Goal: Task Accomplishment & Management: Manage account settings

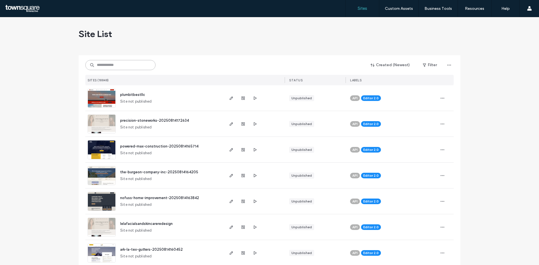
click at [140, 63] on input at bounding box center [120, 65] width 70 height 10
paste input "**********"
type input "**********"
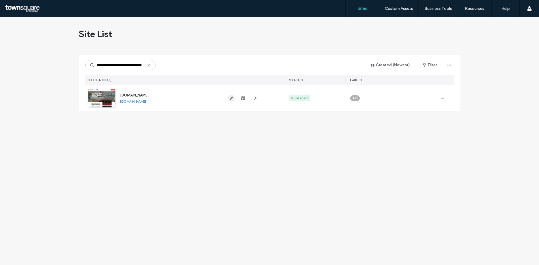
scroll to position [0, 0]
click at [231, 96] on span "button" at bounding box center [231, 98] width 7 height 7
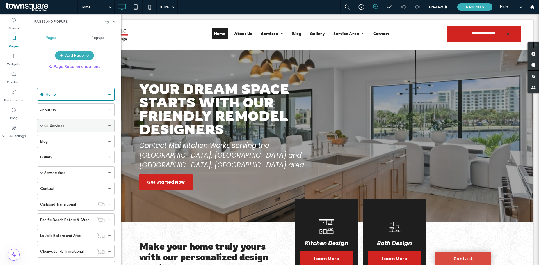
click at [44, 127] on div "Services" at bounding box center [75, 125] width 77 height 13
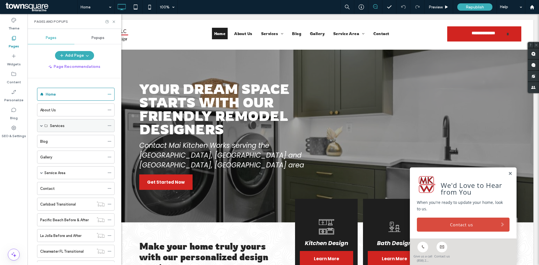
click at [47, 125] on icon at bounding box center [45, 125] width 3 height 3
click at [42, 125] on span at bounding box center [41, 125] width 3 height 3
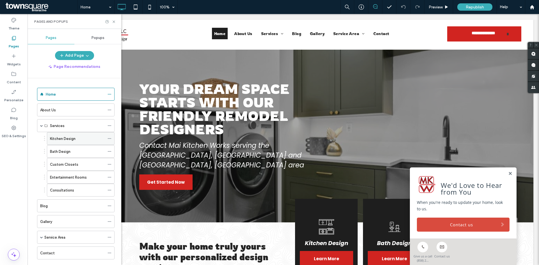
click at [63, 139] on label "Kitchen Design" at bounding box center [63, 139] width 26 height 10
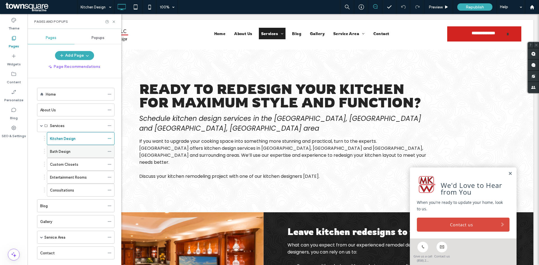
click at [72, 153] on div "Bath Design" at bounding box center [77, 152] width 55 height 6
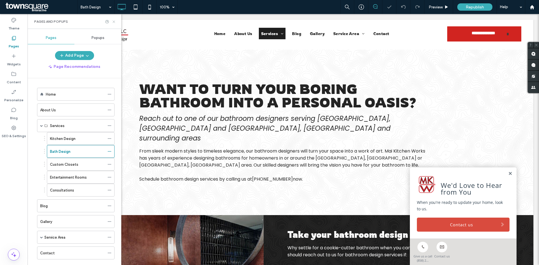
click at [113, 22] on use at bounding box center [113, 21] width 2 height 2
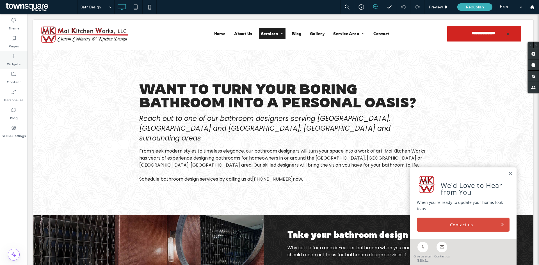
click at [9, 61] on label "Widgets" at bounding box center [14, 63] width 14 height 8
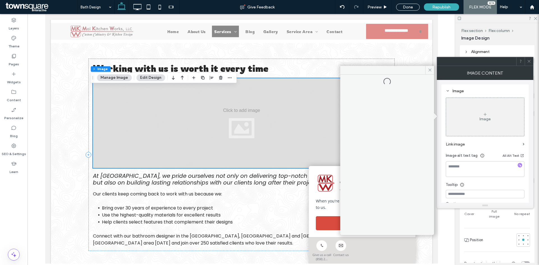
scroll to position [350, 0]
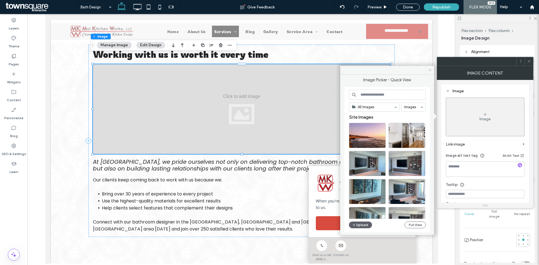
click at [427, 70] on icon at bounding box center [429, 70] width 4 height 4
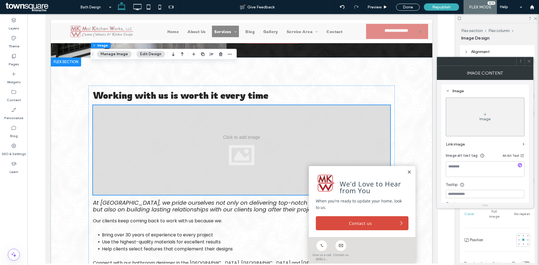
scroll to position [266, 0]
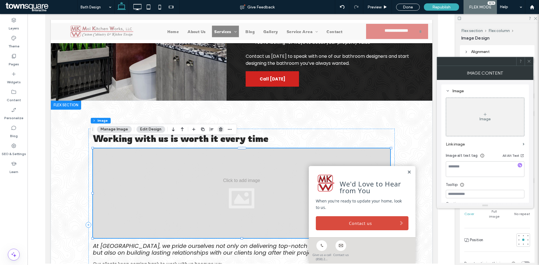
click at [218, 131] on icon "button" at bounding box center [220, 129] width 4 height 4
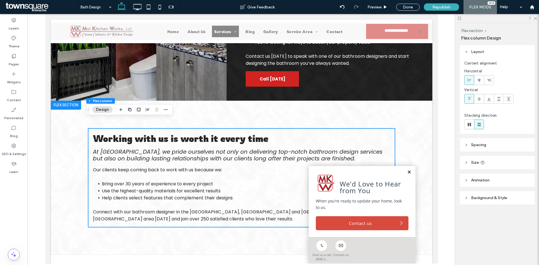
click at [406, 175] on link at bounding box center [408, 172] width 4 height 5
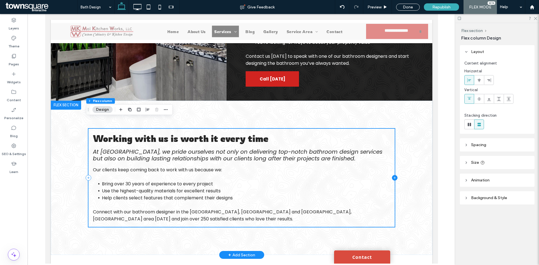
click at [391, 175] on icon at bounding box center [394, 178] width 6 height 6
type input "**"
type input "***"
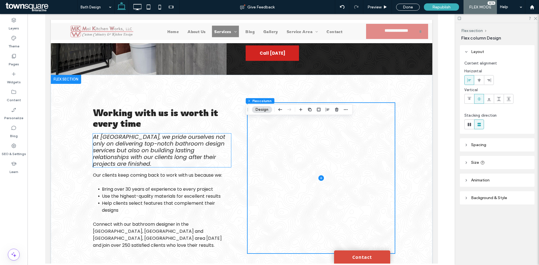
scroll to position [350, 0]
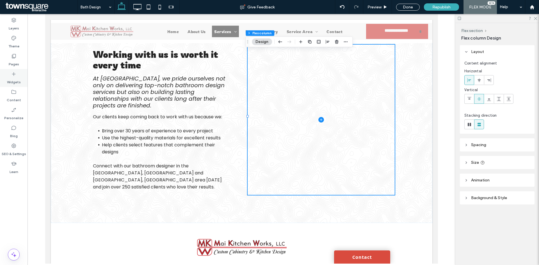
click at [7, 81] on label "Widgets" at bounding box center [14, 81] width 14 height 8
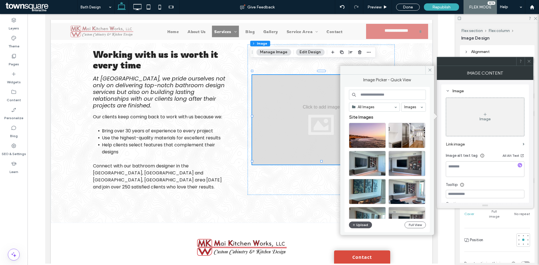
click at [364, 224] on button "Upload" at bounding box center [360, 225] width 23 height 7
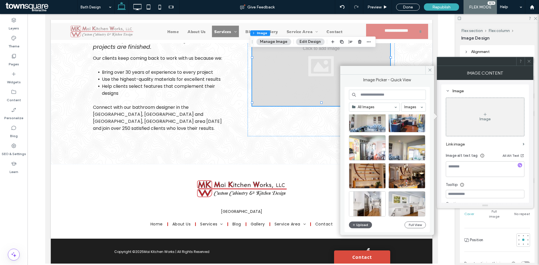
scroll to position [1110, 0]
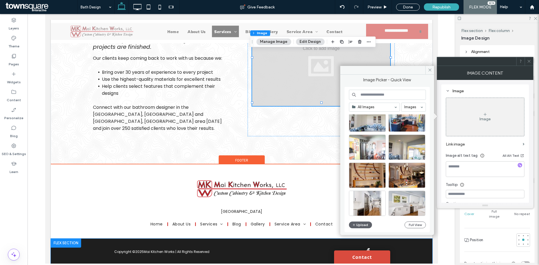
drag, startPoint x: 417, startPoint y: 237, endPoint x: 414, endPoint y: 236, distance: 3.5
click at [417, 239] on div "Copyright © 2025 Mai Kitchen Works | All Rights Reserved" at bounding box center [240, 260] width 381 height 42
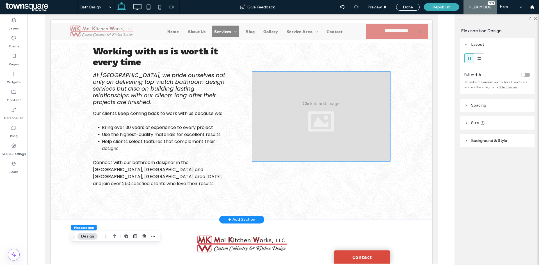
scroll to position [296, 0]
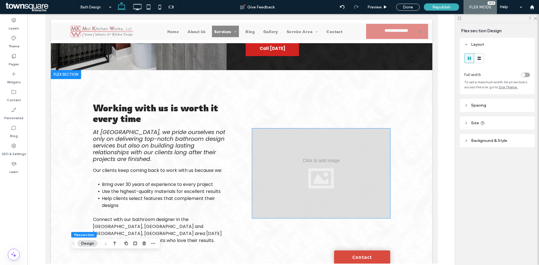
click at [368, 147] on div at bounding box center [321, 173] width 138 height 90
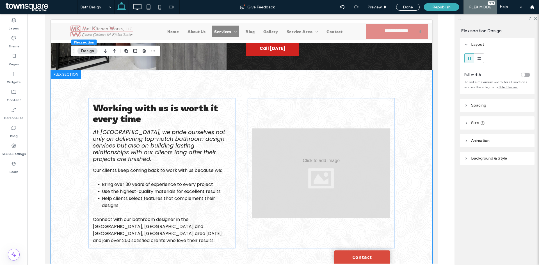
click at [392, 81] on div "Working with us is worth it every time At Mai Kitchen Works, we pride ourselves…" at bounding box center [241, 173] width 337 height 206
drag, startPoint x: 250, startPoint y: 91, endPoint x: 237, endPoint y: 90, distance: 13.2
click at [250, 98] on div at bounding box center [320, 173] width 147 height 150
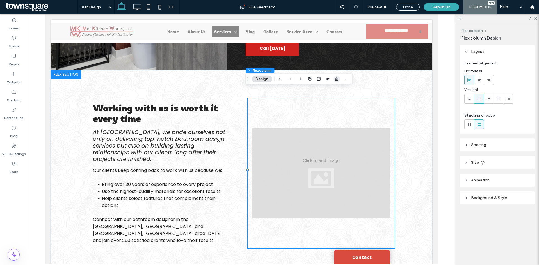
click at [335, 79] on icon "button" at bounding box center [336, 79] width 4 height 4
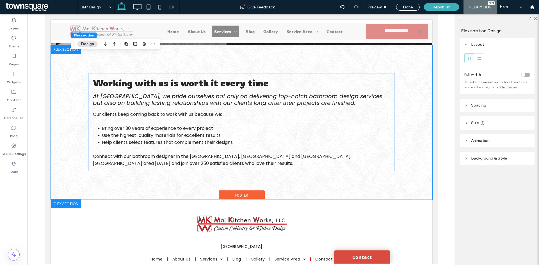
scroll to position [367, 0]
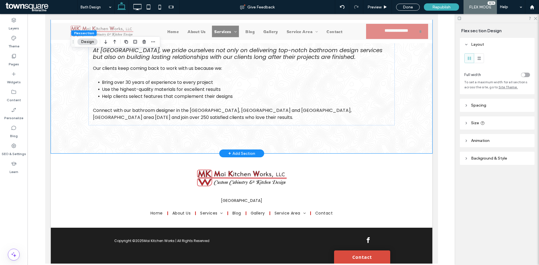
click at [228, 150] on span "+" at bounding box center [229, 153] width 3 height 6
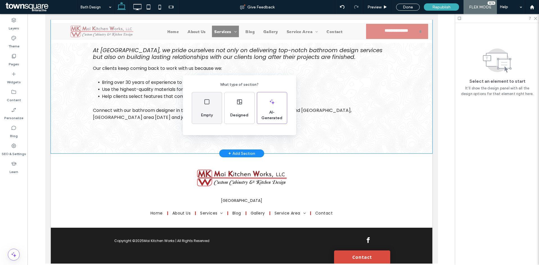
click at [203, 102] on div "Empty" at bounding box center [207, 107] width 30 height 31
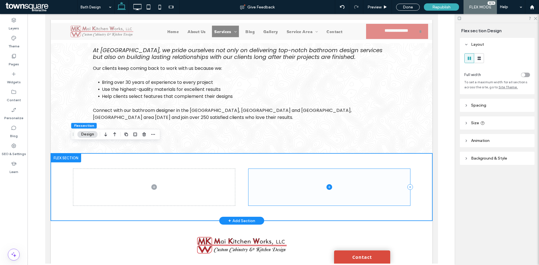
click at [282, 184] on span at bounding box center [329, 187] width 162 height 37
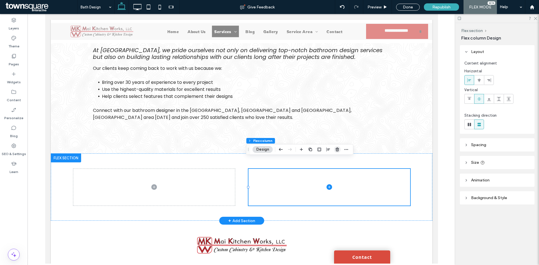
click at [338, 148] on icon "button" at bounding box center [337, 149] width 4 height 4
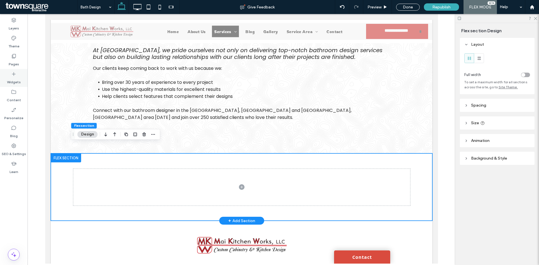
click at [13, 72] on icon at bounding box center [14, 74] width 6 height 6
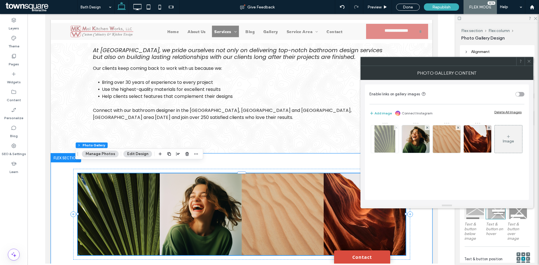
click at [395, 129] on span at bounding box center [396, 127] width 2 height 5
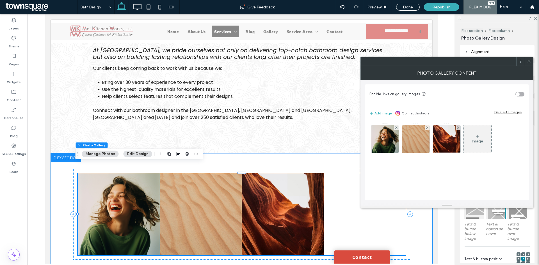
click at [395, 129] on span at bounding box center [396, 127] width 2 height 5
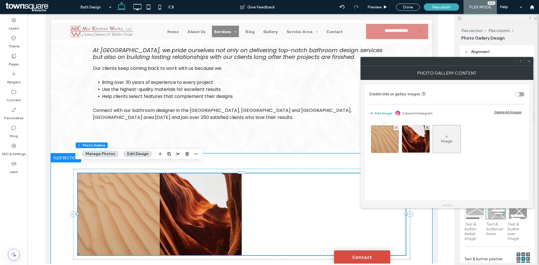
click at [395, 129] on span at bounding box center [396, 127] width 2 height 5
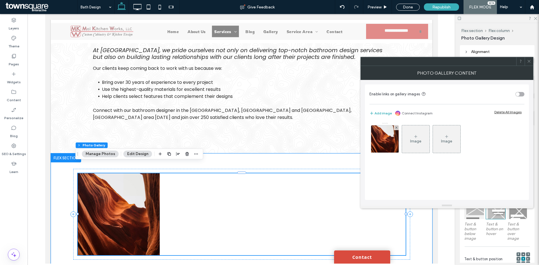
click at [395, 129] on span at bounding box center [396, 127] width 2 height 5
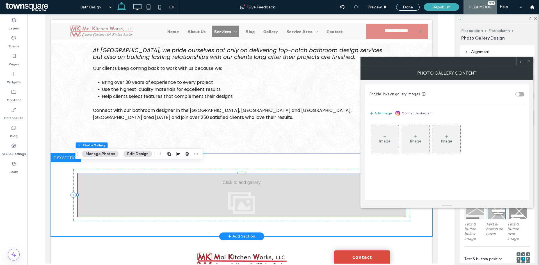
click at [386, 113] on button "Add image" at bounding box center [380, 113] width 22 height 7
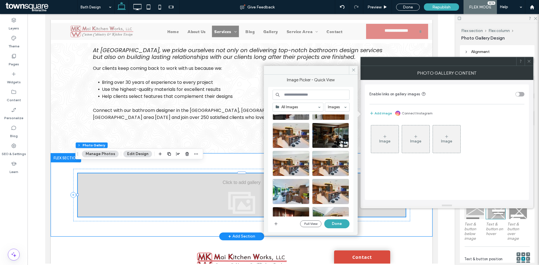
scroll to position [641, 0]
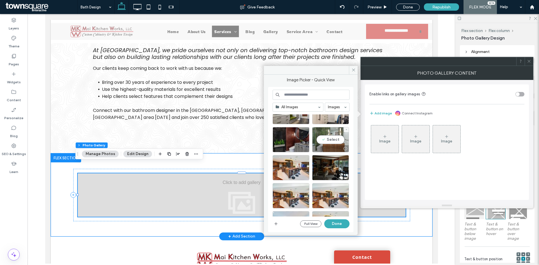
click at [333, 141] on div "Select" at bounding box center [330, 139] width 37 height 25
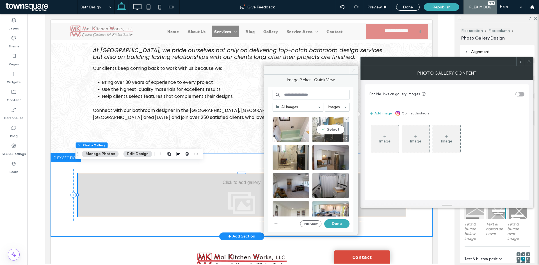
scroll to position [1028, 0]
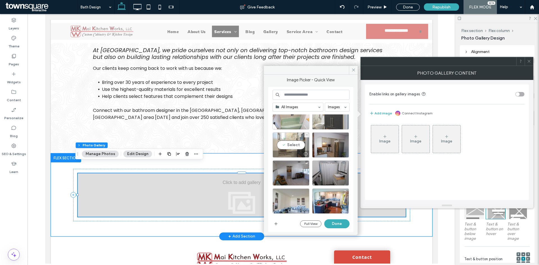
drag, startPoint x: 291, startPoint y: 149, endPoint x: 304, endPoint y: 155, distance: 14.0
click at [292, 149] on div "Select" at bounding box center [290, 144] width 37 height 25
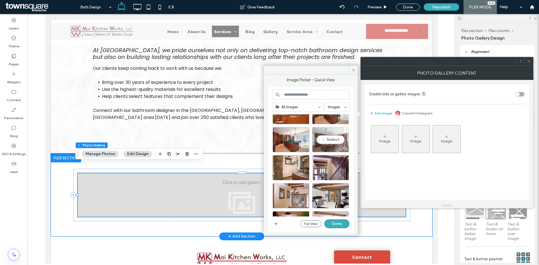
scroll to position [1566, 0]
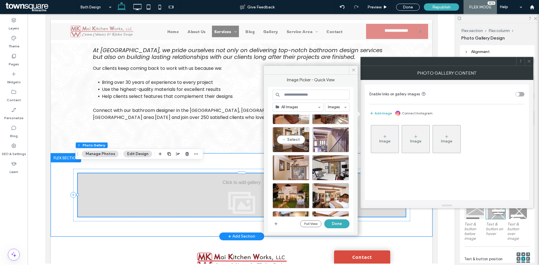
drag, startPoint x: 296, startPoint y: 142, endPoint x: 321, endPoint y: 144, distance: 25.3
click at [296, 142] on div "Select" at bounding box center [290, 139] width 37 height 25
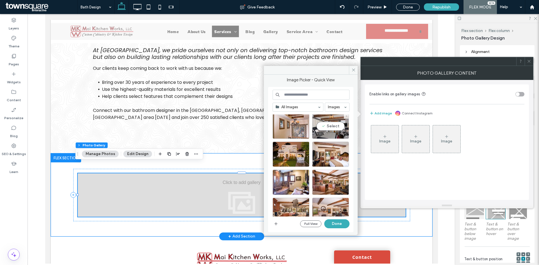
scroll to position [1617, 0]
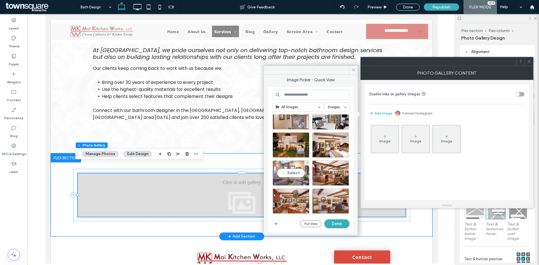
click at [297, 172] on div "Select" at bounding box center [290, 172] width 37 height 25
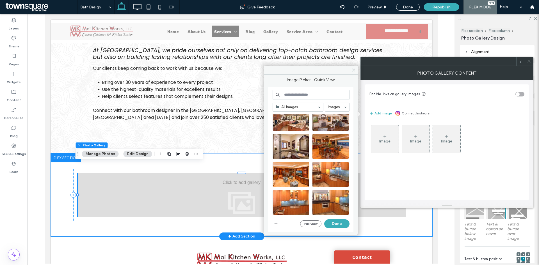
scroll to position [1701, 0]
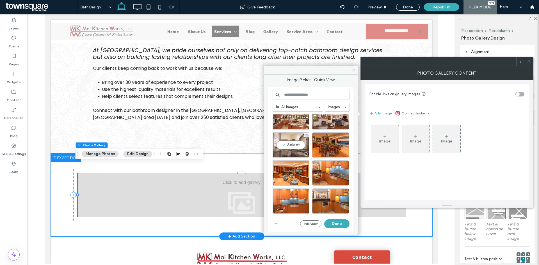
click at [294, 150] on div "Select" at bounding box center [290, 144] width 37 height 25
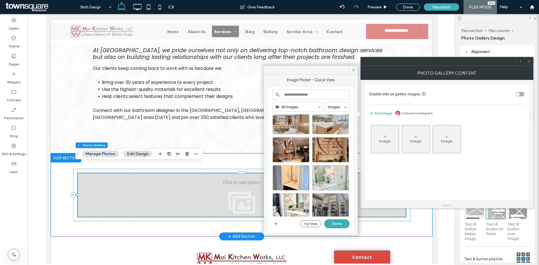
scroll to position [1959, 0]
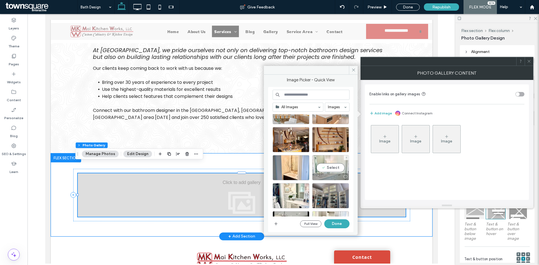
click at [329, 171] on div "Select" at bounding box center [330, 167] width 37 height 25
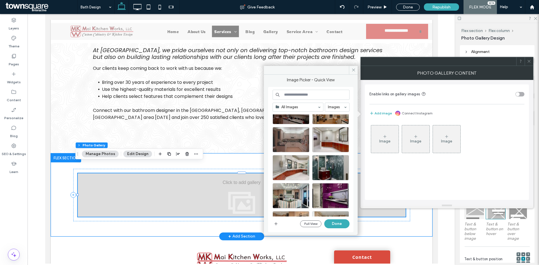
scroll to position [2184, 0]
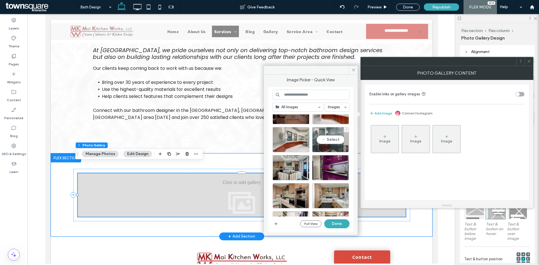
click at [334, 143] on div "Select" at bounding box center [330, 139] width 37 height 25
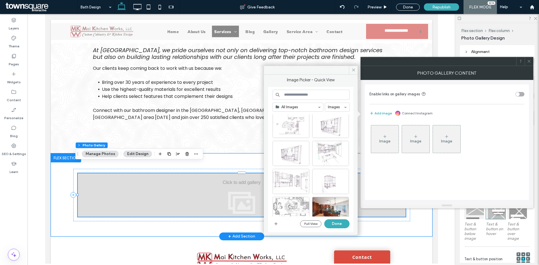
scroll to position [2935, 0]
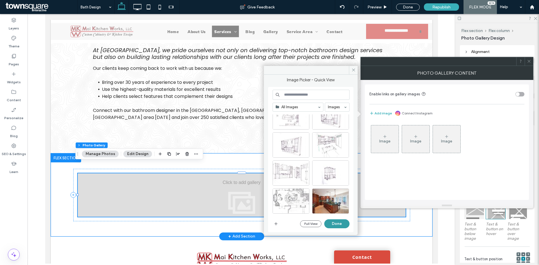
click at [340, 223] on button "Done" at bounding box center [336, 223] width 25 height 9
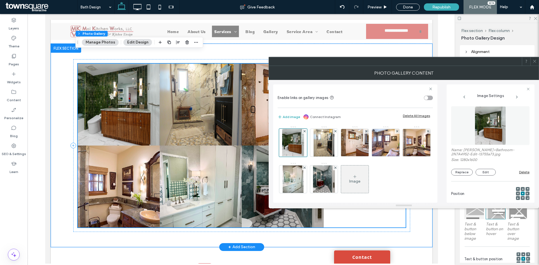
scroll to position [479, 0]
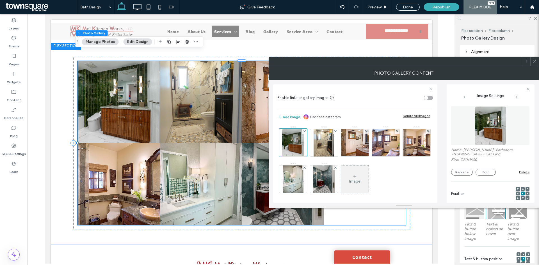
click at [535, 62] on icon at bounding box center [534, 61] width 4 height 4
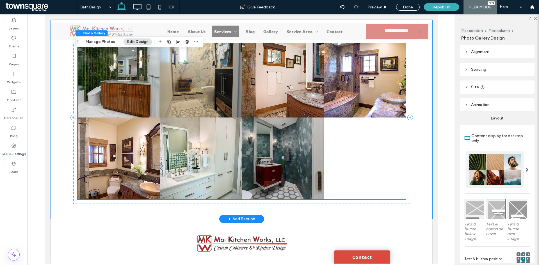
scroll to position [421, 0]
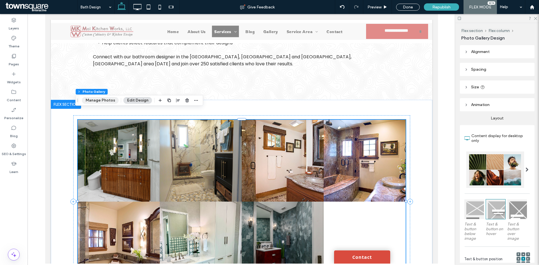
click at [95, 103] on button "Manage Photos" at bounding box center [100, 100] width 37 height 7
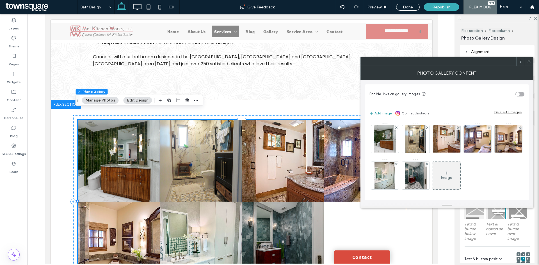
click at [376, 109] on div "Add image Connect Instagram Delete All Images" at bounding box center [446, 113] width 155 height 12
click at [378, 111] on button "Add image" at bounding box center [380, 113] width 22 height 7
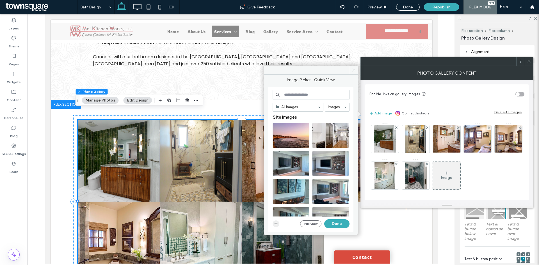
click at [275, 223] on icon "button" at bounding box center [275, 224] width 4 height 4
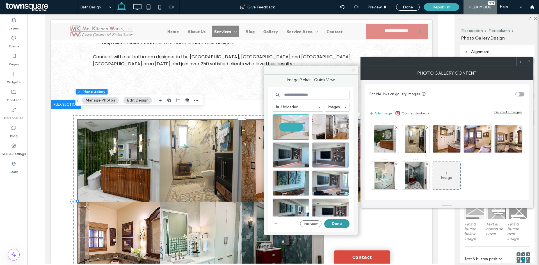
click at [344, 225] on button "Done" at bounding box center [336, 223] width 25 height 9
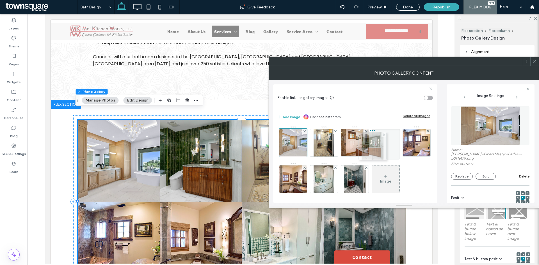
drag, startPoint x: 324, startPoint y: 143, endPoint x: 370, endPoint y: 147, distance: 46.2
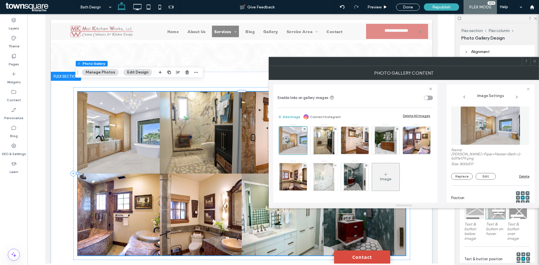
scroll to position [11, 0]
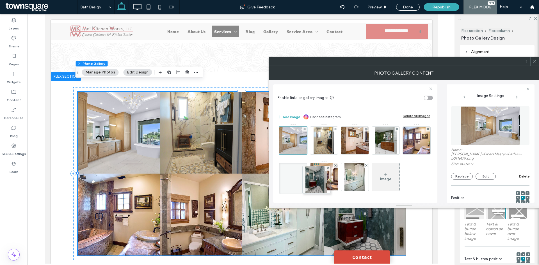
drag, startPoint x: 379, startPoint y: 173, endPoint x: 321, endPoint y: 169, distance: 58.2
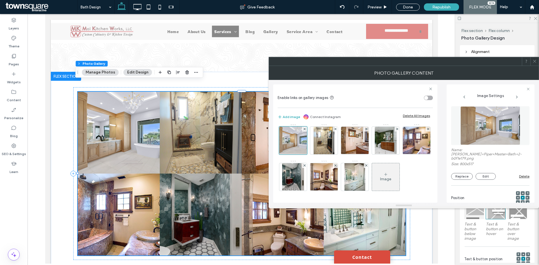
click at [533, 62] on icon at bounding box center [534, 61] width 4 height 4
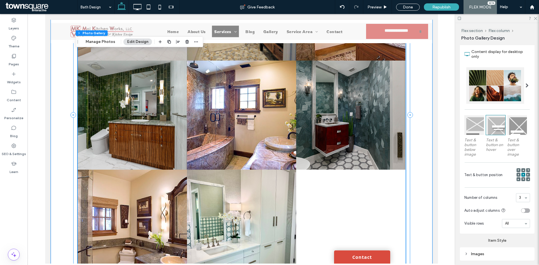
scroll to position [617, 0]
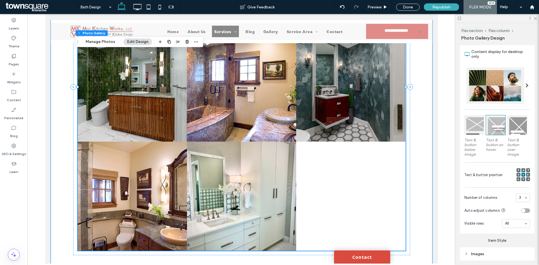
click at [259, 176] on link at bounding box center [241, 196] width 109 height 109
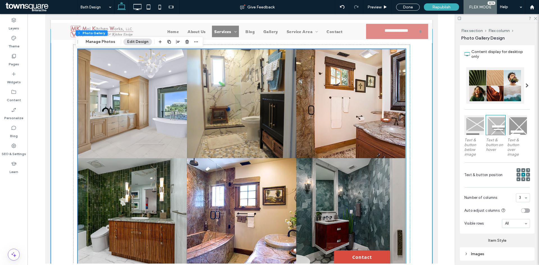
scroll to position [421, 0]
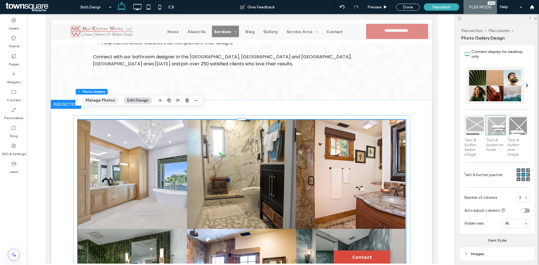
click at [103, 103] on button "Manage Photos" at bounding box center [100, 100] width 37 height 7
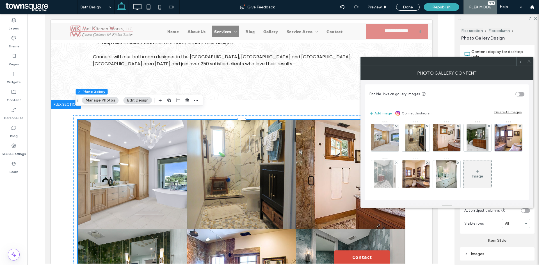
scroll to position [28, 0]
click at [459, 162] on icon at bounding box center [458, 163] width 2 height 2
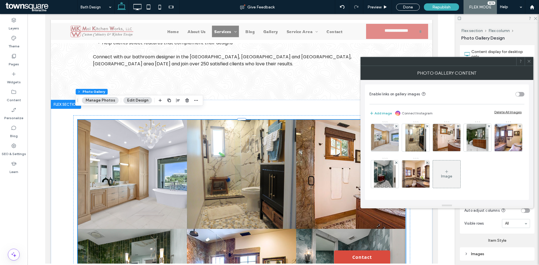
click at [530, 59] on span at bounding box center [528, 61] width 4 height 8
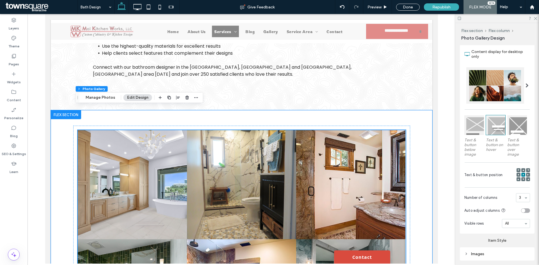
scroll to position [393, 0]
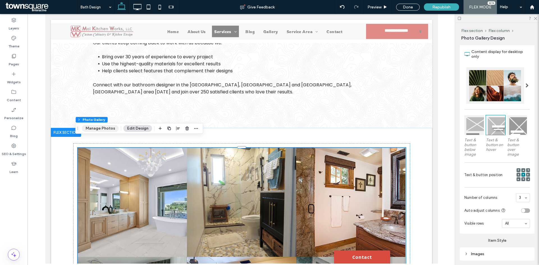
click at [92, 128] on button "Manage Photos" at bounding box center [100, 128] width 37 height 7
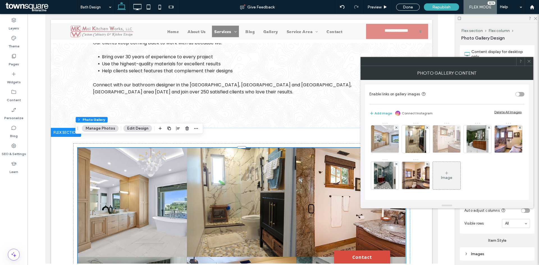
click at [459, 129] on span at bounding box center [458, 127] width 2 height 5
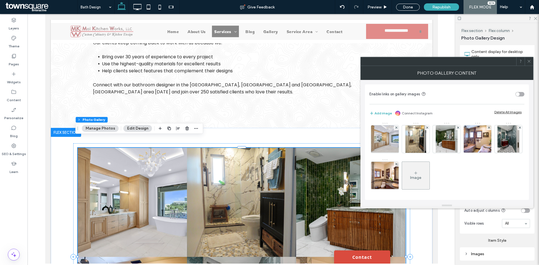
click at [529, 63] on icon at bounding box center [528, 61] width 4 height 4
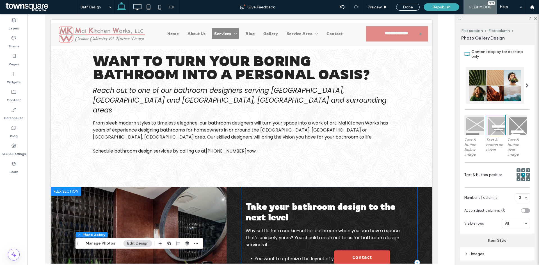
scroll to position [0, 0]
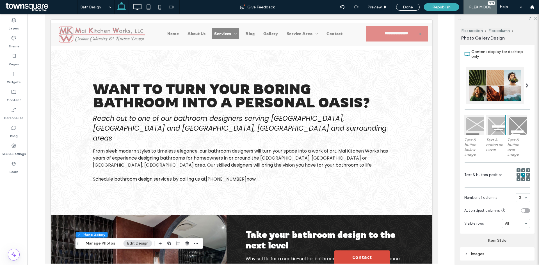
click at [536, 17] on icon at bounding box center [535, 18] width 4 height 4
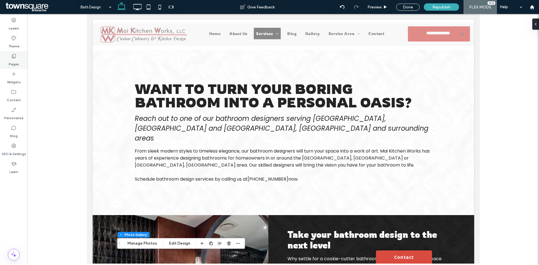
click at [19, 61] on div "Pages" at bounding box center [13, 60] width 27 height 18
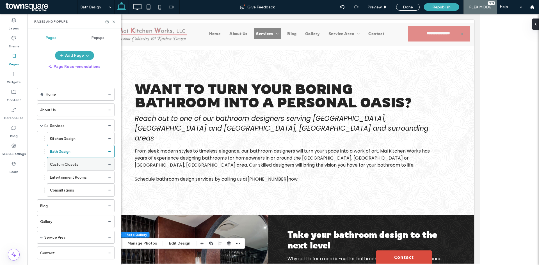
click at [62, 163] on label "Custom Closets" at bounding box center [64, 165] width 28 height 10
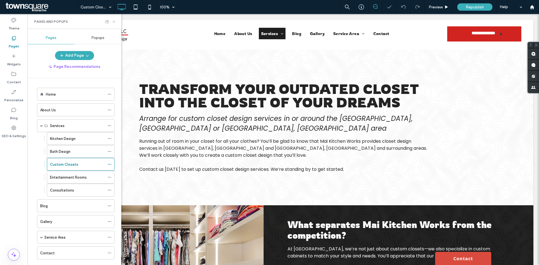
drag, startPoint x: 114, startPoint y: 21, endPoint x: 89, endPoint y: 11, distance: 26.9
click at [114, 21] on use at bounding box center [113, 21] width 2 height 2
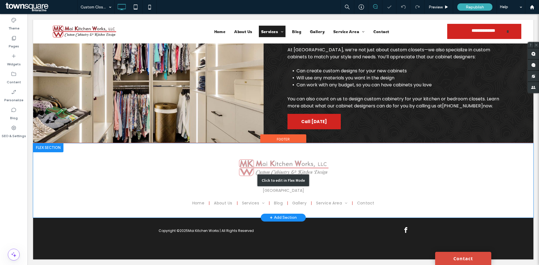
scroll to position [193, 0]
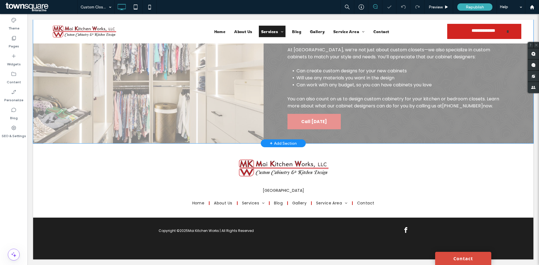
click at [284, 142] on div "+ Add Section" at bounding box center [283, 143] width 27 height 6
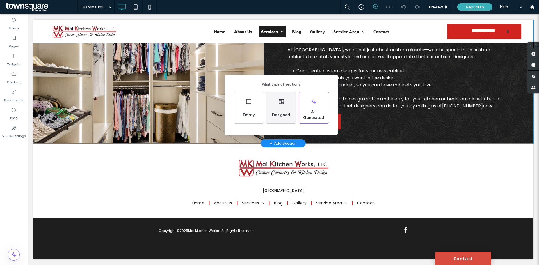
click at [282, 118] on div "Designed" at bounding box center [281, 115] width 23 height 12
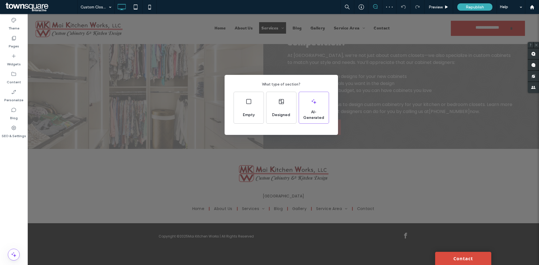
scroll to position [0, 0]
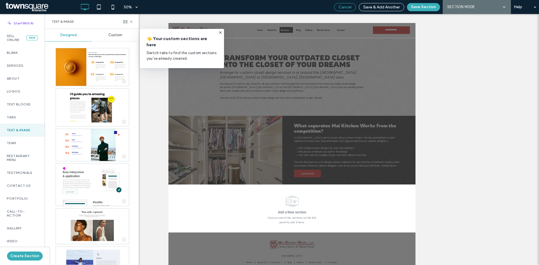
click at [342, 5] on span "Cancel" at bounding box center [344, 7] width 13 height 5
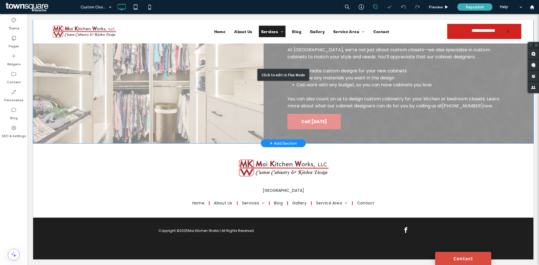
scroll to position [193, 0]
click at [283, 142] on div "+ Add Section" at bounding box center [283, 143] width 27 height 6
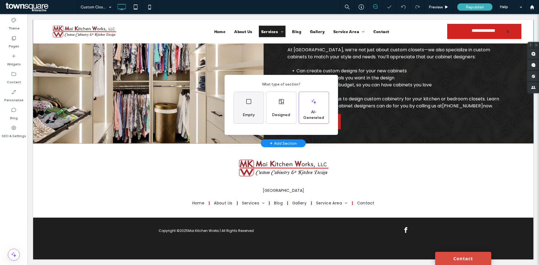
drag, startPoint x: 245, startPoint y: 115, endPoint x: 218, endPoint y: 101, distance: 31.0
click at [245, 115] on span "Empty" at bounding box center [248, 115] width 16 height 6
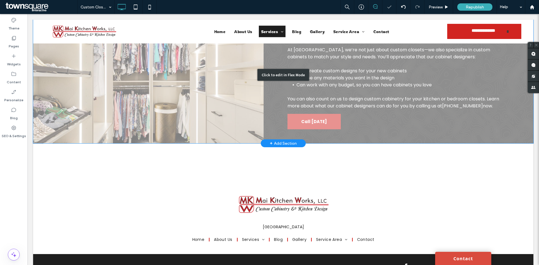
scroll to position [193, 0]
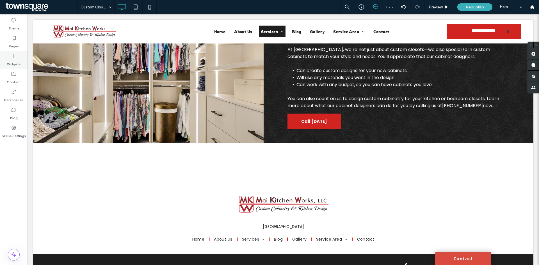
click at [8, 54] on div "Widgets" at bounding box center [13, 60] width 27 height 18
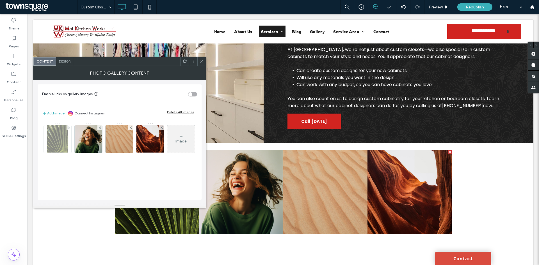
click at [70, 126] on div at bounding box center [68, 127] width 5 height 5
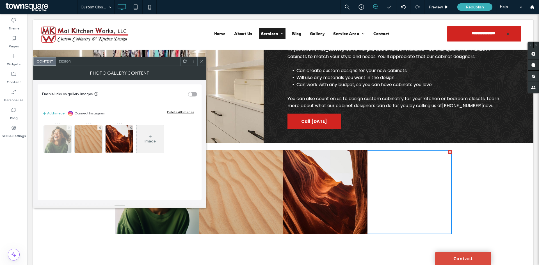
click at [69, 128] on use at bounding box center [69, 127] width 2 height 2
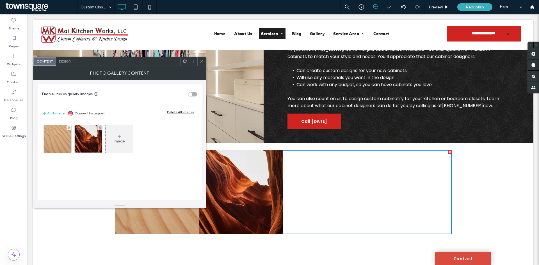
click at [69, 128] on use at bounding box center [69, 127] width 2 height 2
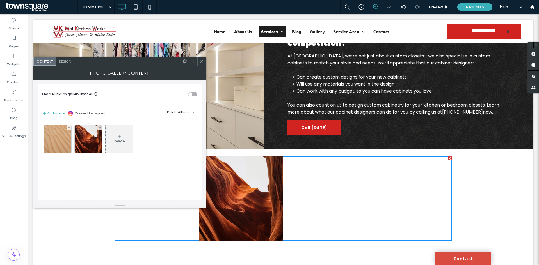
scroll to position [199, 0]
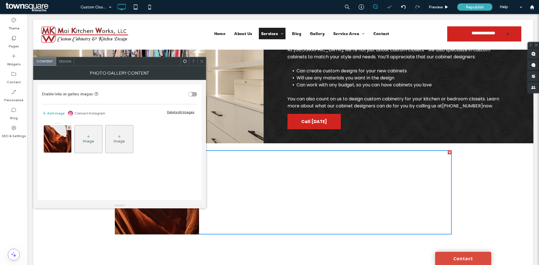
click at [69, 128] on use at bounding box center [69, 127] width 2 height 2
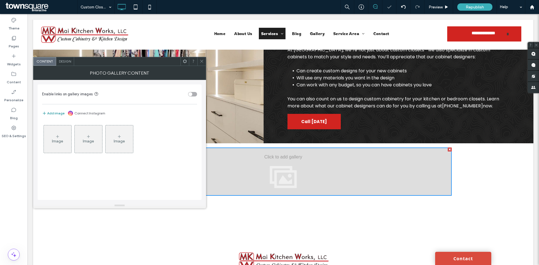
click at [51, 111] on button "Add image" at bounding box center [53, 113] width 22 height 7
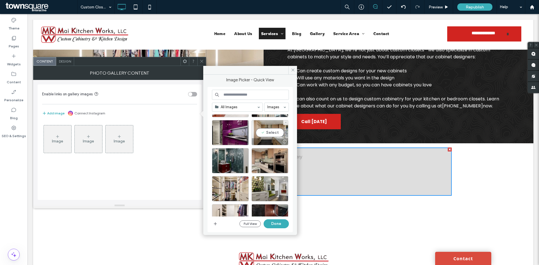
scroll to position [579, 0]
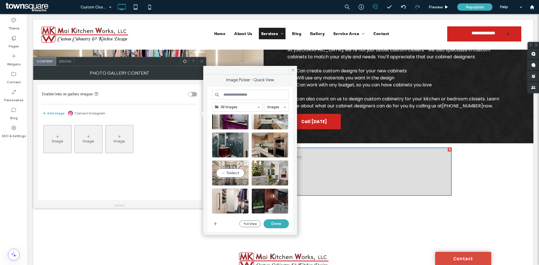
click at [237, 170] on div "Select" at bounding box center [230, 172] width 37 height 25
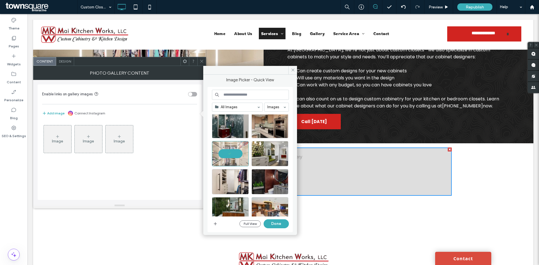
scroll to position [608, 0]
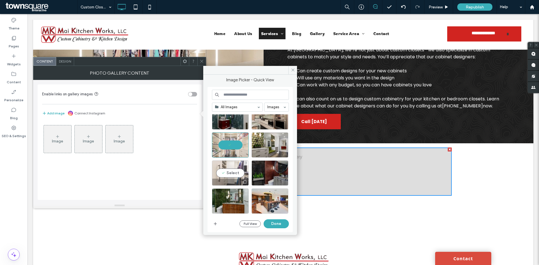
click at [233, 171] on div "Select" at bounding box center [230, 172] width 37 height 25
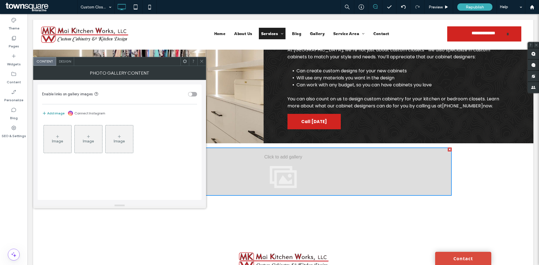
click at [52, 115] on button "Add image" at bounding box center [53, 113] width 22 height 7
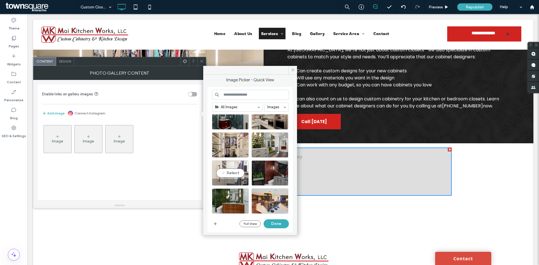
drag, startPoint x: 226, startPoint y: 175, endPoint x: 233, endPoint y: 173, distance: 7.0
click at [226, 175] on div "Select" at bounding box center [230, 172] width 37 height 25
click at [222, 149] on div "Select" at bounding box center [230, 144] width 37 height 25
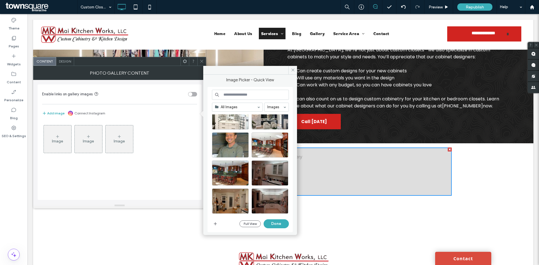
scroll to position [2038, 0]
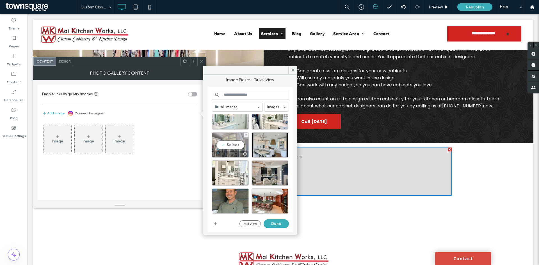
click at [229, 147] on div "Select" at bounding box center [230, 144] width 37 height 25
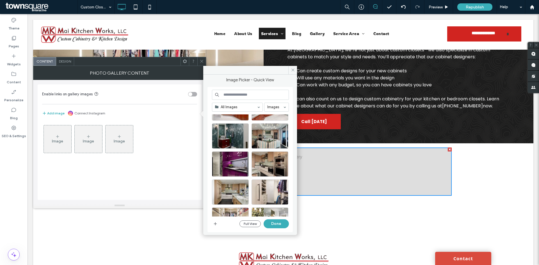
scroll to position [2234, 0]
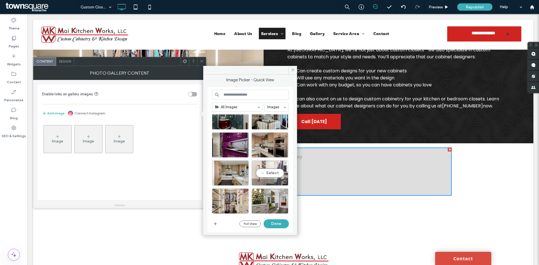
click at [268, 173] on div "Select" at bounding box center [269, 172] width 37 height 25
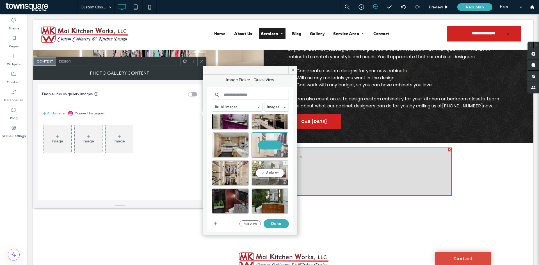
click at [277, 172] on div "Select" at bounding box center [269, 172] width 37 height 25
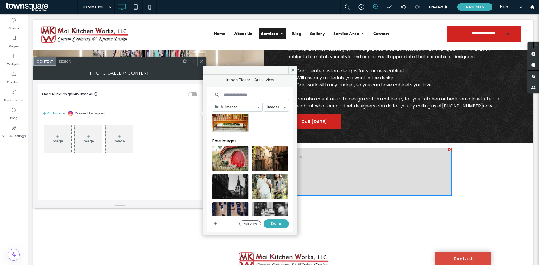
scroll to position [4142, 0]
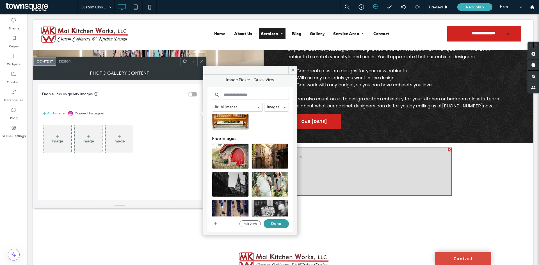
click at [281, 225] on button "Done" at bounding box center [275, 223] width 25 height 9
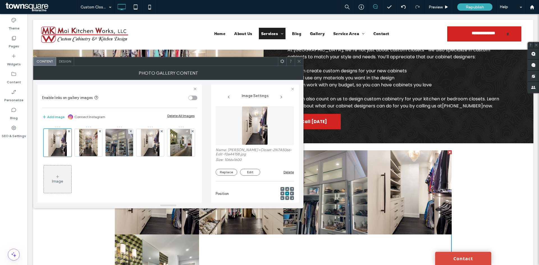
click at [299, 62] on icon at bounding box center [299, 61] width 4 height 4
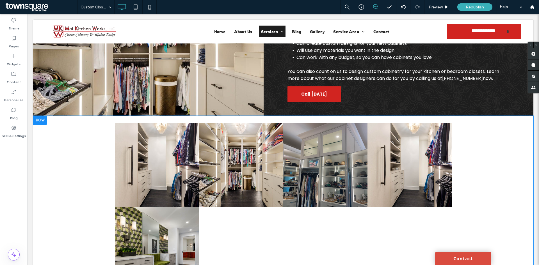
scroll to position [227, 0]
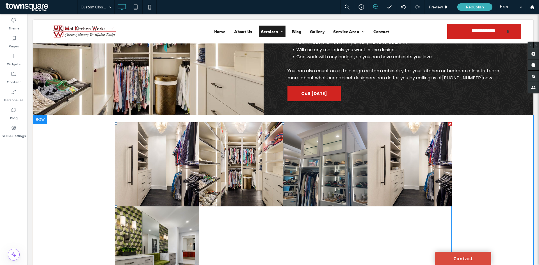
click at [243, 170] on link at bounding box center [241, 164] width 84 height 84
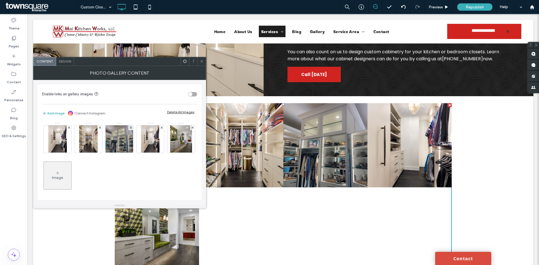
scroll to position [255, 0]
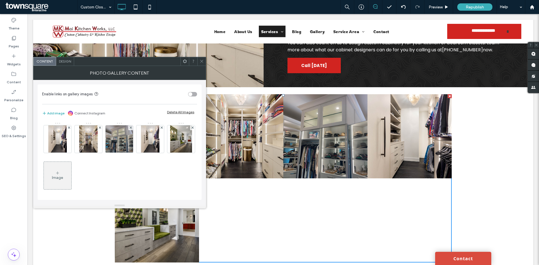
click at [72, 165] on div "Image" at bounding box center [119, 158] width 154 height 73
click at [191, 130] on span at bounding box center [192, 127] width 2 height 5
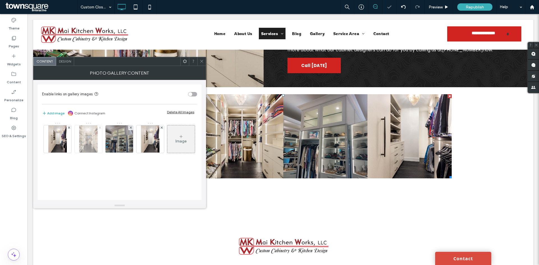
click at [99, 127] on use at bounding box center [99, 127] width 2 height 2
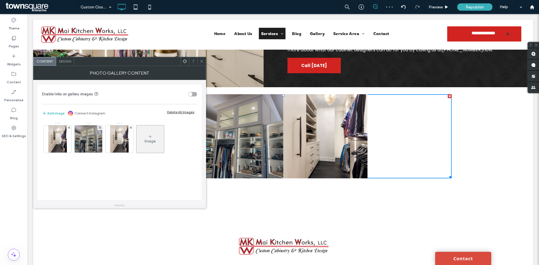
click at [199, 66] on div "Photo Gallery Content" at bounding box center [119, 73] width 173 height 14
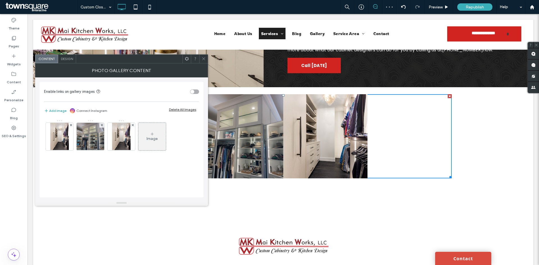
click at [201, 58] on div at bounding box center [203, 59] width 8 height 8
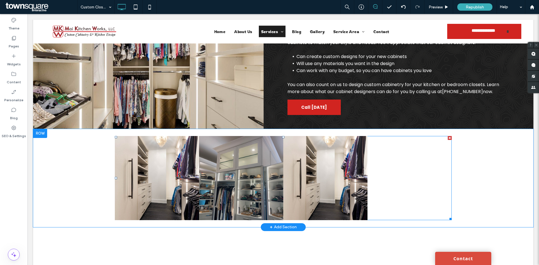
scroll to position [227, 0]
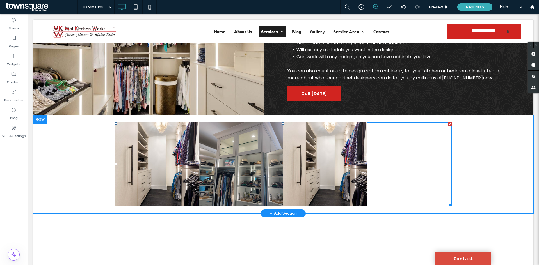
click at [425, 158] on div at bounding box center [409, 164] width 84 height 84
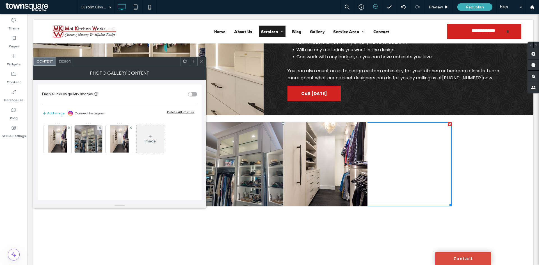
click at [61, 57] on div "Content Design" at bounding box center [119, 61] width 173 height 9
click at [64, 59] on span "Design" at bounding box center [65, 61] width 12 height 4
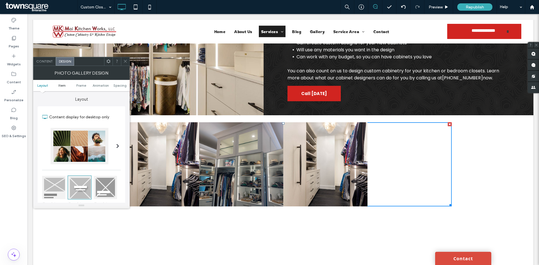
click at [60, 87] on span "Item" at bounding box center [61, 85] width 7 height 4
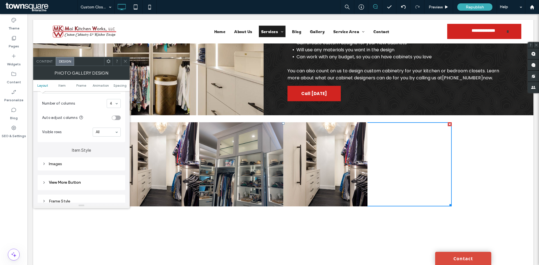
scroll to position [143, 0]
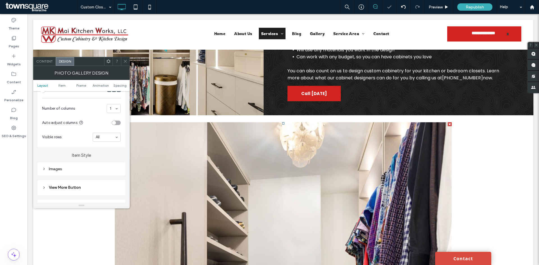
click at [113, 110] on div "1" at bounding box center [114, 108] width 14 height 9
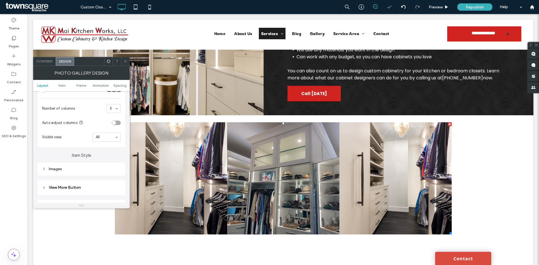
click at [126, 61] on icon at bounding box center [125, 61] width 4 height 4
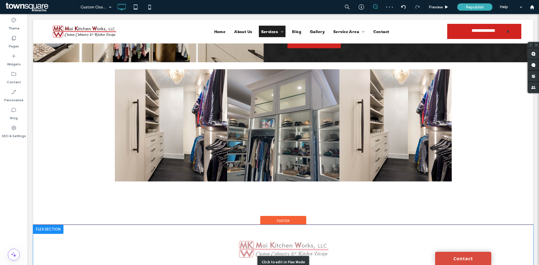
scroll to position [311, 0]
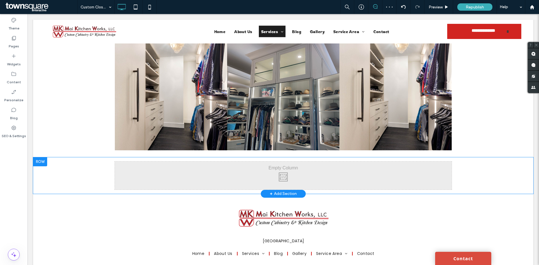
click at [485, 178] on div "Click To Paste Click To Paste Row + Add Section" at bounding box center [283, 175] width 500 height 36
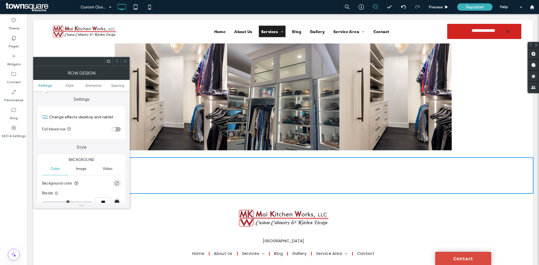
drag, startPoint x: 109, startPoint y: 61, endPoint x: 117, endPoint y: 65, distance: 8.8
click at [109, 61] on icon at bounding box center [108, 61] width 4 height 4
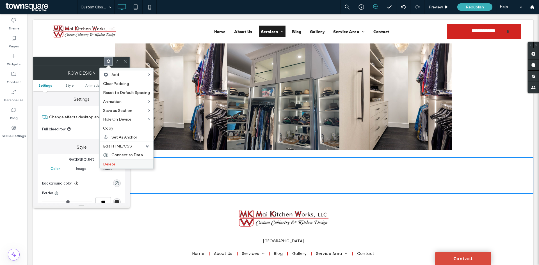
click at [125, 164] on label "Delete" at bounding box center [126, 164] width 47 height 5
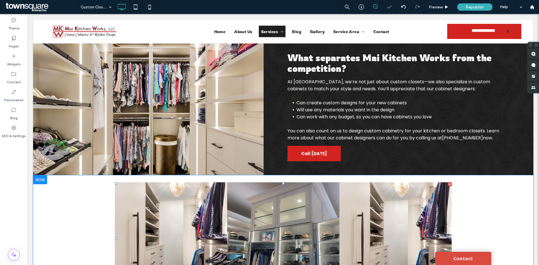
scroll to position [221, 0]
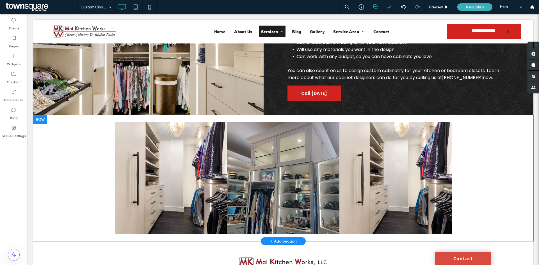
click at [472, 164] on div "Click To Paste Click To Paste Button Button Button Row + Add Section" at bounding box center [283, 178] width 500 height 126
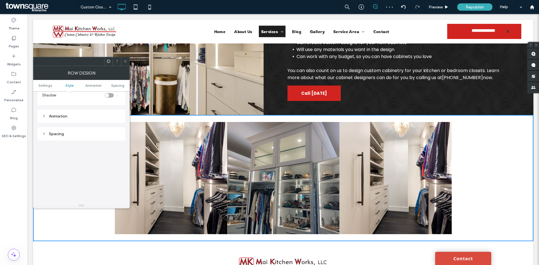
scroll to position [140, 0]
click at [57, 121] on div "Spacing" at bounding box center [81, 120] width 79 height 5
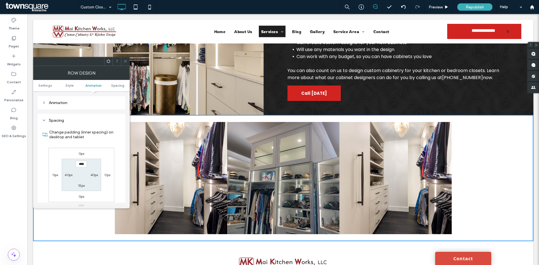
scroll to position [168, 0]
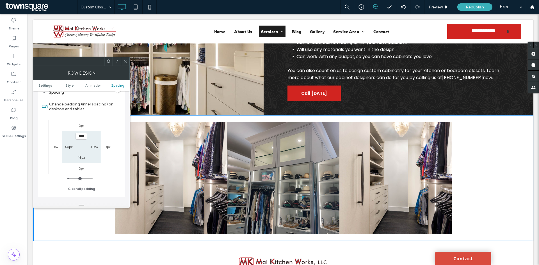
click at [67, 147] on label "40px" at bounding box center [69, 147] width 8 height 4
type input "**"
type input "*"
type input "***"
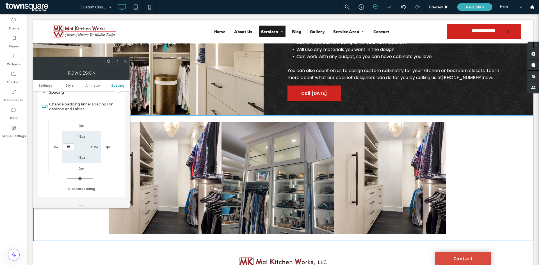
click at [94, 148] on label "40px" at bounding box center [94, 147] width 8 height 4
type input "**"
type input "*"
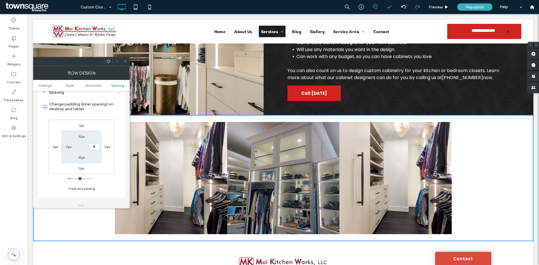
type input "*"
type input "***"
click at [109, 195] on div "Spacing Change padding (inner spacing) on desktop and tablet 0px 0px 0px 0px 15…" at bounding box center [82, 141] width 88 height 111
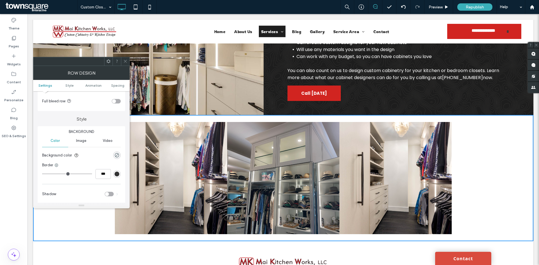
scroll to position [0, 0]
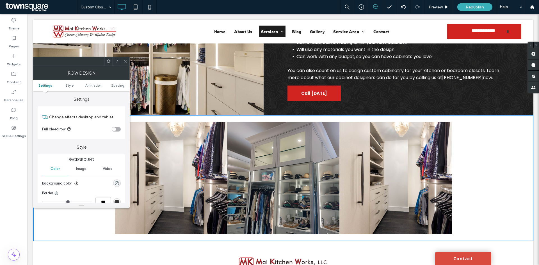
drag, startPoint x: 125, startPoint y: 60, endPoint x: 119, endPoint y: 97, distance: 37.5
click at [125, 60] on icon at bounding box center [125, 61] width 4 height 4
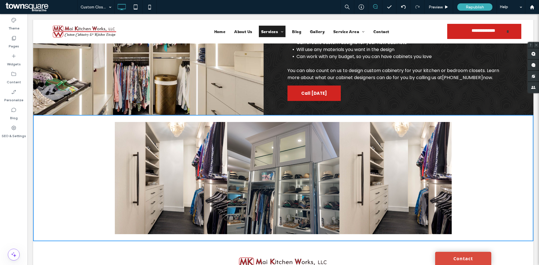
click at [151, 141] on link at bounding box center [171, 178] width 112 height 112
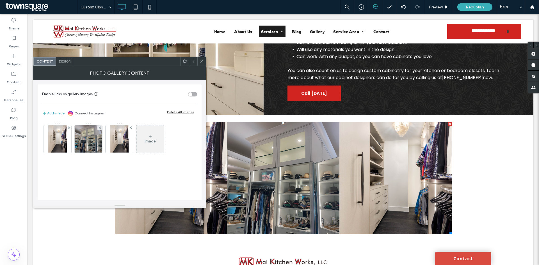
click at [67, 61] on span "Design" at bounding box center [65, 61] width 12 height 4
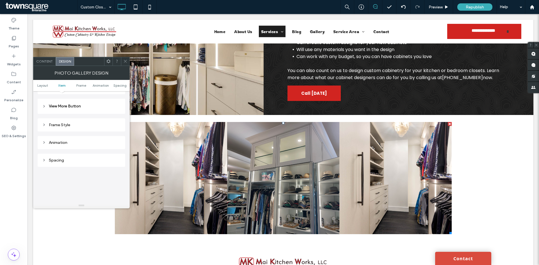
scroll to position [224, 0]
click at [59, 161] on div "Spacing" at bounding box center [81, 160] width 79 height 5
click at [59, 143] on div "Animation" at bounding box center [81, 142] width 79 height 5
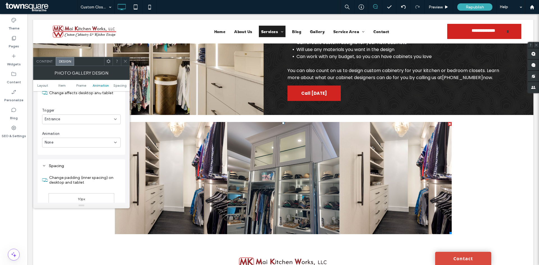
scroll to position [280, 0]
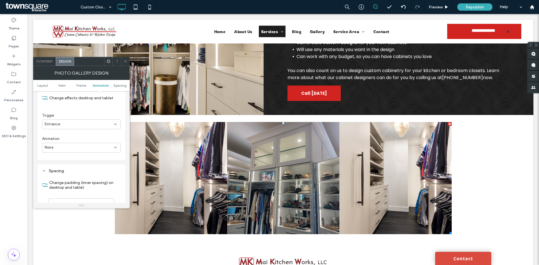
click at [62, 123] on div "Entrance" at bounding box center [79, 124] width 69 height 6
click at [75, 112] on div "Change affects desktop and tablet Trigger Entrance Animation None" at bounding box center [81, 121] width 79 height 63
click at [72, 143] on div "None" at bounding box center [81, 148] width 79 height 10
click at [70, 166] on div "Fade In" at bounding box center [81, 167] width 78 height 10
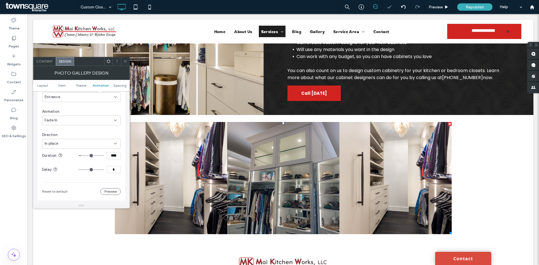
scroll to position [309, 0]
click at [81, 117] on div "Fade In" at bounding box center [79, 120] width 69 height 6
click at [66, 148] on div "Slide In" at bounding box center [81, 149] width 78 height 10
click at [76, 120] on div "Slide In" at bounding box center [79, 120] width 69 height 6
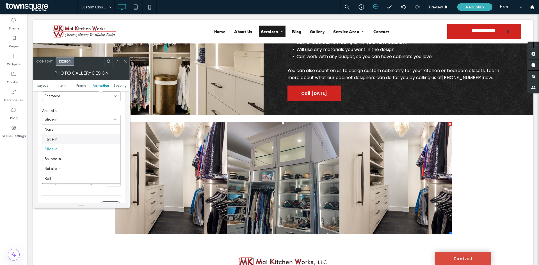
click at [62, 139] on div "Fade In" at bounding box center [81, 139] width 78 height 10
click at [60, 122] on span "Entrance" at bounding box center [53, 124] width 16 height 6
click at [62, 133] on div "None" at bounding box center [81, 134] width 78 height 10
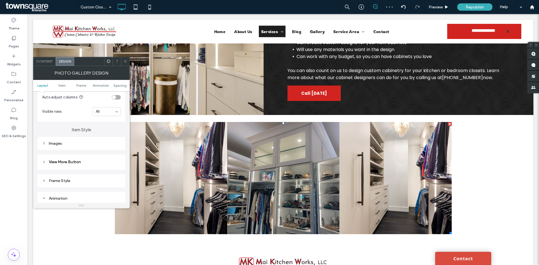
click at [65, 180] on div "Frame Style" at bounding box center [81, 180] width 79 height 5
click at [71, 162] on span "View More Button" at bounding box center [65, 162] width 32 height 5
click at [71, 146] on div "Images" at bounding box center [81, 143] width 79 height 5
type input "*"
type input "***"
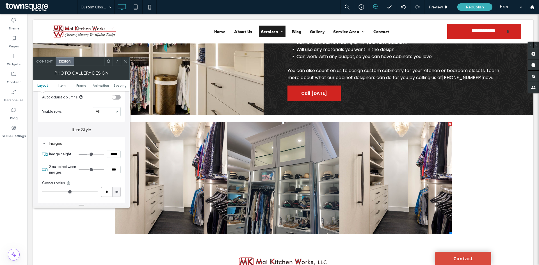
type input "*"
type input "***"
type input "*"
type input "***"
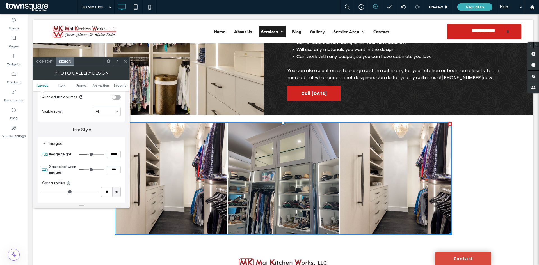
type input "*"
type input "***"
type input "*"
type input "***"
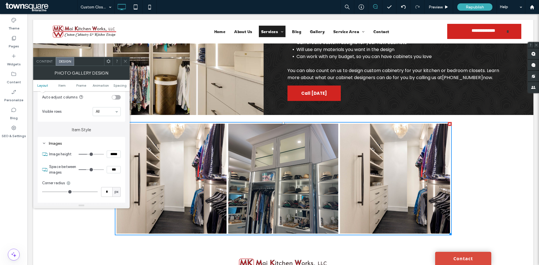
type input "*"
type input "***"
type input "*"
type input "***"
type input "*"
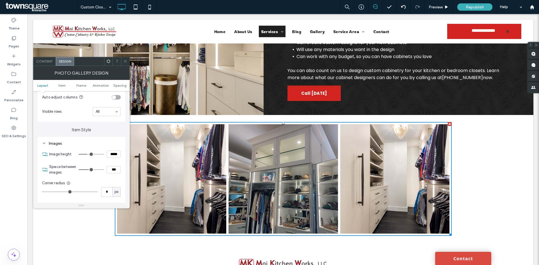
type input "***"
drag, startPoint x: 81, startPoint y: 169, endPoint x: 91, endPoint y: 169, distance: 9.8
type input "*"
click at [91, 169] on input "range" at bounding box center [91, 169] width 25 height 1
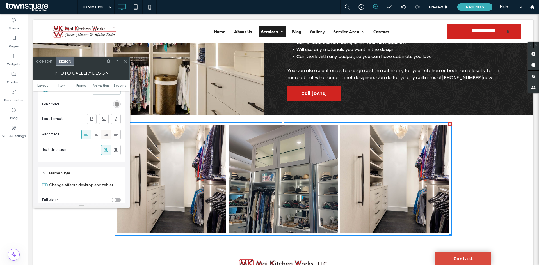
scroll to position [449, 0]
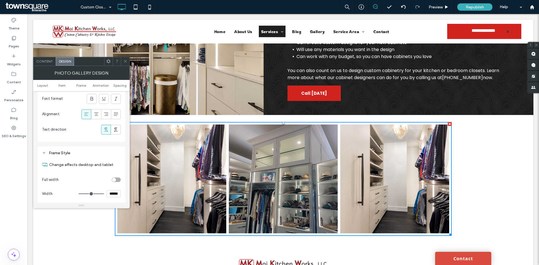
click at [125, 62] on icon at bounding box center [125, 61] width 4 height 4
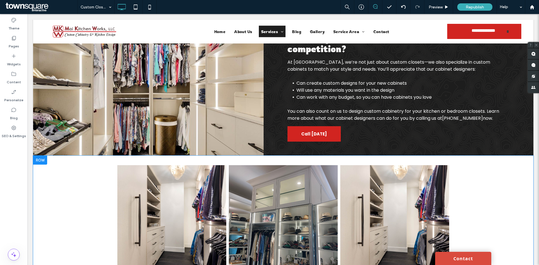
click at [501, 193] on div "Click To Paste Click To Paste Button Button Button Row + Add Section" at bounding box center [283, 220] width 500 height 128
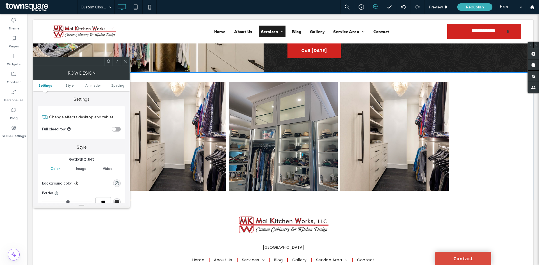
scroll to position [264, 0]
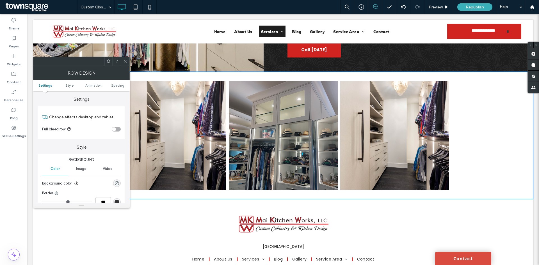
click at [122, 62] on div at bounding box center [125, 61] width 8 height 8
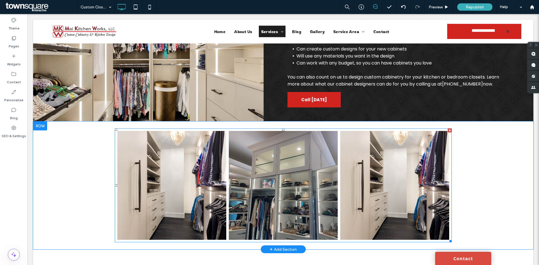
scroll to position [224, 0]
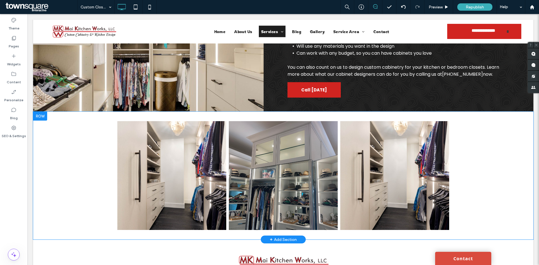
click at [482, 164] on div "Click To Paste Click To Paste Button Button Button Row + Add Section" at bounding box center [283, 176] width 500 height 128
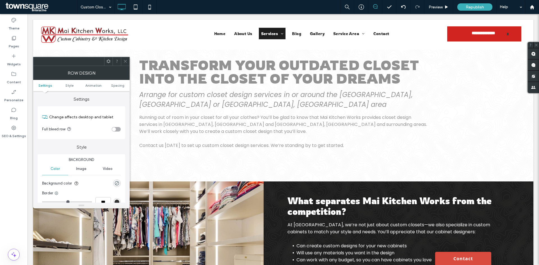
scroll to position [0, 0]
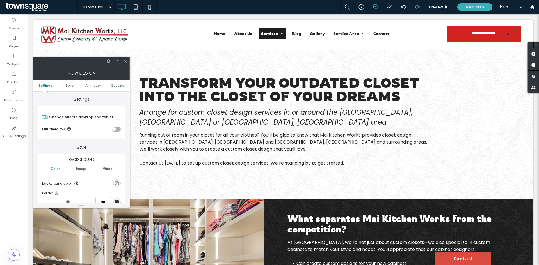
click at [123, 60] on div at bounding box center [125, 61] width 8 height 8
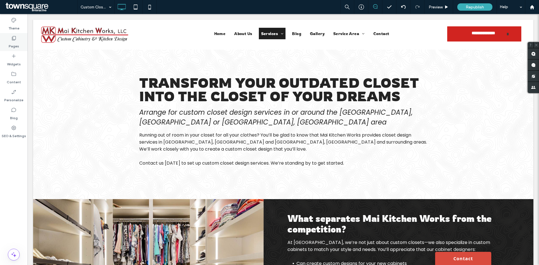
click at [6, 44] on div "Pages" at bounding box center [13, 42] width 27 height 18
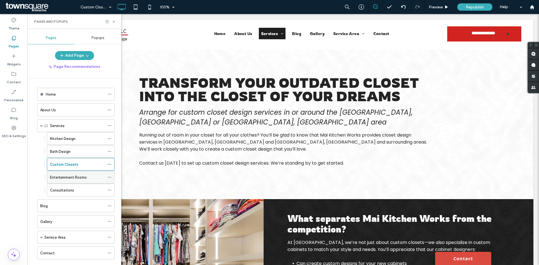
click at [80, 176] on label "Entertainment Rooms" at bounding box center [68, 177] width 37 height 10
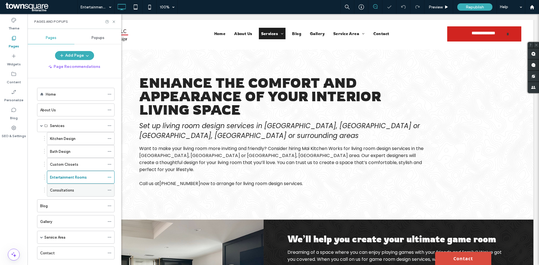
click at [68, 191] on label "Consultations" at bounding box center [62, 190] width 24 height 10
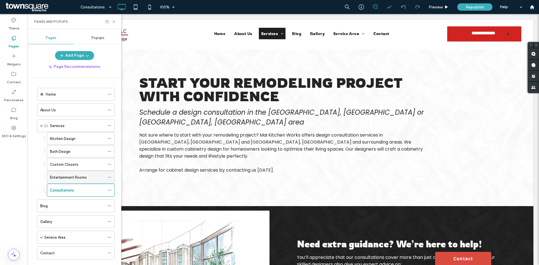
click at [59, 178] on label "Entertainment Rooms" at bounding box center [68, 177] width 37 height 10
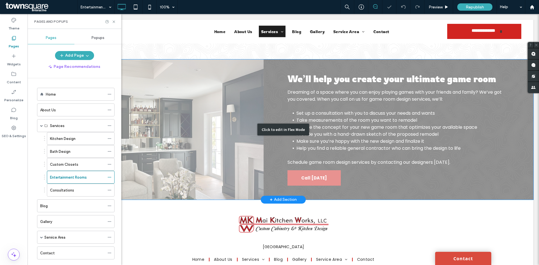
scroll to position [210, 0]
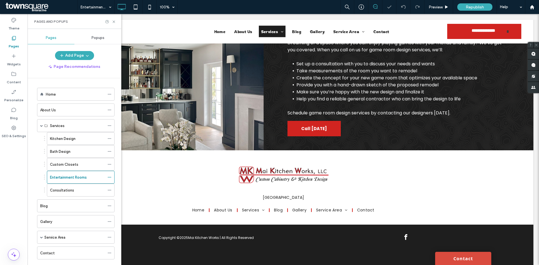
click at [114, 19] on div "Pages and Popups" at bounding box center [74, 21] width 94 height 15
drag, startPoint x: 116, startPoint y: 24, endPoint x: 113, endPoint y: 20, distance: 4.4
click at [115, 23] on div "Pages and Popups" at bounding box center [74, 21] width 94 height 15
click at [114, 20] on icon at bounding box center [114, 22] width 4 height 4
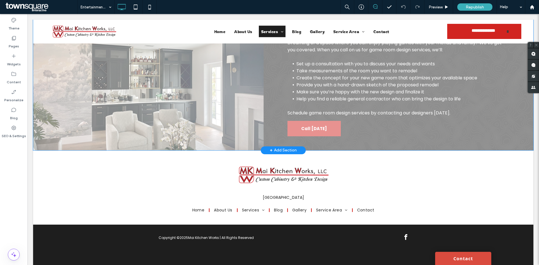
click at [283, 147] on div "+ Add Section" at bounding box center [283, 150] width 27 height 6
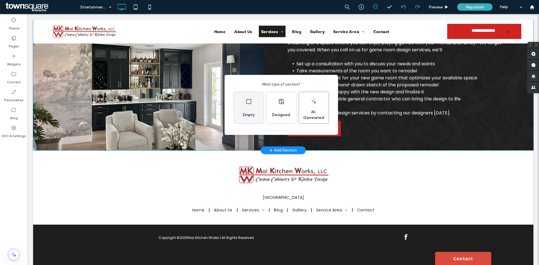
drag, startPoint x: 251, startPoint y: 115, endPoint x: 222, endPoint y: 101, distance: 31.6
click at [251, 115] on span "Empty" at bounding box center [248, 115] width 16 height 6
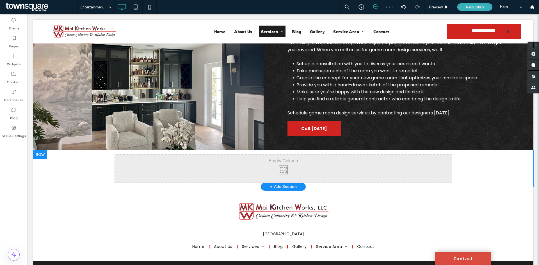
drag, startPoint x: 481, startPoint y: 167, endPoint x: 466, endPoint y: 167, distance: 15.4
click at [481, 167] on div "Click To Paste Click To Paste Row + Add Section" at bounding box center [283, 168] width 500 height 36
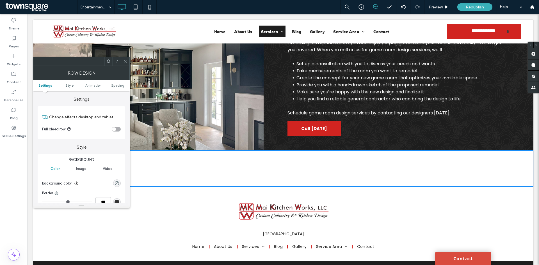
click at [108, 61] on icon at bounding box center [108, 61] width 4 height 4
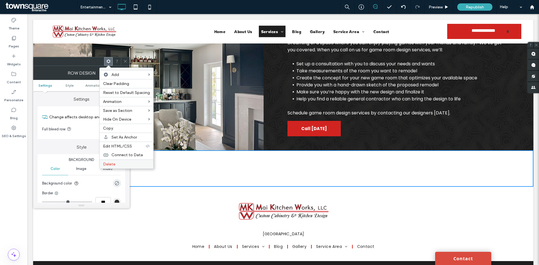
click at [123, 163] on label "Delete" at bounding box center [126, 164] width 47 height 5
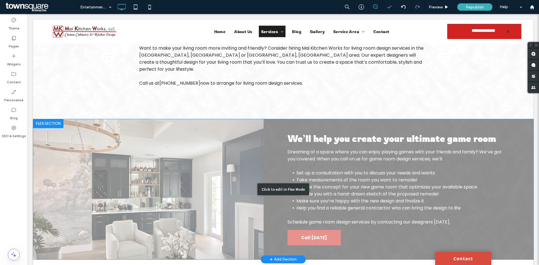
scroll to position [97, 0]
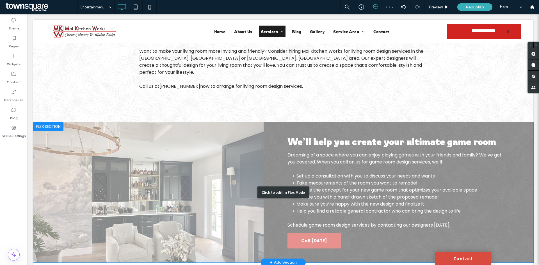
click at [406, 122] on div "Click to edit in Flex Mode" at bounding box center [283, 192] width 500 height 140
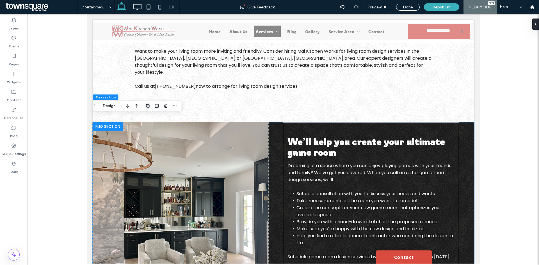
click at [146, 106] on use "button" at bounding box center [147, 105] width 3 height 3
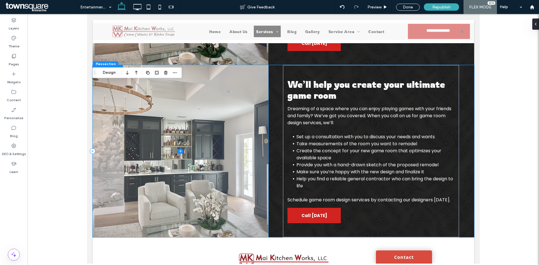
scroll to position [332, 0]
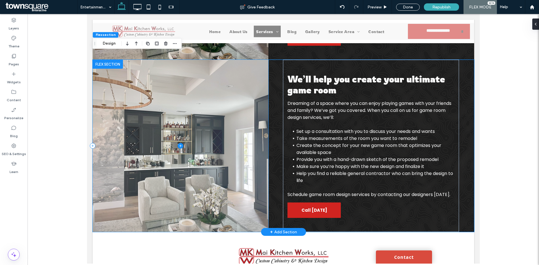
click at [233, 112] on span at bounding box center [180, 146] width 176 height 172
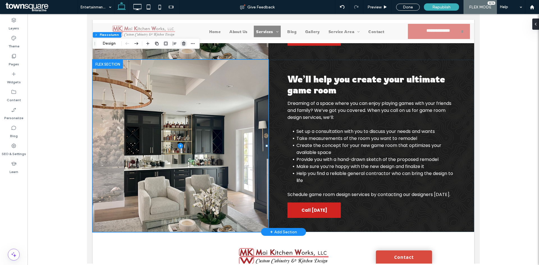
click at [183, 43] on use "button" at bounding box center [183, 44] width 3 height 4
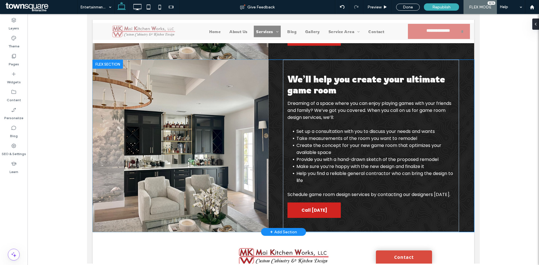
type input "***"
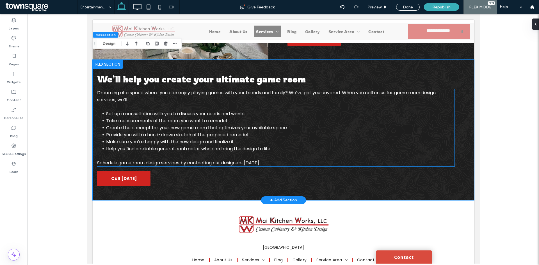
click at [329, 124] on li "Create the concept for your new game room that optimizes your available space" at bounding box center [280, 127] width 348 height 7
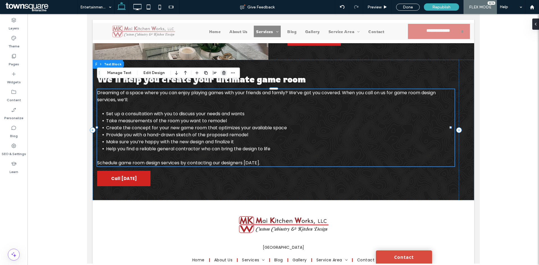
click at [223, 72] on icon "button" at bounding box center [224, 73] width 4 height 4
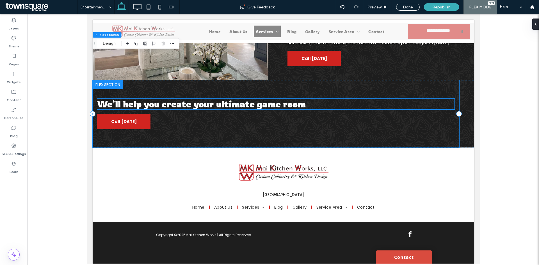
scroll to position [304, 0]
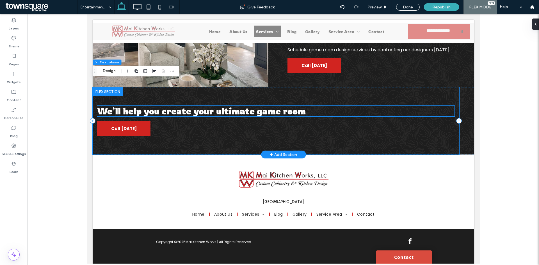
click at [222, 105] on span "We’ll help you create your ultimate game room" at bounding box center [201, 110] width 208 height 11
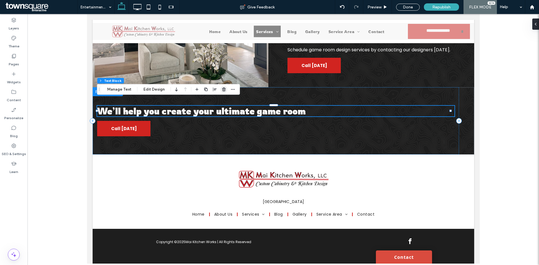
click at [223, 89] on icon "button" at bounding box center [224, 89] width 4 height 4
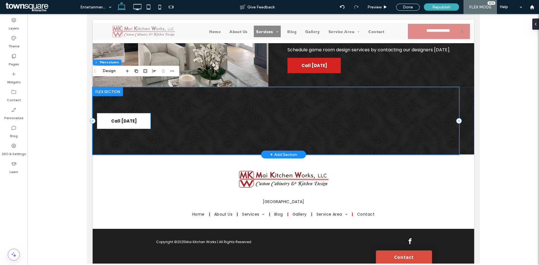
click at [141, 116] on link "Call Today" at bounding box center [123, 120] width 53 height 15
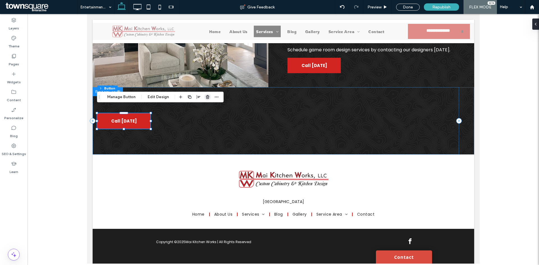
click at [206, 98] on icon "button" at bounding box center [207, 97] width 4 height 4
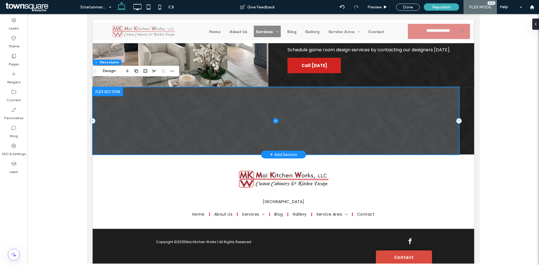
click at [206, 127] on span at bounding box center [275, 120] width 366 height 67
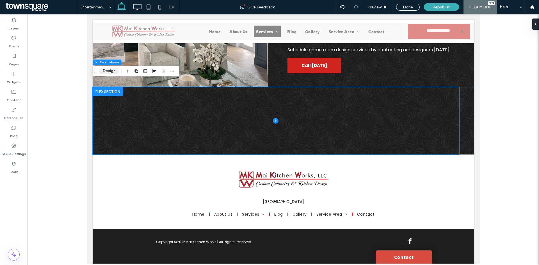
click at [104, 70] on button "Design" at bounding box center [109, 71] width 20 height 7
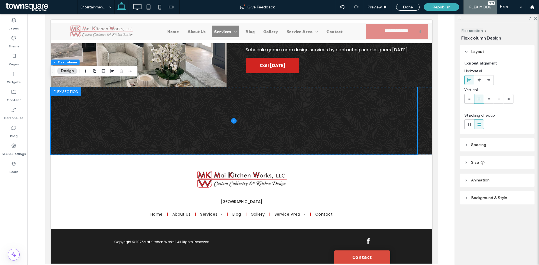
drag, startPoint x: 487, startPoint y: 194, endPoint x: 477, endPoint y: 190, distance: 10.3
click at [486, 194] on header "Background & Style" at bounding box center [496, 197] width 75 height 13
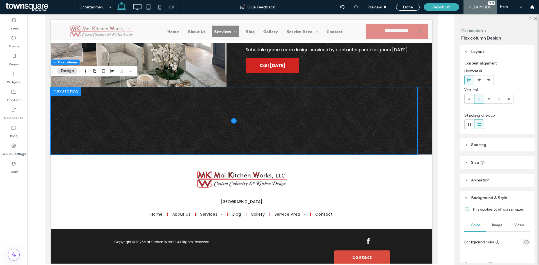
scroll to position [84, 0]
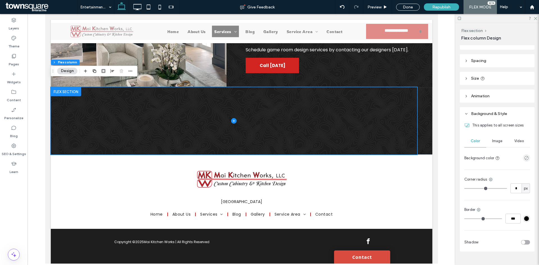
click at [493, 144] on div "Image" at bounding box center [497, 141] width 22 height 12
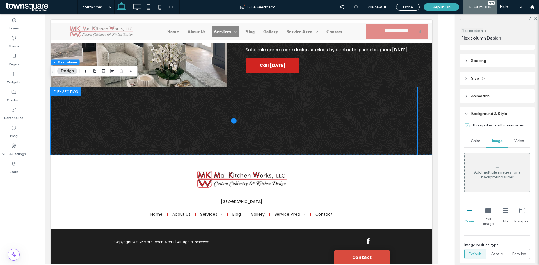
click at [517, 143] on span "Video" at bounding box center [519, 141] width 10 height 4
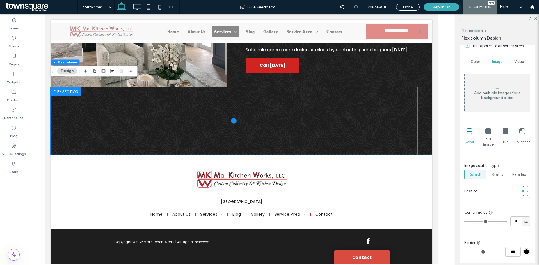
scroll to position [63, 0]
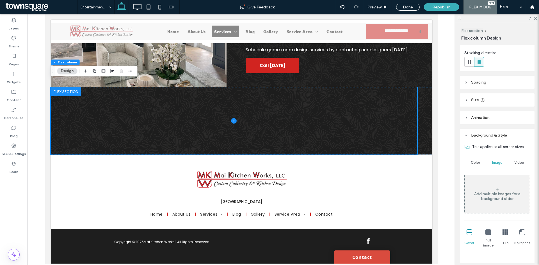
click at [475, 164] on span "Color" at bounding box center [474, 162] width 9 height 4
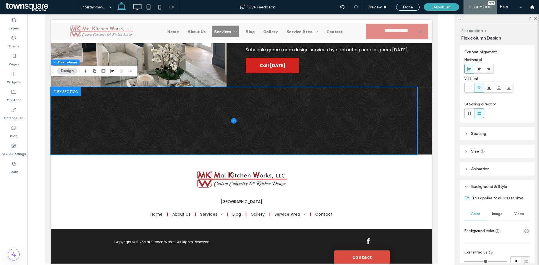
scroll to position [0, 0]
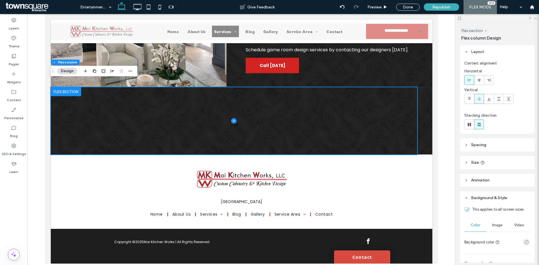
click at [535, 18] on use at bounding box center [534, 18] width 3 height 3
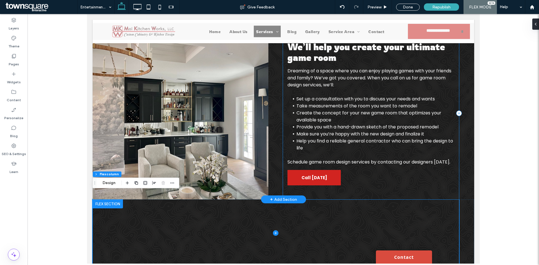
scroll to position [248, 0]
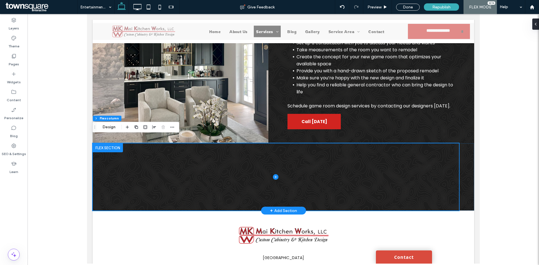
click at [465, 170] on div at bounding box center [282, 176] width 381 height 67
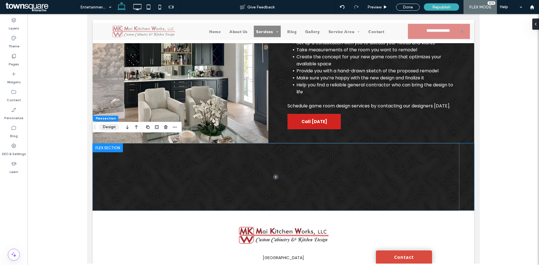
click at [111, 129] on button "Design" at bounding box center [109, 127] width 20 height 7
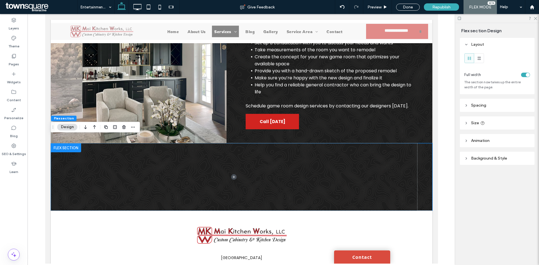
click at [483, 158] on span "Background & Style" at bounding box center [489, 158] width 36 height 5
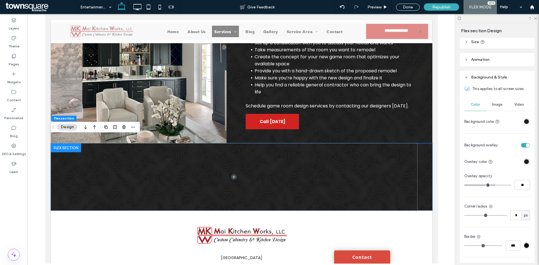
scroll to position [84, 0]
click at [495, 102] on span "Image" at bounding box center [497, 101] width 10 height 4
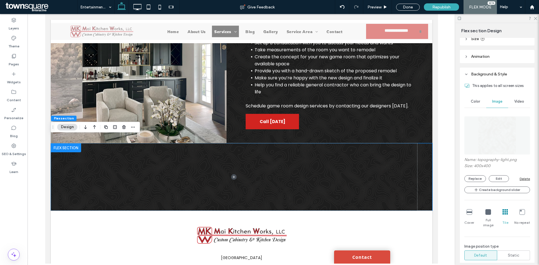
click at [520, 179] on div "Delete" at bounding box center [524, 179] width 10 height 4
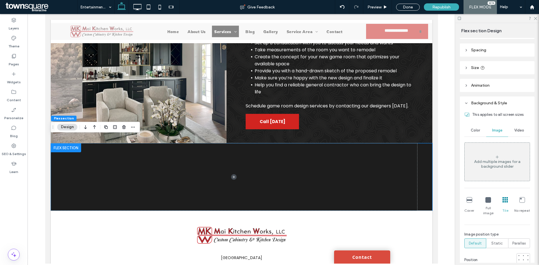
scroll to position [28, 0]
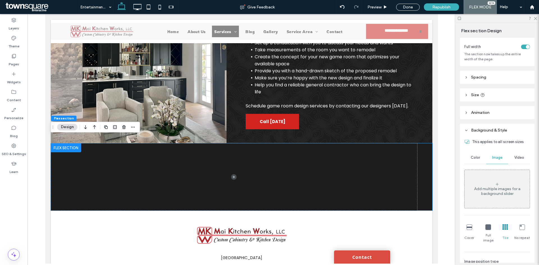
click at [475, 157] on span "Color" at bounding box center [474, 157] width 9 height 4
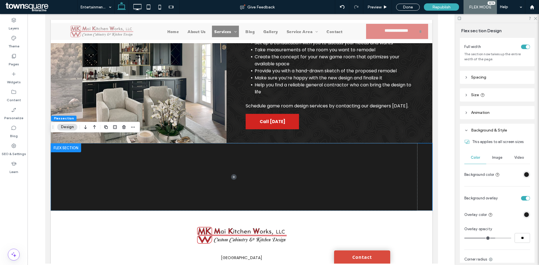
click at [524, 176] on div "rgba(30, 30, 30, 1)" at bounding box center [526, 174] width 5 height 5
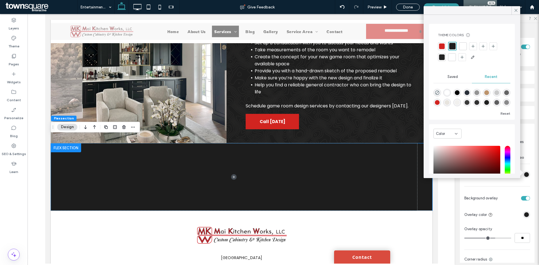
click at [451, 98] on div at bounding box center [471, 96] width 77 height 21
click at [446, 94] on div "rgba(255, 255, 255, 1)" at bounding box center [446, 92] width 5 height 5
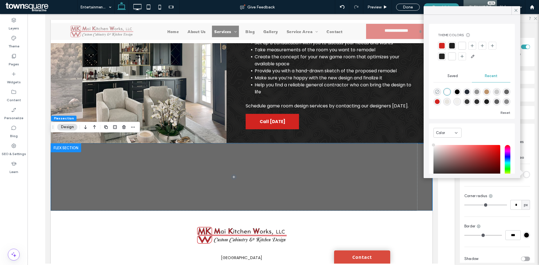
click at [438, 92] on icon "rgba(0, 0, 0, 0)" at bounding box center [436, 91] width 5 height 5
type input "*******"
type input "*"
type input "**"
click at [435, 93] on icon "rgba(0, 0, 0, 0)" at bounding box center [436, 91] width 5 height 5
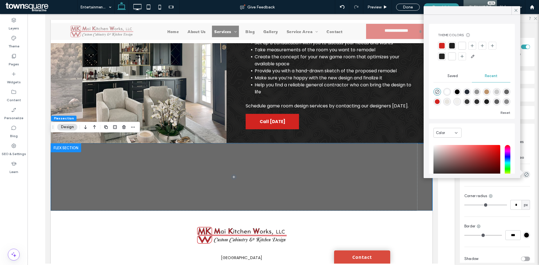
click at [462, 45] on div at bounding box center [462, 46] width 6 height 6
click at [451, 59] on div at bounding box center [452, 57] width 6 height 6
drag, startPoint x: 514, startPoint y: 11, endPoint x: 492, endPoint y: 37, distance: 33.6
click at [514, 13] on span at bounding box center [515, 10] width 5 height 8
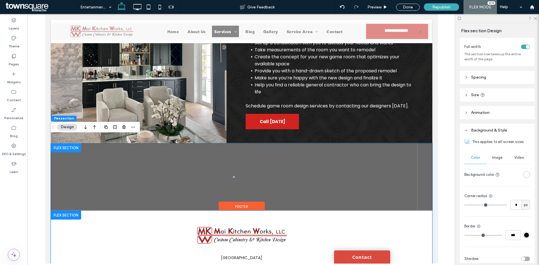
click at [418, 218] on div "San Diego, CA 92128 Home About Us Services Kitchen Design Bath Design Custom Cl…" at bounding box center [240, 248] width 381 height 74
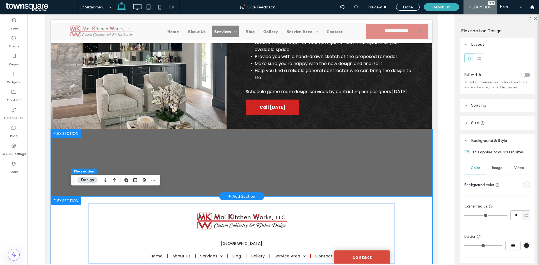
click at [417, 153] on div at bounding box center [240, 162] width 381 height 67
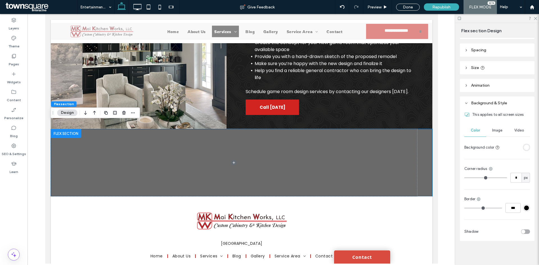
scroll to position [56, 0]
click at [494, 131] on span "Image" at bounding box center [497, 130] width 10 height 4
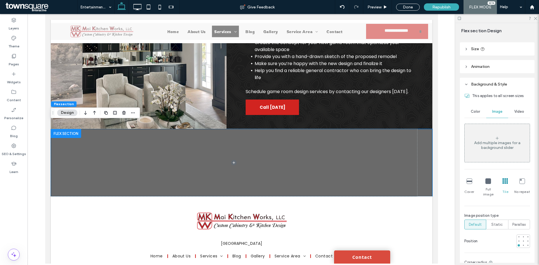
scroll to position [84, 0]
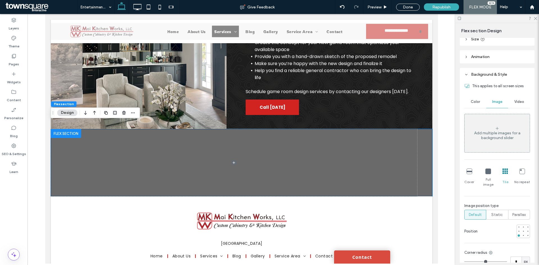
click at [517, 103] on span "Video" at bounding box center [519, 102] width 10 height 4
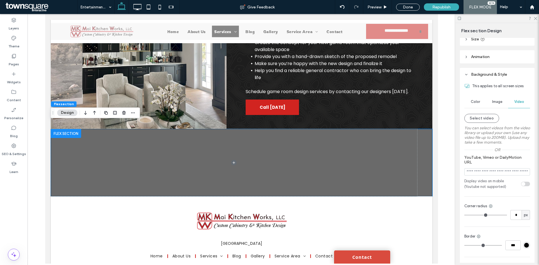
click at [534, 21] on div at bounding box center [497, 18] width 84 height 9
drag, startPoint x: 535, startPoint y: 18, endPoint x: 529, endPoint y: 23, distance: 7.9
click at [535, 18] on icon at bounding box center [535, 18] width 4 height 4
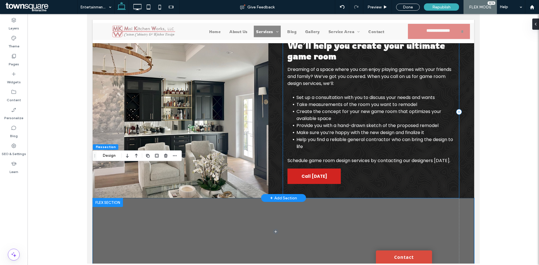
scroll to position [224, 0]
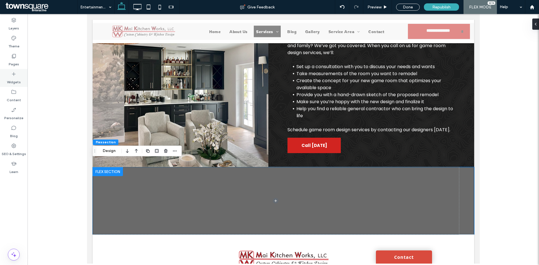
click at [15, 74] on icon at bounding box center [14, 74] width 6 height 6
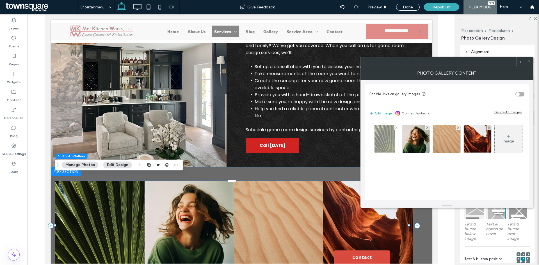
scroll to position [1, 0]
click at [395, 126] on icon at bounding box center [396, 127] width 2 height 2
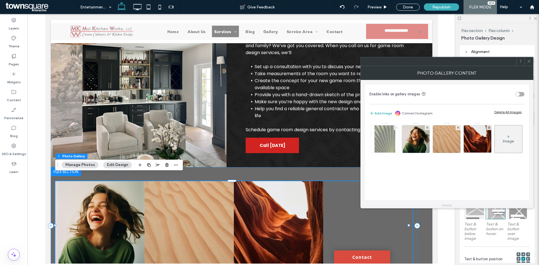
scroll to position [0, 0]
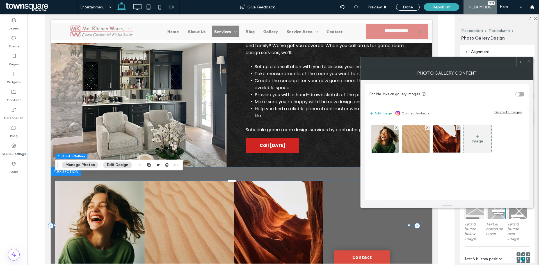
click at [395, 126] on icon at bounding box center [396, 127] width 2 height 2
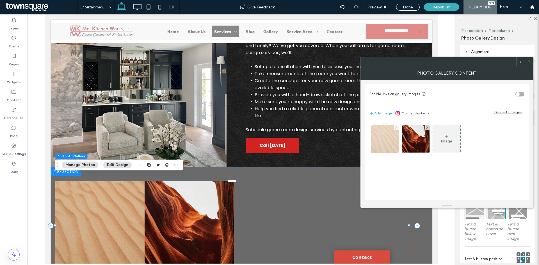
click at [395, 127] on use at bounding box center [396, 127] width 2 height 2
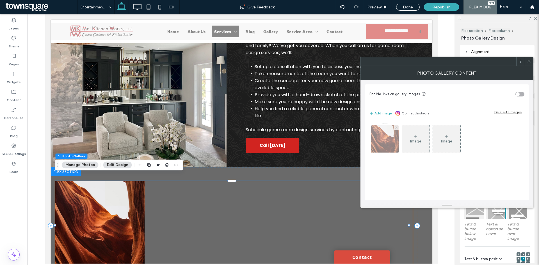
click at [395, 128] on icon at bounding box center [396, 127] width 2 height 2
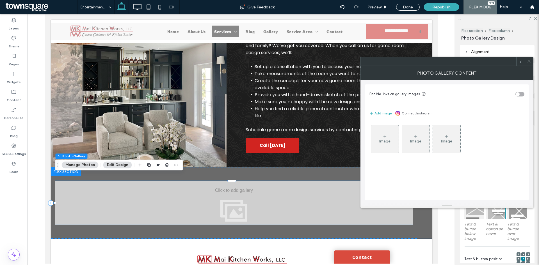
click at [378, 142] on div "Image" at bounding box center [384, 139] width 27 height 26
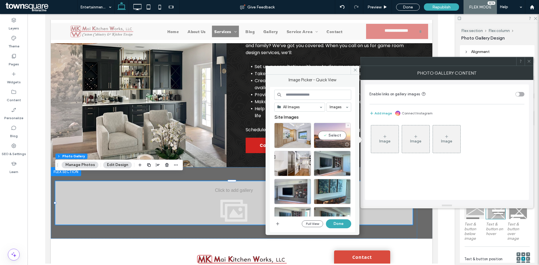
scroll to position [28, 0]
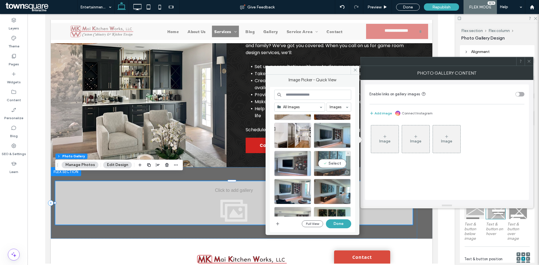
click at [335, 165] on div "Select" at bounding box center [332, 163] width 37 height 25
click at [334, 161] on div at bounding box center [332, 163] width 37 height 25
click at [332, 189] on div "Select" at bounding box center [332, 191] width 37 height 25
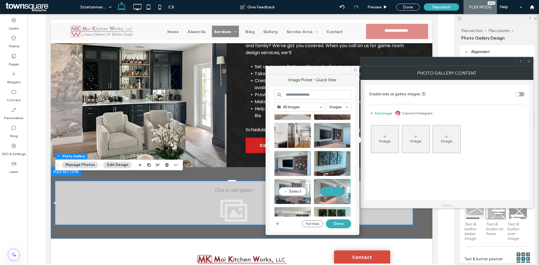
drag, startPoint x: 294, startPoint y: 196, endPoint x: 300, endPoint y: 196, distance: 5.9
click at [295, 196] on div "Select" at bounding box center [292, 191] width 37 height 25
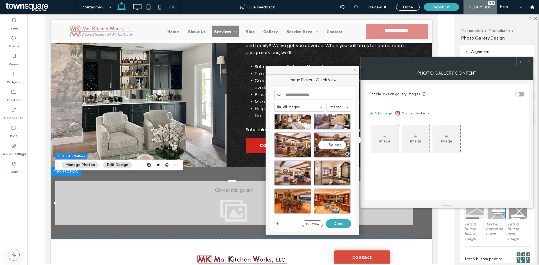
scroll to position [1701, 0]
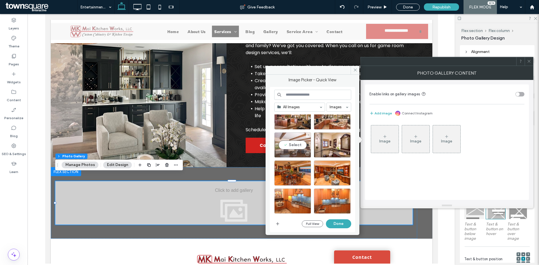
click at [299, 146] on div "Select" at bounding box center [292, 144] width 37 height 25
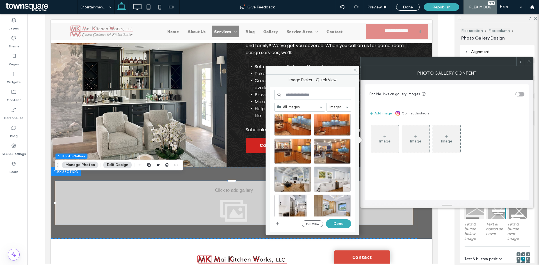
scroll to position [1786, 0]
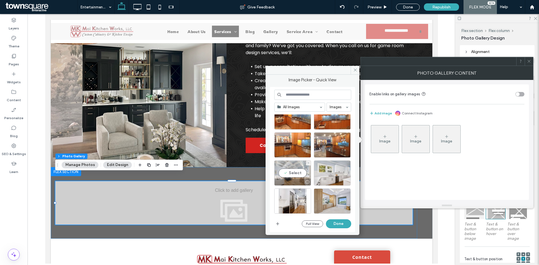
click at [303, 180] on div at bounding box center [306, 182] width 7 height 4
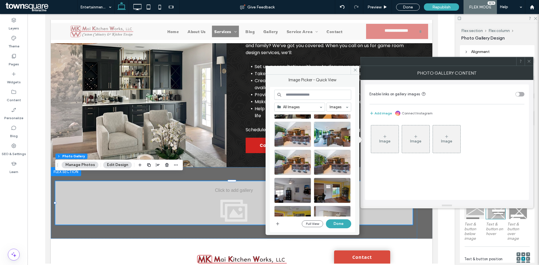
scroll to position [2548, 0]
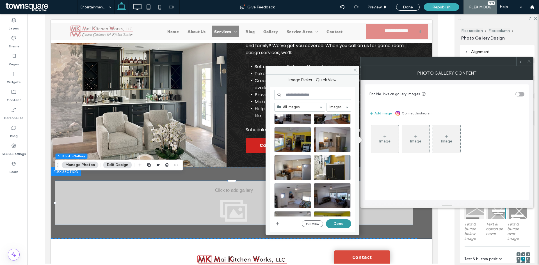
click at [337, 225] on button "Done" at bounding box center [338, 223] width 25 height 9
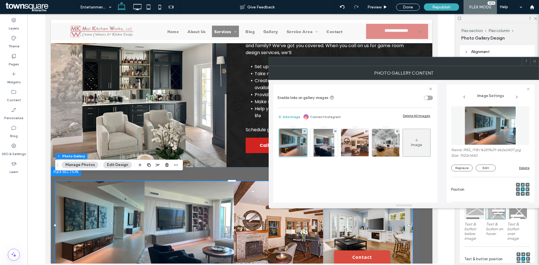
click at [532, 61] on div at bounding box center [534, 61] width 8 height 8
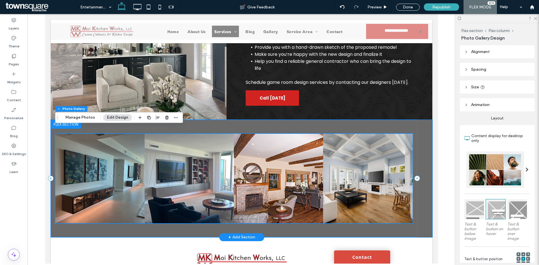
scroll to position [280, 0]
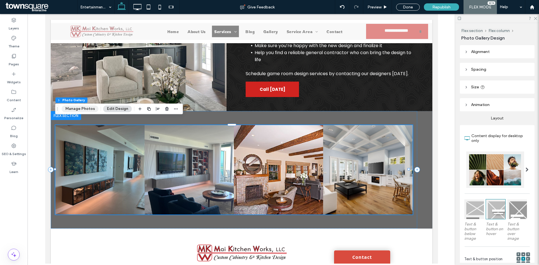
click at [86, 111] on button "Manage Photos" at bounding box center [80, 108] width 37 height 7
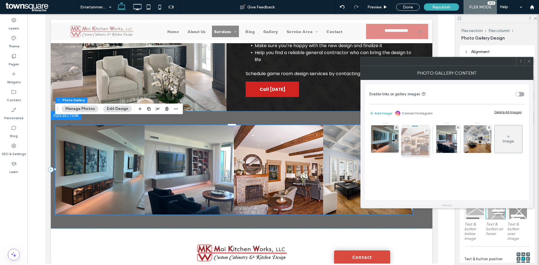
drag, startPoint x: 451, startPoint y: 136, endPoint x: 418, endPoint y: 139, distance: 33.2
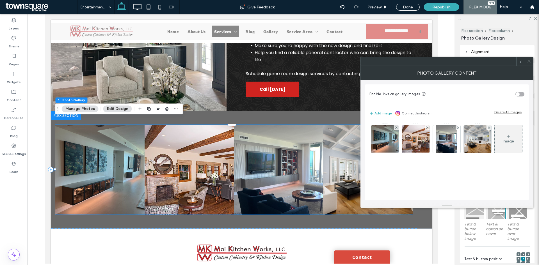
click at [530, 66] on div "Photo Gallery Content" at bounding box center [446, 73] width 173 height 14
click at [531, 64] on div at bounding box center [528, 61] width 8 height 8
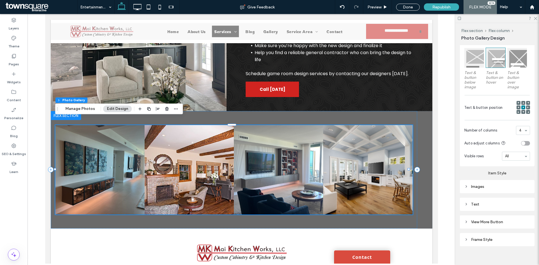
scroll to position [157, 0]
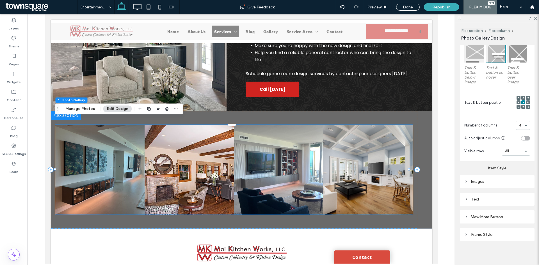
click at [478, 186] on div "Images" at bounding box center [496, 181] width 75 height 13
click at [480, 180] on div "Images" at bounding box center [497, 181] width 66 height 5
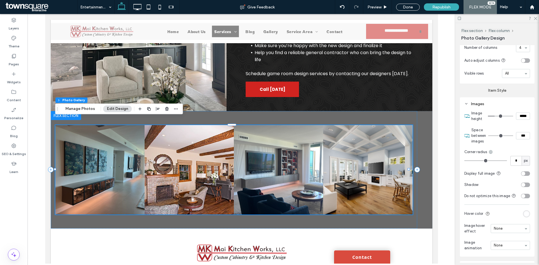
scroll to position [241, 0]
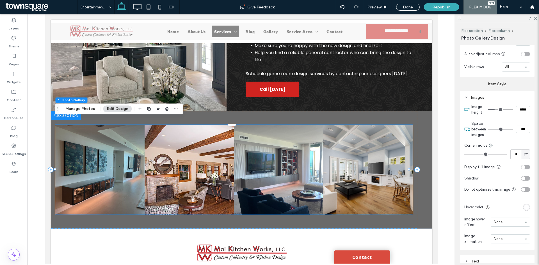
type input "*"
type input "***"
type input "*"
type input "***"
type input "*"
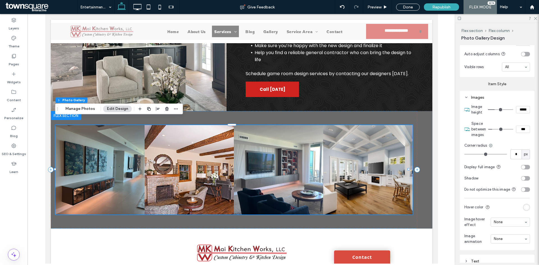
type input "***"
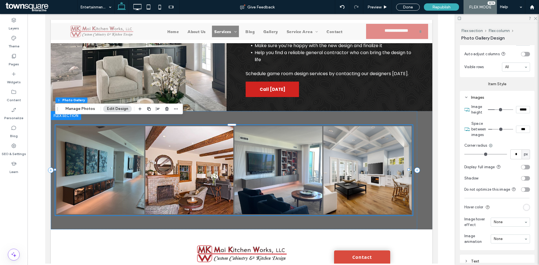
type input "*"
type input "***"
type input "*"
type input "***"
type input "*"
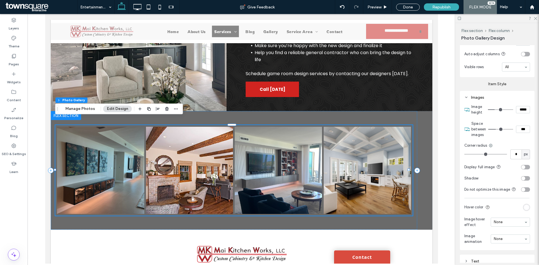
type input "***"
type input "*"
type input "***"
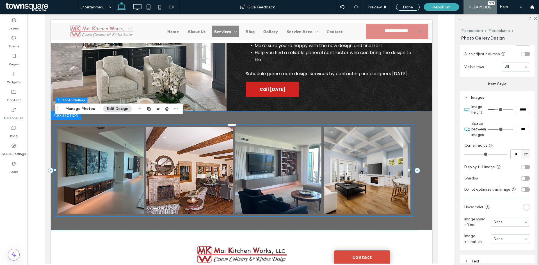
type input "*"
type input "***"
drag, startPoint x: 492, startPoint y: 127, endPoint x: 496, endPoint y: 125, distance: 5.3
type input "*"
click at [496, 129] on input "range" at bounding box center [500, 129] width 25 height 1
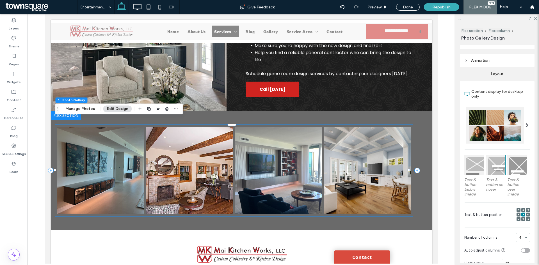
scroll to position [0, 0]
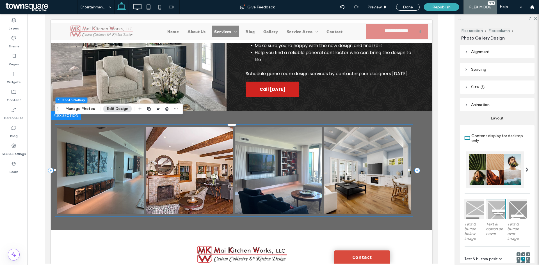
drag, startPoint x: 536, startPoint y: 20, endPoint x: 505, endPoint y: 42, distance: 38.2
click at [535, 21] on div at bounding box center [497, 18] width 84 height 9
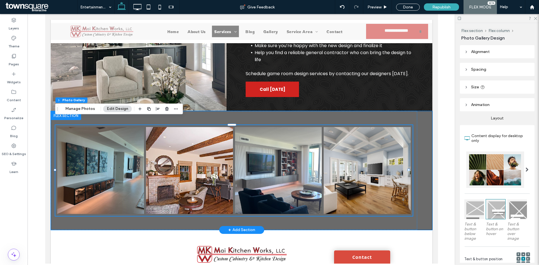
click at [420, 112] on div "Button Button Button Button" at bounding box center [240, 170] width 381 height 119
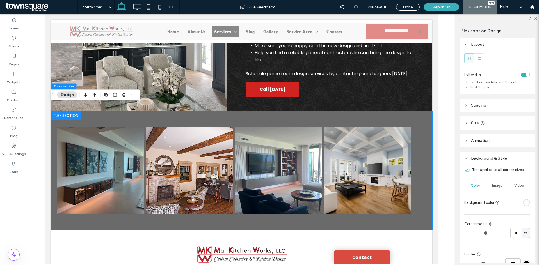
scroll to position [28, 0]
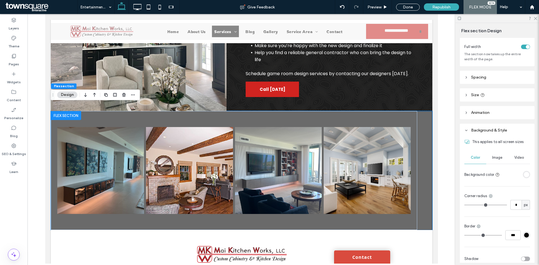
click at [524, 174] on div "rgba(255, 255, 255, 1)" at bounding box center [526, 174] width 5 height 5
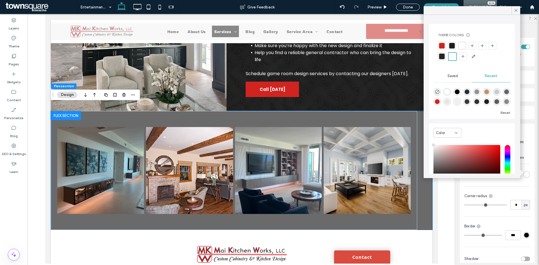
click at [469, 92] on div "rgba(40, 46, 56, 1)" at bounding box center [466, 91] width 5 height 5
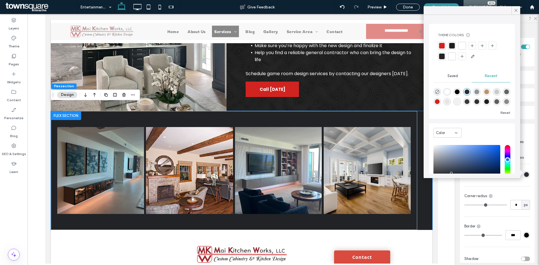
click at [459, 91] on div "rgba(0, 0, 0, 1)" at bounding box center [456, 91] width 5 height 5
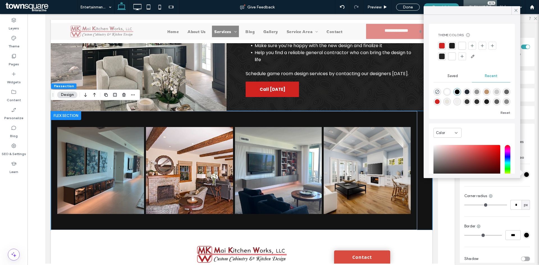
click at [448, 93] on div "rgba(255, 255, 255, 1)" at bounding box center [446, 91] width 5 height 5
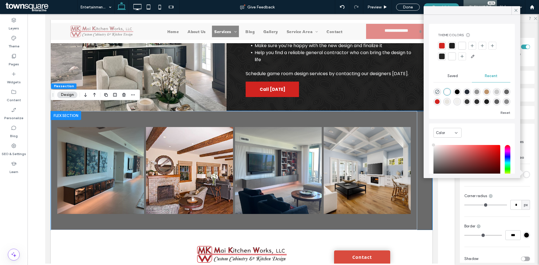
click at [459, 103] on div "rgba(241, 240, 238, 1)" at bounding box center [456, 101] width 5 height 5
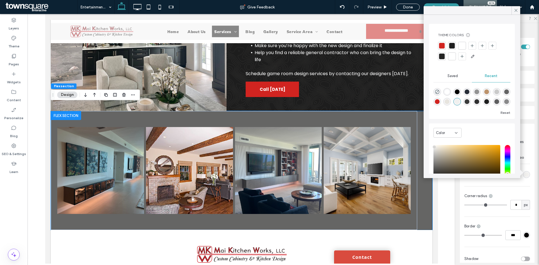
click at [450, 60] on div at bounding box center [452, 56] width 8 height 8
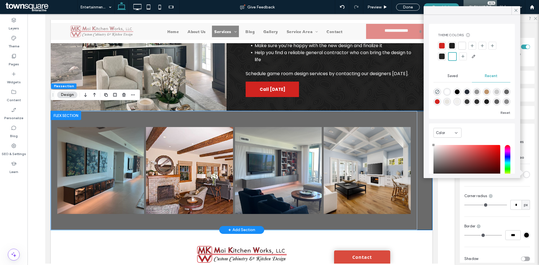
drag, startPoint x: 479, startPoint y: 161, endPoint x: 483, endPoint y: 146, distance: 15.6
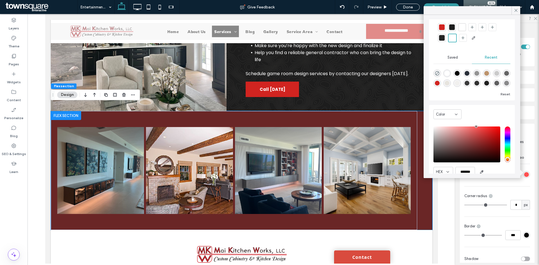
scroll to position [0, 0]
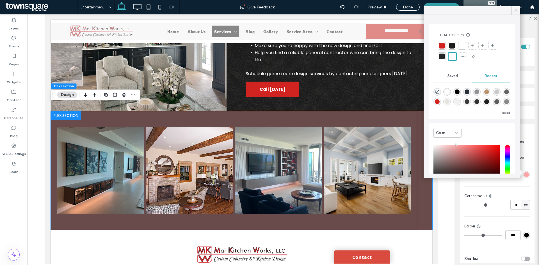
click at [455, 77] on span "Saved" at bounding box center [452, 76] width 10 height 4
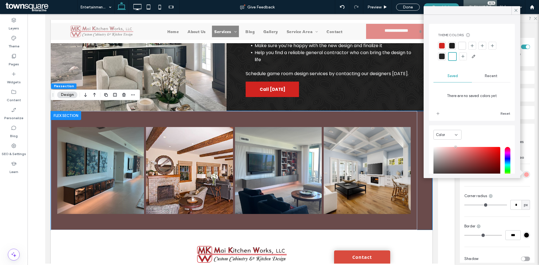
click at [461, 47] on div at bounding box center [462, 46] width 6 height 6
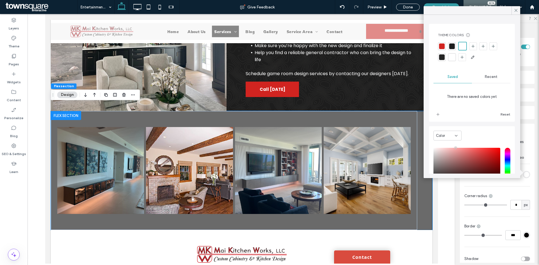
click at [489, 79] on span "Recent" at bounding box center [490, 77] width 13 height 4
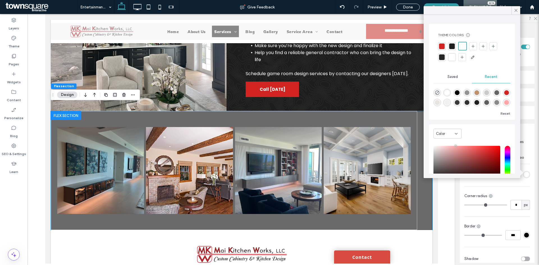
scroll to position [9, 0]
click at [504, 105] on div "rgba(255, 165, 165, 1)" at bounding box center [506, 102] width 5 height 5
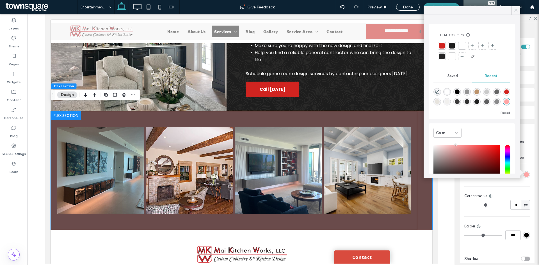
click at [494, 101] on div "rgba(30, 30, 30, 0.5)" at bounding box center [496, 101] width 5 height 5
type input "*******"
type input "**"
type input "***"
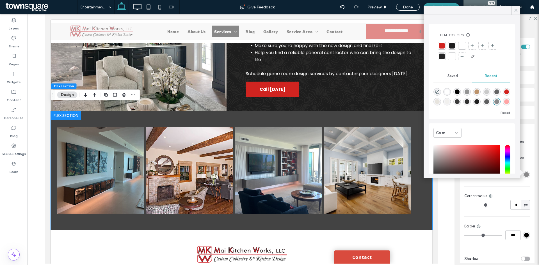
scroll to position [0, 0]
click at [460, 91] on div "rgba(0, 0, 0, 1)" at bounding box center [457, 92] width 8 height 8
type input "*******"
type input "***"
type input "****"
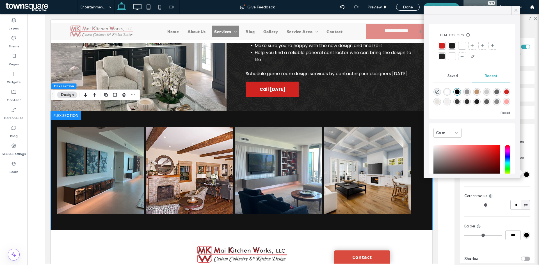
click at [467, 89] on div "rgba(147, 147, 147, 1)" at bounding box center [466, 91] width 5 height 5
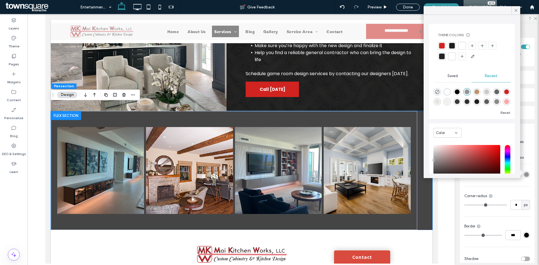
click at [454, 93] on div "rgba(0, 0, 0, 1)" at bounding box center [457, 92] width 8 height 8
type input "*******"
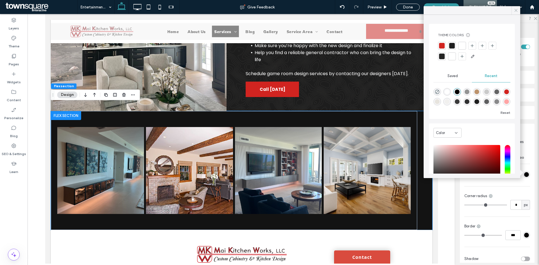
click at [514, 12] on icon at bounding box center [515, 10] width 5 height 5
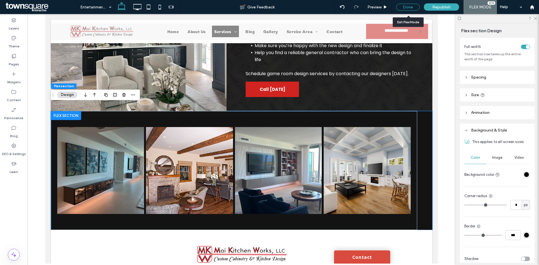
click at [409, 10] on div "Done" at bounding box center [408, 7] width 24 height 7
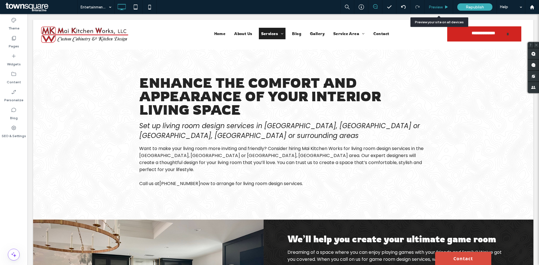
click at [442, 9] on span "Preview" at bounding box center [435, 7] width 14 height 5
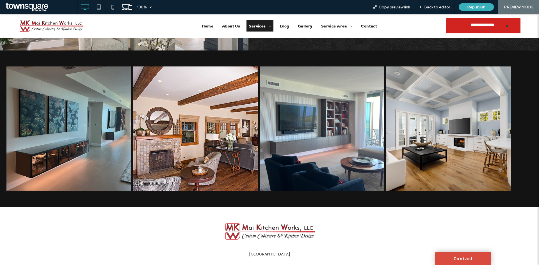
scroll to position [252, 0]
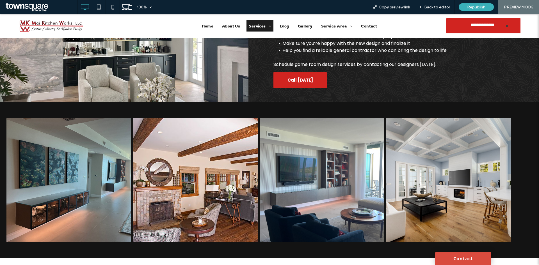
click at [182, 172] on link at bounding box center [195, 180] width 125 height 125
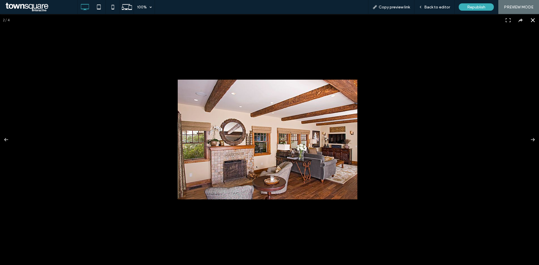
drag, startPoint x: 385, startPoint y: 143, endPoint x: 381, endPoint y: 142, distance: 3.5
click at [385, 144] on div at bounding box center [447, 205] width 539 height 251
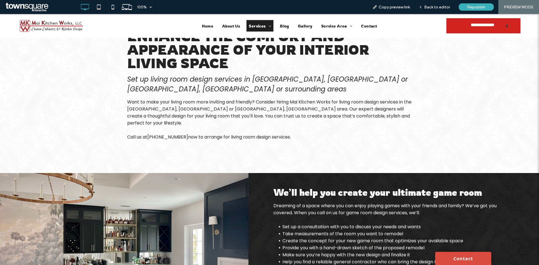
scroll to position [0, 0]
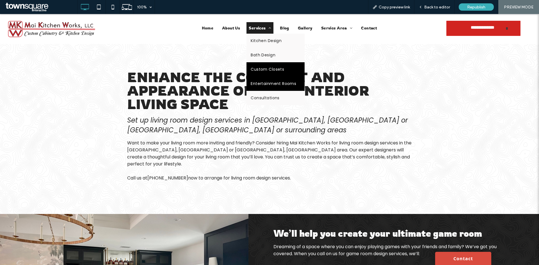
drag, startPoint x: 272, startPoint y: 68, endPoint x: 271, endPoint y: 80, distance: 12.5
click at [272, 68] on span "Custom Closets" at bounding box center [266, 69] width 33 height 6
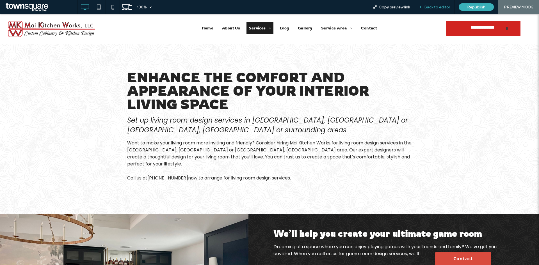
click at [434, 6] on span "Back to editor" at bounding box center [437, 7] width 26 height 5
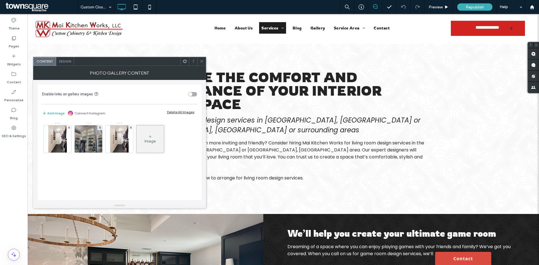
click at [202, 59] on icon at bounding box center [201, 61] width 4 height 4
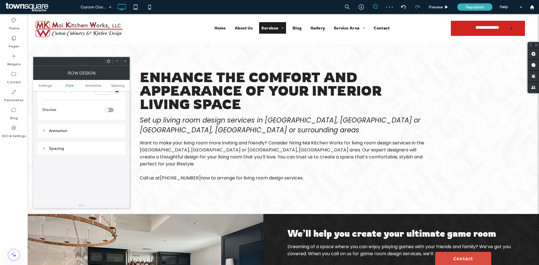
scroll to position [158, 0]
click at [64, 102] on div "Spacing" at bounding box center [81, 102] width 79 height 5
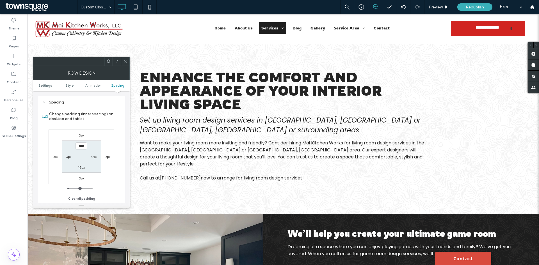
drag, startPoint x: 123, startPoint y: 61, endPoint x: 125, endPoint y: 70, distance: 8.9
click at [124, 64] on div at bounding box center [125, 61] width 8 height 8
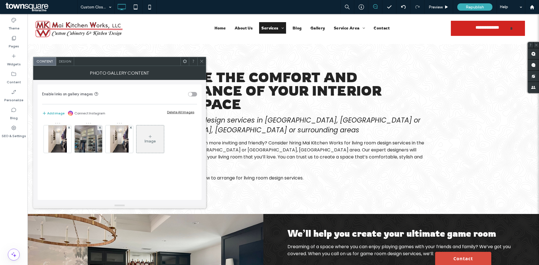
drag, startPoint x: 201, startPoint y: 60, endPoint x: 203, endPoint y: 63, distance: 3.8
click at [202, 60] on icon at bounding box center [201, 61] width 4 height 4
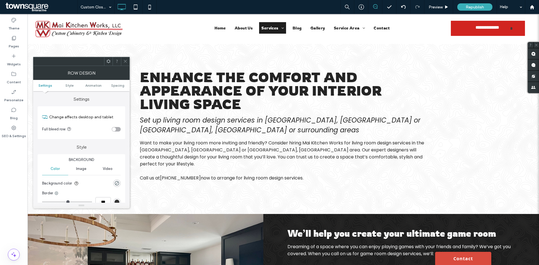
drag, startPoint x: 124, startPoint y: 61, endPoint x: 128, endPoint y: 72, distance: 11.3
click at [124, 65] on span at bounding box center [125, 61] width 4 height 8
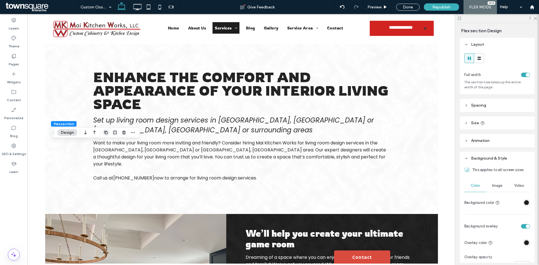
click at [107, 135] on span "button" at bounding box center [106, 132] width 7 height 7
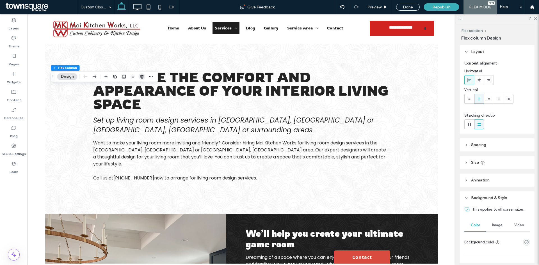
click at [140, 75] on icon "button" at bounding box center [142, 76] width 4 height 4
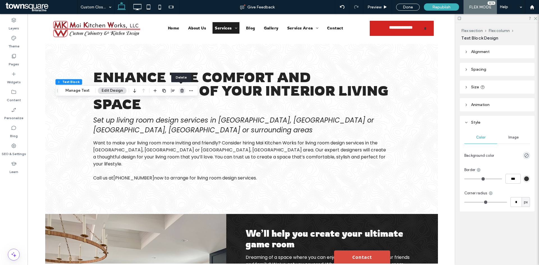
click at [180, 90] on use "button" at bounding box center [181, 91] width 3 height 4
click at [177, 91] on div at bounding box center [173, 91] width 43 height 10
click at [180, 90] on icon "button" at bounding box center [182, 90] width 4 height 4
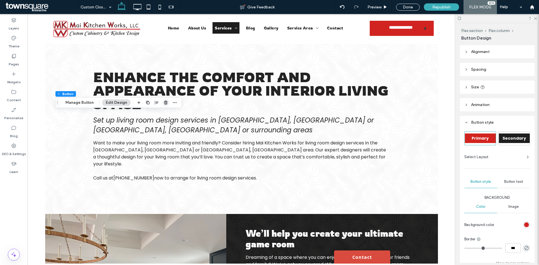
click at [165, 102] on use "button" at bounding box center [165, 103] width 3 height 4
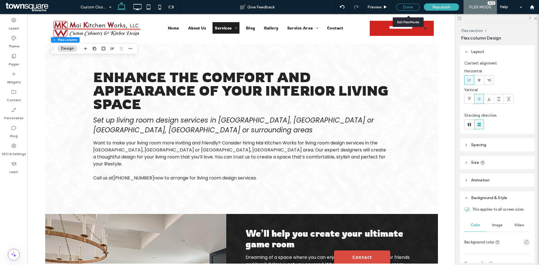
click at [404, 3] on div "Done" at bounding box center [408, 7] width 32 height 14
click at [401, 9] on div "Done" at bounding box center [408, 7] width 24 height 7
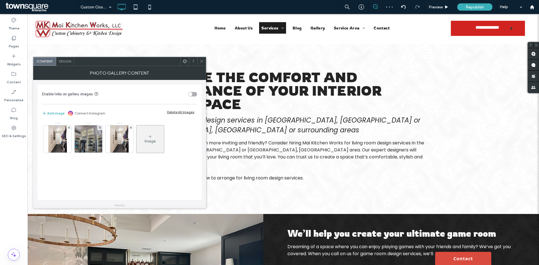
drag, startPoint x: 201, startPoint y: 59, endPoint x: 203, endPoint y: 64, distance: 5.1
click at [202, 59] on span at bounding box center [201, 61] width 4 height 8
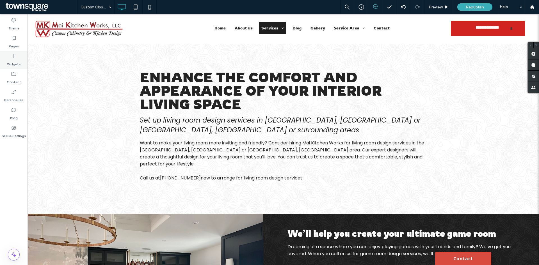
click at [8, 57] on div "Widgets" at bounding box center [13, 60] width 27 height 18
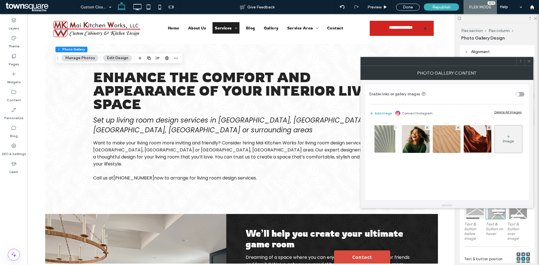
click at [396, 128] on icon at bounding box center [396, 127] width 2 height 2
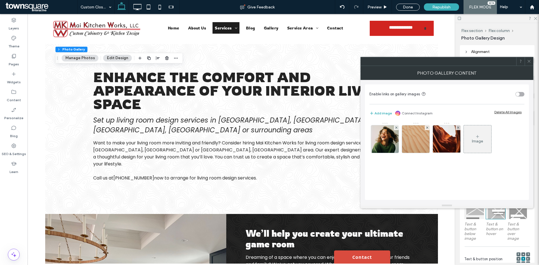
click at [396, 128] on icon at bounding box center [396, 127] width 2 height 2
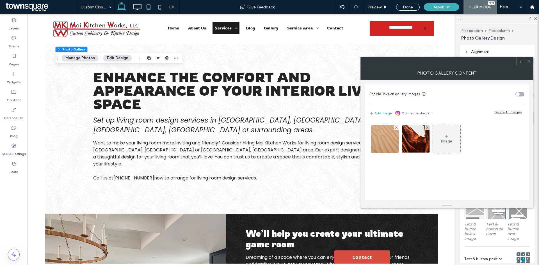
click at [396, 128] on icon at bounding box center [396, 127] width 2 height 2
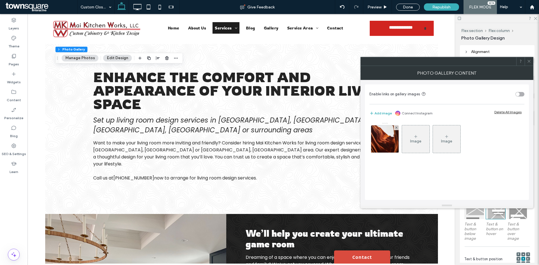
click at [396, 128] on icon at bounding box center [396, 127] width 2 height 2
click at [388, 140] on div "Image" at bounding box center [384, 141] width 11 height 5
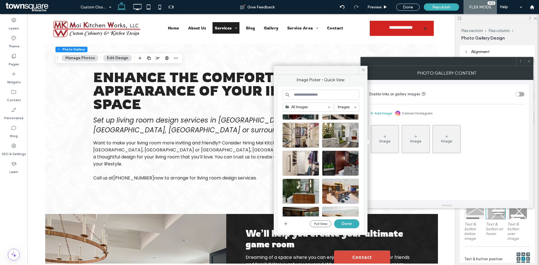
scroll to position [608, 0]
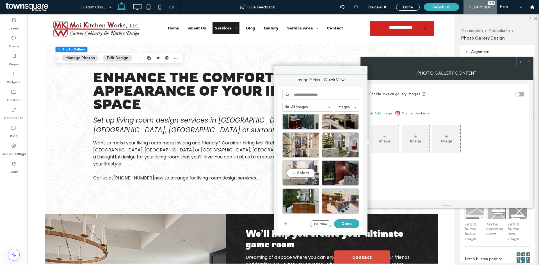
click at [306, 169] on div "Select" at bounding box center [300, 172] width 37 height 25
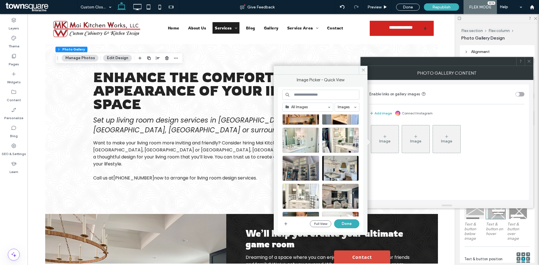
scroll to position [2015, 0]
click at [302, 167] on div "Select" at bounding box center [300, 167] width 37 height 25
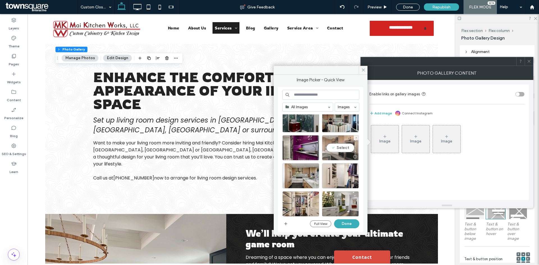
scroll to position [2240, 0]
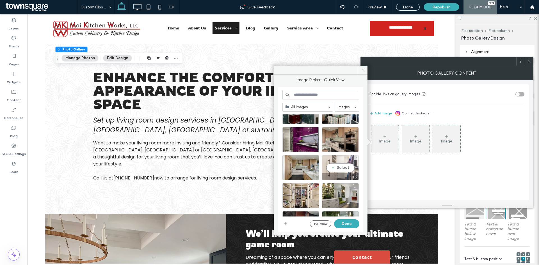
click at [343, 167] on div "Select" at bounding box center [340, 167] width 37 height 25
click at [294, 197] on div "Select" at bounding box center [300, 195] width 37 height 25
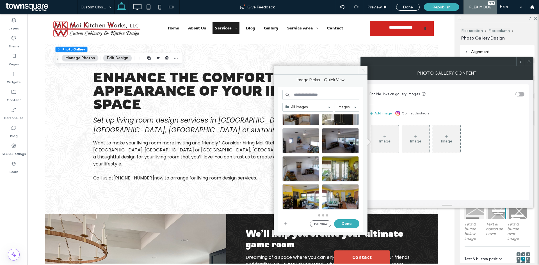
scroll to position [2604, 0]
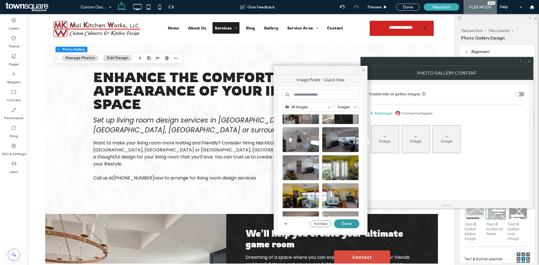
click at [349, 225] on button "Done" at bounding box center [346, 223] width 25 height 9
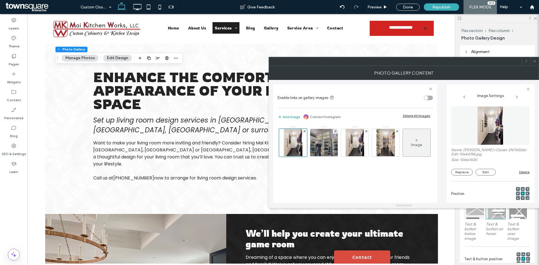
click at [533, 62] on icon at bounding box center [534, 61] width 4 height 4
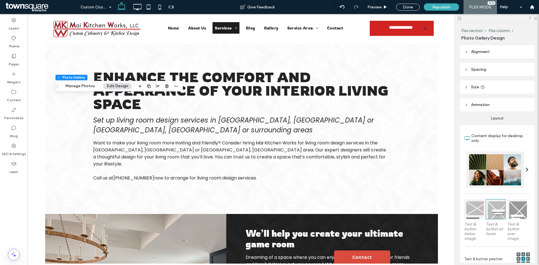
click at [72, 89] on button "Manage Photos" at bounding box center [80, 86] width 37 height 7
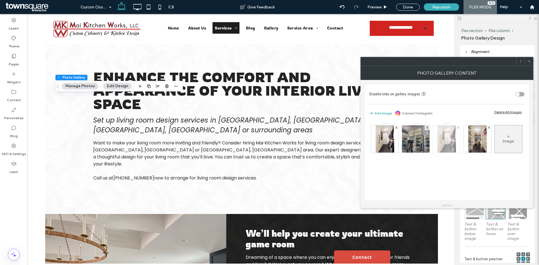
click at [456, 128] on div at bounding box center [457, 127] width 5 height 5
click at [458, 127] on icon at bounding box center [458, 127] width 2 height 2
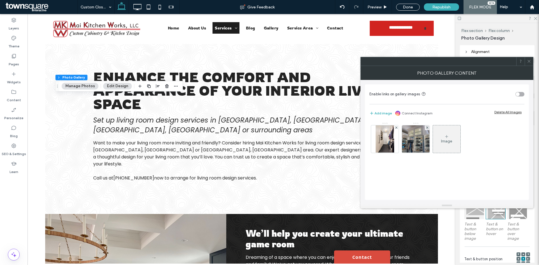
click at [529, 65] on span at bounding box center [528, 61] width 4 height 8
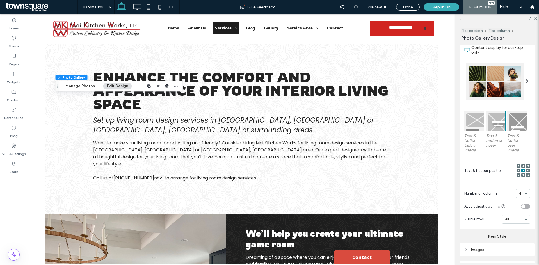
scroll to position [112, 0]
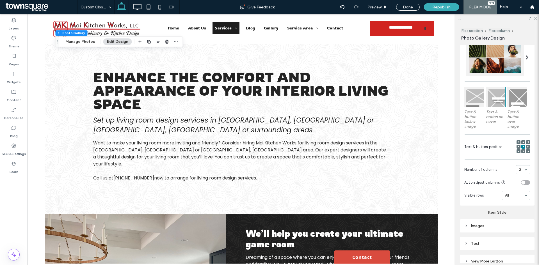
click at [533, 18] on icon at bounding box center [535, 18] width 4 height 4
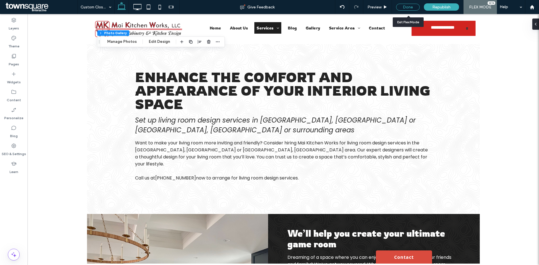
click at [408, 9] on div "Done" at bounding box center [408, 7] width 24 height 7
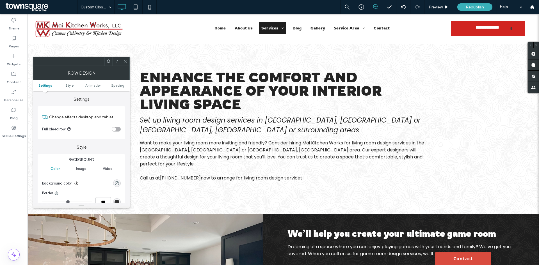
click at [109, 65] on span at bounding box center [108, 61] width 4 height 8
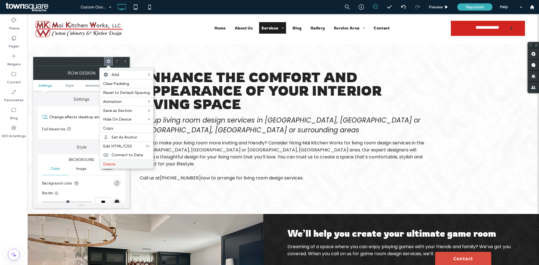
click at [130, 166] on label "Delete" at bounding box center [126, 164] width 47 height 5
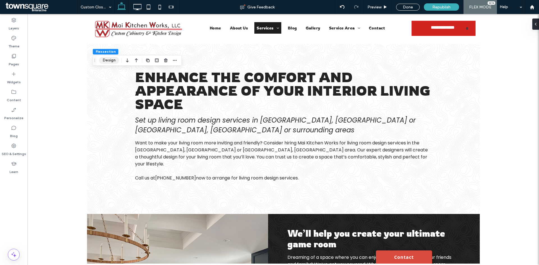
click at [108, 59] on button "Design" at bounding box center [109, 60] width 20 height 7
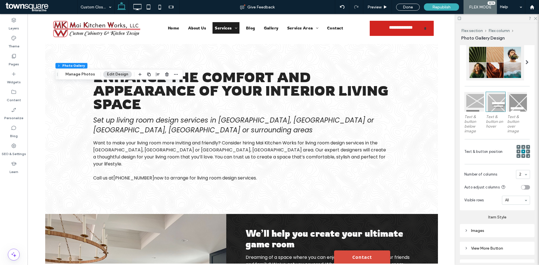
scroll to position [139, 0]
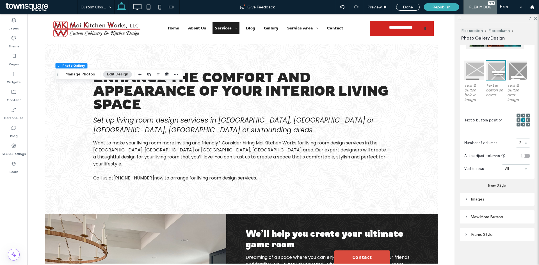
click at [528, 141] on div "Content display for desktop only Text & button below image Text & button on hov…" at bounding box center [496, 82] width 75 height 193
click at [520, 143] on div "1 2 3 4 5 6" at bounding box center [523, 143] width 14 height 9
click at [79, 75] on button "Manage Photos" at bounding box center [80, 74] width 37 height 7
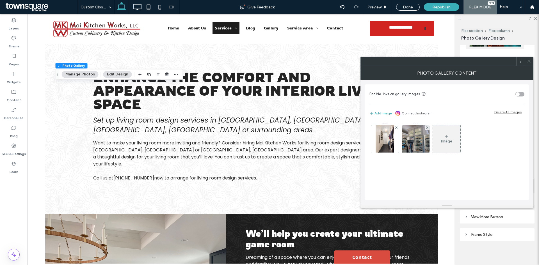
click at [454, 140] on div "Image" at bounding box center [445, 139] width 27 height 26
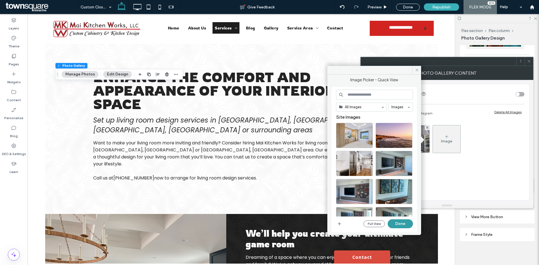
click at [399, 222] on button "Done" at bounding box center [399, 223] width 25 height 9
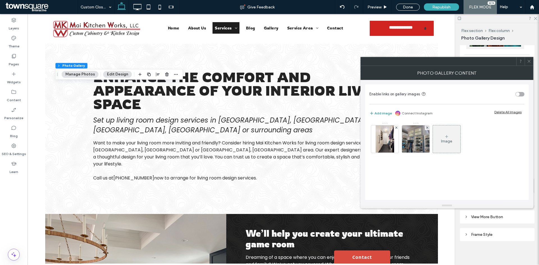
click at [384, 113] on button "Add image" at bounding box center [380, 113] width 22 height 7
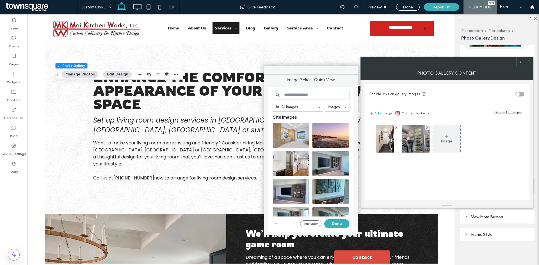
drag, startPoint x: 353, startPoint y: 73, endPoint x: 415, endPoint y: 109, distance: 72.4
click at [353, 73] on span at bounding box center [353, 70] width 9 height 8
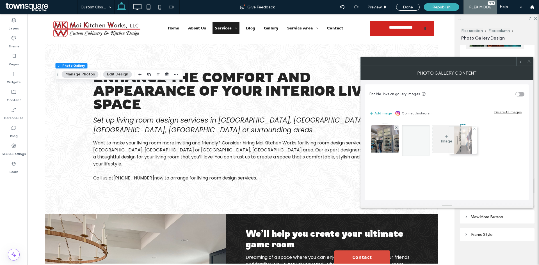
drag, startPoint x: 392, startPoint y: 143, endPoint x: 467, endPoint y: 144, distance: 74.6
click at [530, 68] on div "Photo Gallery Content" at bounding box center [446, 73] width 173 height 14
click at [530, 65] on span at bounding box center [528, 61] width 4 height 8
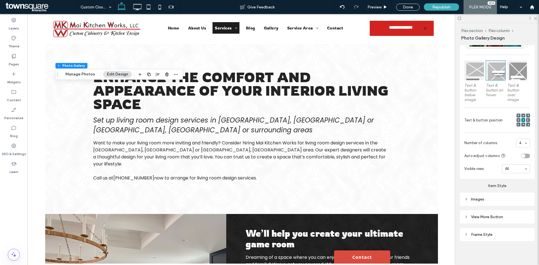
click at [526, 156] on div "toggle" at bounding box center [525, 156] width 9 height 4
click at [525, 156] on div "toggle" at bounding box center [527, 156] width 4 height 4
click at [481, 198] on div "Images" at bounding box center [497, 199] width 66 height 5
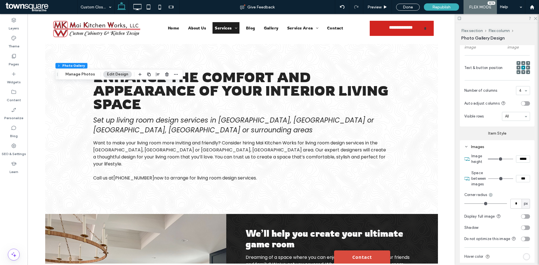
scroll to position [195, 0]
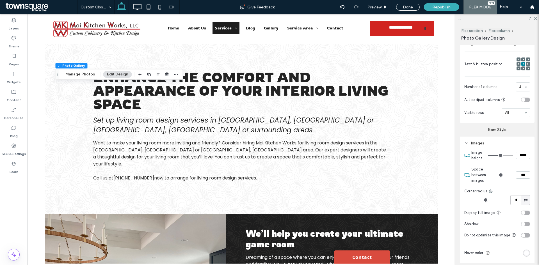
type input "*"
type input "***"
type input "*"
type input "***"
type input "*"
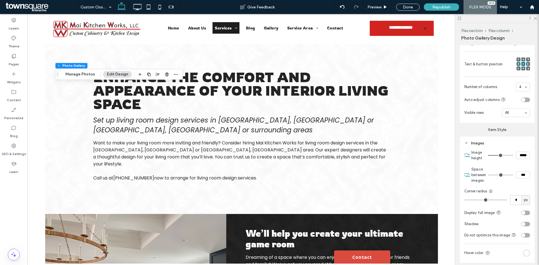
type input "***"
type input "*"
type input "***"
type input "*"
type input "***"
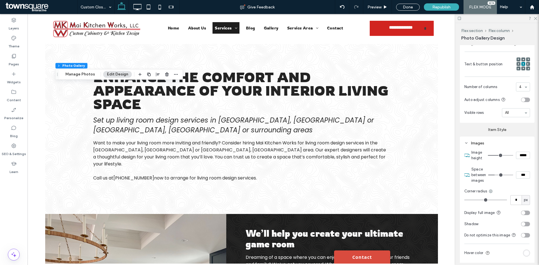
type input "*"
type input "***"
type input "*"
type input "***"
type input "**"
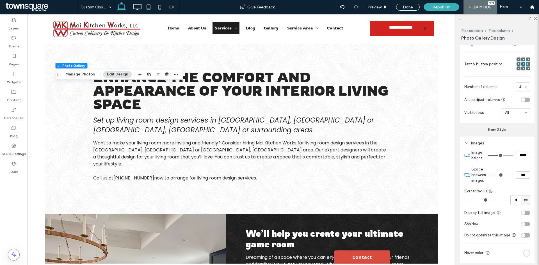
type input "****"
type input "**"
type input "****"
type input "**"
type input "****"
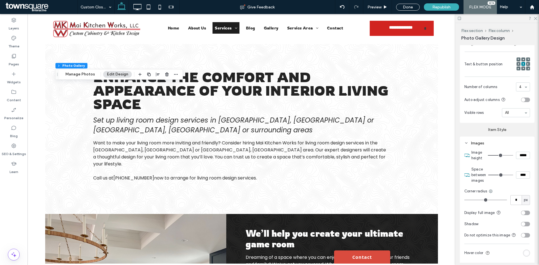
type input "**"
type input "****"
type input "**"
type input "****"
type input "**"
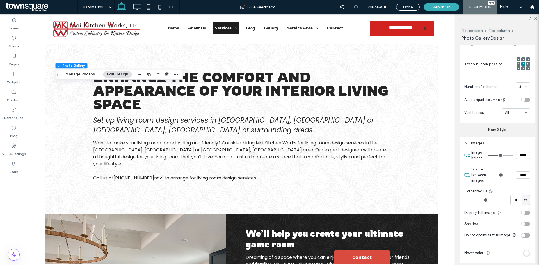
type input "****"
type input "**"
type input "****"
type input "**"
type input "****"
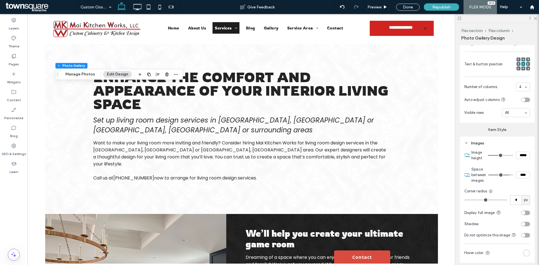
type input "**"
type input "****"
type input "**"
type input "****"
type input "**"
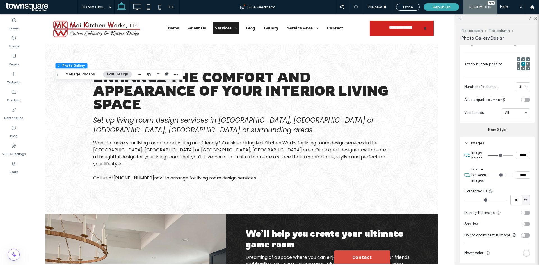
type input "****"
drag, startPoint x: 492, startPoint y: 175, endPoint x: 503, endPoint y: 177, distance: 10.8
type input "**"
click at [503, 175] on input "range" at bounding box center [500, 175] width 25 height 1
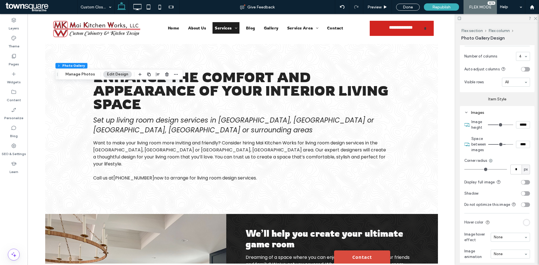
scroll to position [251, 0]
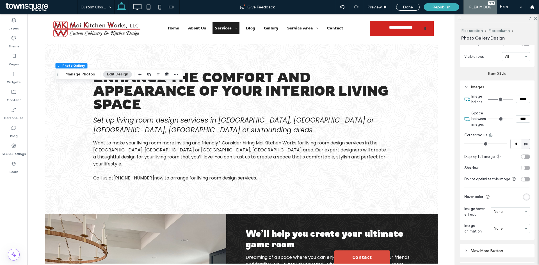
click at [521, 156] on div "toggle" at bounding box center [523, 157] width 4 height 4
click at [522, 156] on div "toggle" at bounding box center [525, 157] width 9 height 4
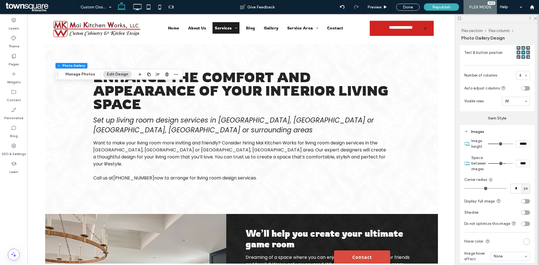
scroll to position [150, 0]
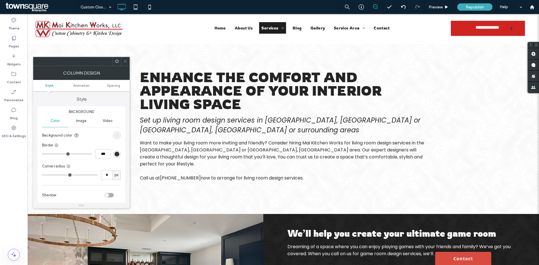
click at [116, 60] on use at bounding box center [117, 61] width 4 height 4
click at [125, 61] on icon at bounding box center [125, 61] width 4 height 4
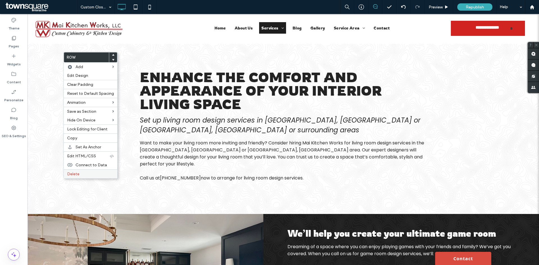
click at [70, 171] on div "Delete" at bounding box center [91, 173] width 54 height 9
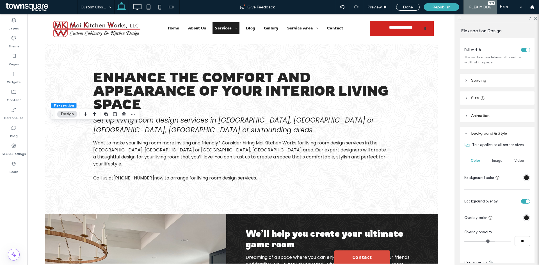
scroll to position [56, 0]
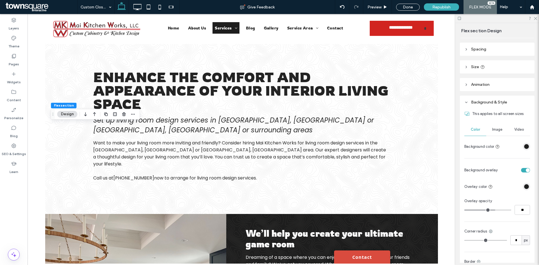
click at [495, 128] on span "Image" at bounding box center [497, 129] width 10 height 4
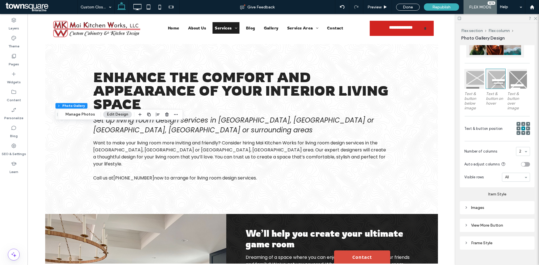
scroll to position [139, 0]
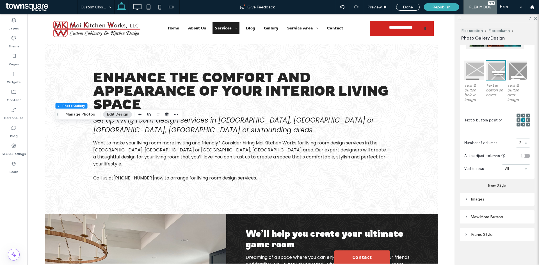
click at [473, 201] on div "Images" at bounding box center [497, 199] width 66 height 8
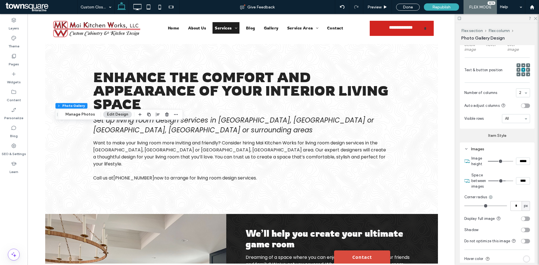
scroll to position [195, 0]
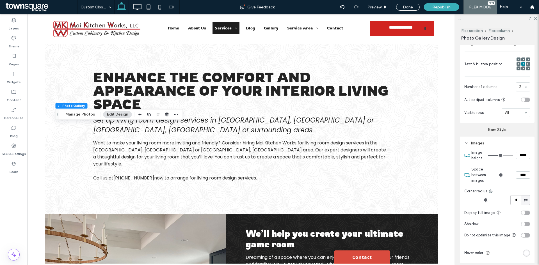
type input "***"
type input "*****"
type input "***"
type input "*****"
type input "***"
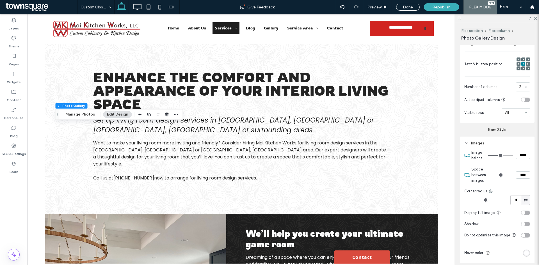
type input "*****"
type input "***"
type input "*****"
type input "***"
type input "*****"
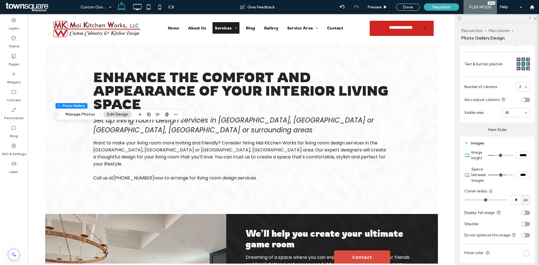
type input "***"
type input "*****"
type input "***"
type input "*****"
type input "***"
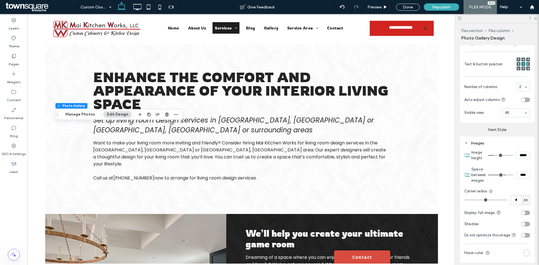
type input "*****"
type input "***"
type input "*****"
type input "***"
type input "*****"
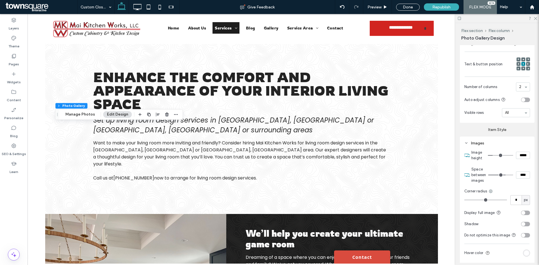
type input "***"
type input "*****"
type input "***"
type input "*****"
type input "***"
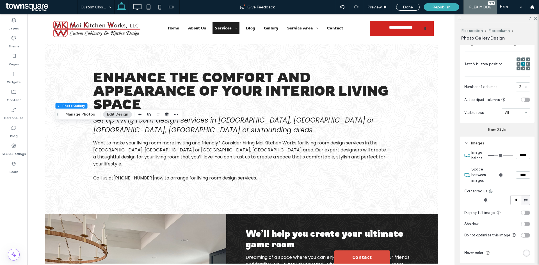
type input "*****"
type input "***"
type input "*****"
type input "***"
type input "*****"
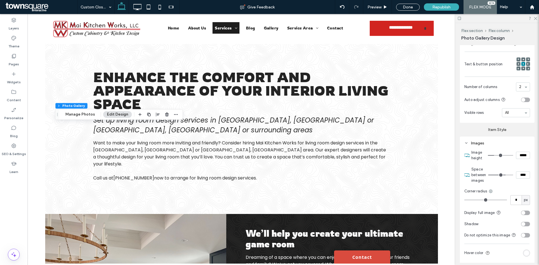
drag, startPoint x: 497, startPoint y: 155, endPoint x: 492, endPoint y: 158, distance: 5.6
type input "***"
click at [492, 156] on input "range" at bounding box center [499, 155] width 25 height 1
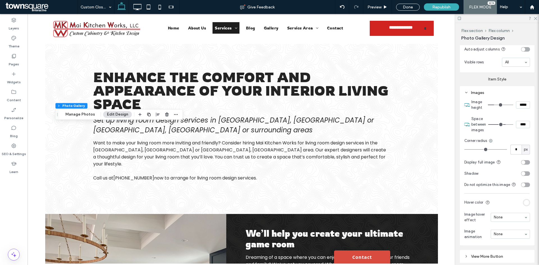
scroll to position [251, 0]
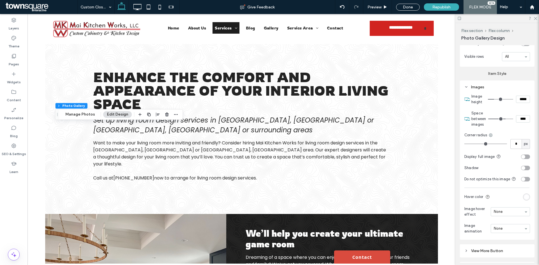
click at [523, 157] on div "toggle" at bounding box center [525, 157] width 9 height 4
click at [525, 155] on div "toggle" at bounding box center [527, 157] width 4 height 4
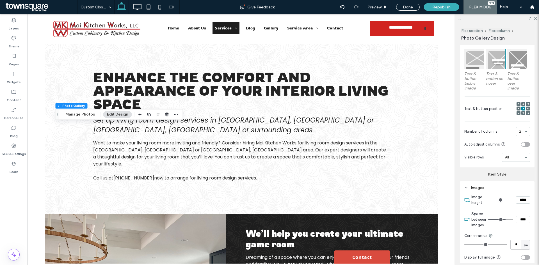
scroll to position [139, 0]
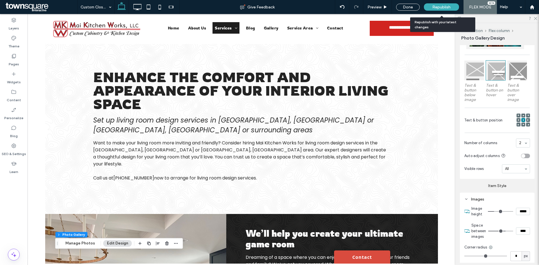
click at [440, 7] on span "Republish" at bounding box center [441, 7] width 18 height 5
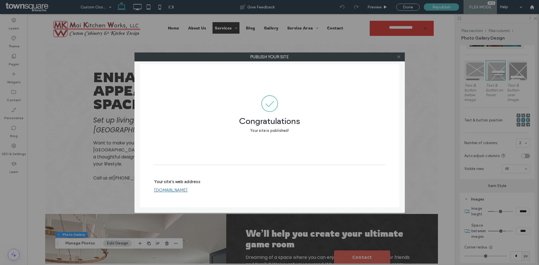
click at [400, 54] on span at bounding box center [398, 57] width 4 height 8
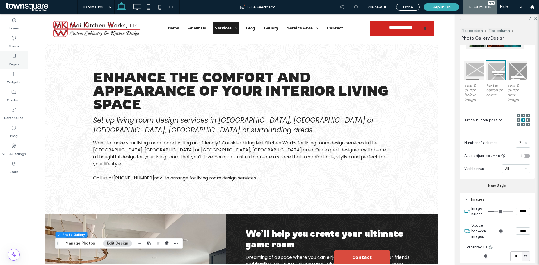
click at [15, 54] on use at bounding box center [14, 56] width 4 height 4
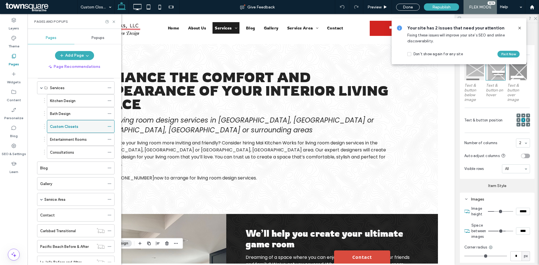
scroll to position [28, 0]
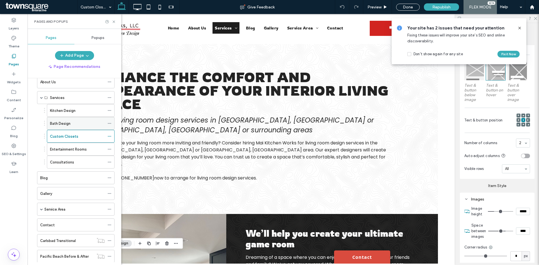
click at [69, 122] on label "Bath Design" at bounding box center [60, 124] width 20 height 10
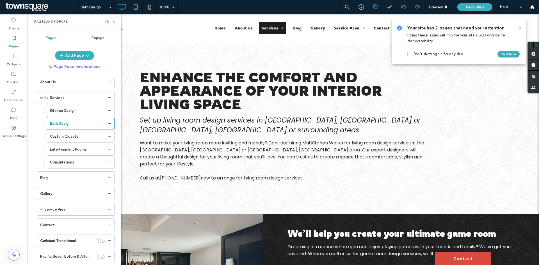
click at [113, 24] on div "Pages and Popups" at bounding box center [74, 21] width 94 height 15
click at [114, 21] on icon at bounding box center [114, 22] width 4 height 4
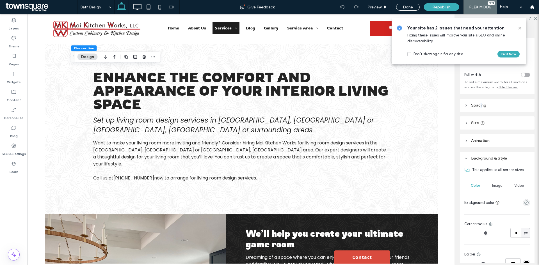
click at [481, 104] on span "Spacing" at bounding box center [478, 105] width 15 height 5
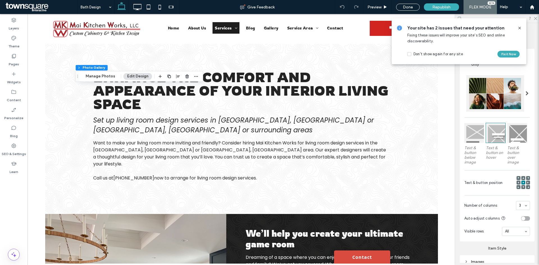
scroll to position [84, 0]
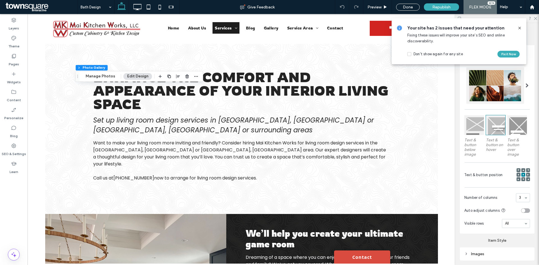
click at [521, 211] on div "toggle" at bounding box center [523, 211] width 4 height 4
click at [521, 208] on div "toggle" at bounding box center [525, 210] width 9 height 4
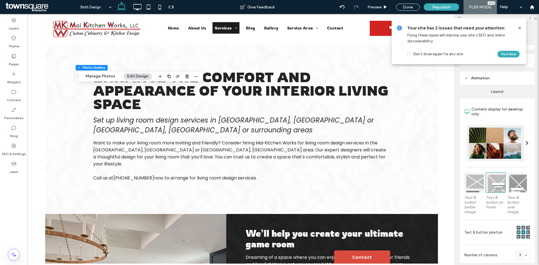
scroll to position [0, 0]
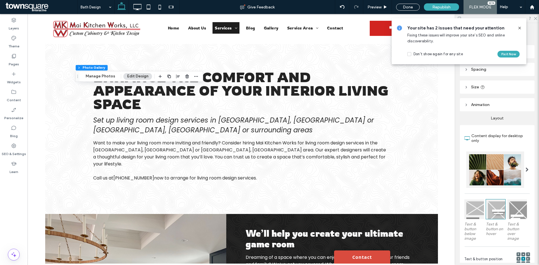
drag, startPoint x: 519, startPoint y: 29, endPoint x: 498, endPoint y: 43, distance: 25.7
click at [519, 29] on icon at bounding box center [519, 28] width 4 height 4
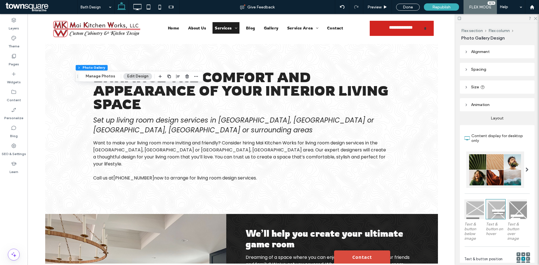
click at [495, 49] on header "Alignment" at bounding box center [496, 51] width 75 height 13
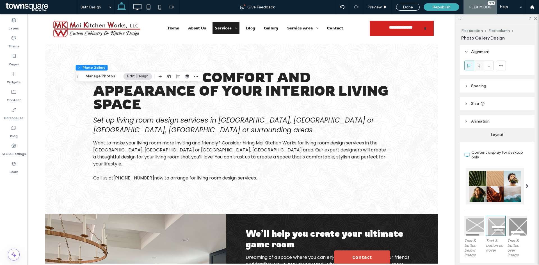
click at [480, 66] on icon at bounding box center [479, 65] width 4 height 4
click at [480, 89] on header "Spacing" at bounding box center [496, 85] width 75 height 13
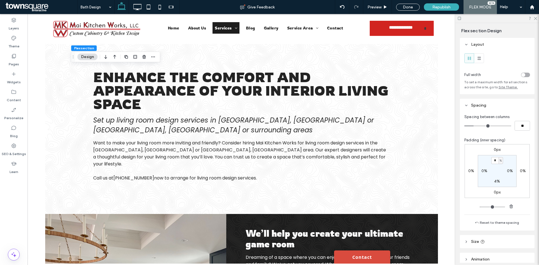
scroll to position [28, 0]
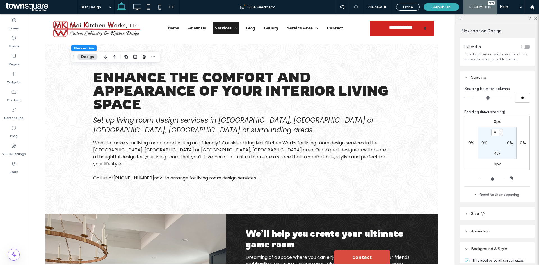
type input "*"
type input "**"
type input "*"
type input "**"
type input "*"
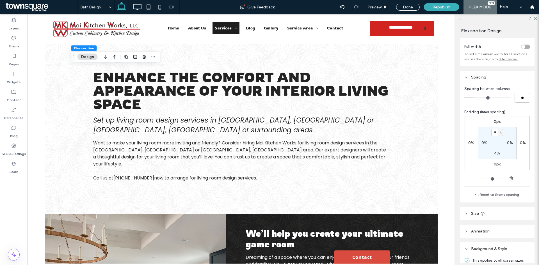
type input "**"
type input "*"
type input "**"
drag, startPoint x: 473, startPoint y: 99, endPoint x: 457, endPoint y: 96, distance: 16.5
type input "*"
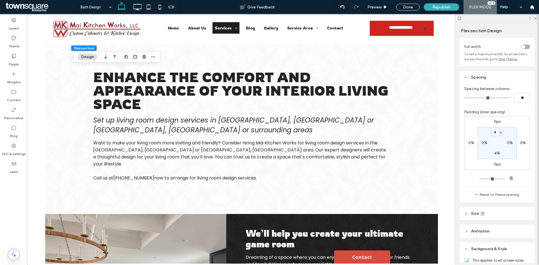
click at [464, 98] on input "range" at bounding box center [487, 98] width 47 height 1
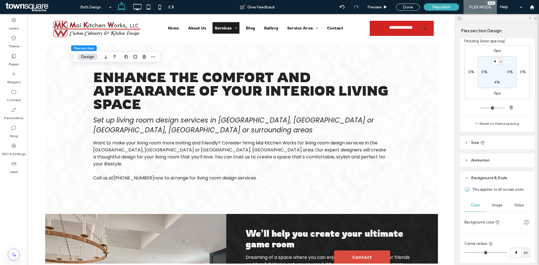
scroll to position [112, 0]
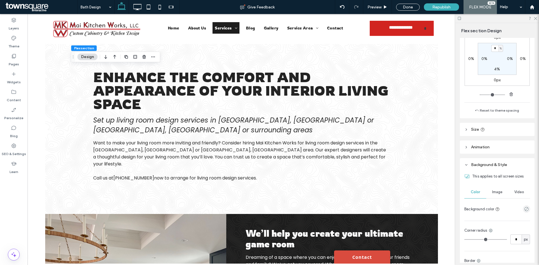
click at [481, 133] on header "Size" at bounding box center [496, 129] width 75 height 13
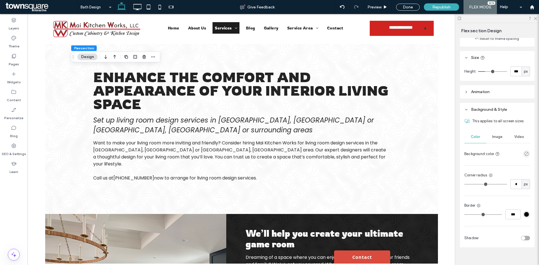
scroll to position [191, 0]
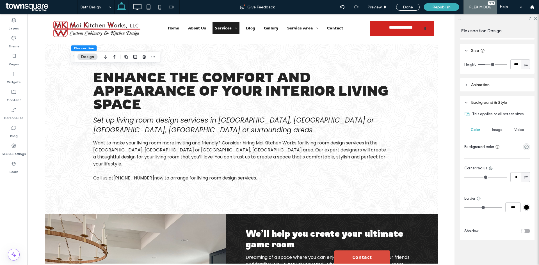
click at [473, 84] on span "Animation" at bounding box center [480, 84] width 19 height 5
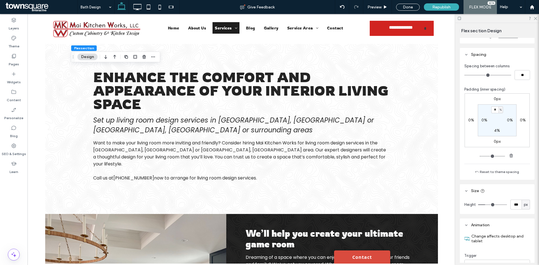
scroll to position [0, 0]
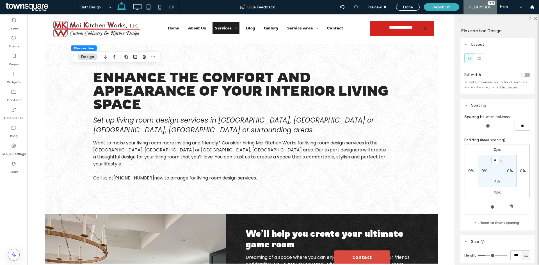
click at [535, 20] on div at bounding box center [497, 18] width 84 height 9
drag, startPoint x: 534, startPoint y: 18, endPoint x: 490, endPoint y: 37, distance: 48.0
click at [534, 19] on icon at bounding box center [535, 18] width 4 height 4
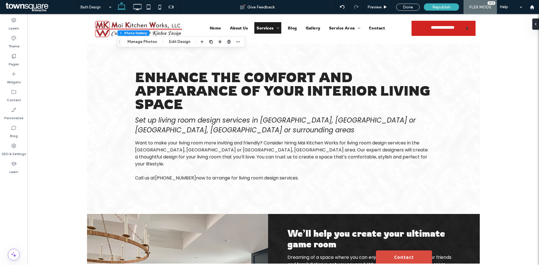
click at [169, 38] on div "Flex section Flex column Photo Gallery Manage Photos Edit Design" at bounding box center [181, 41] width 128 height 11
click at [172, 40] on button "Edit Design" at bounding box center [179, 41] width 29 height 7
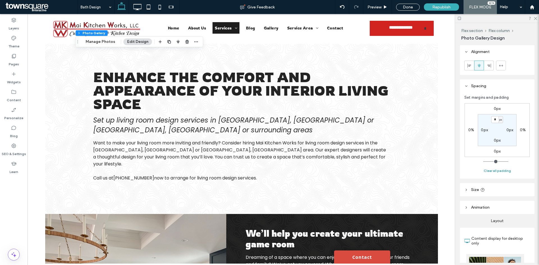
click at [491, 171] on button "Clear all padding" at bounding box center [496, 170] width 27 height 7
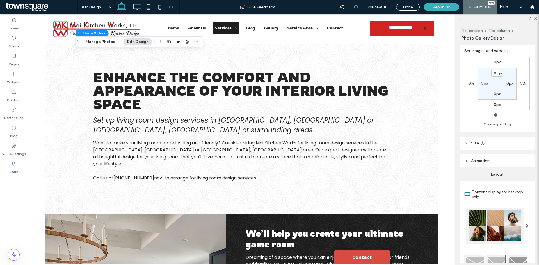
scroll to position [56, 0]
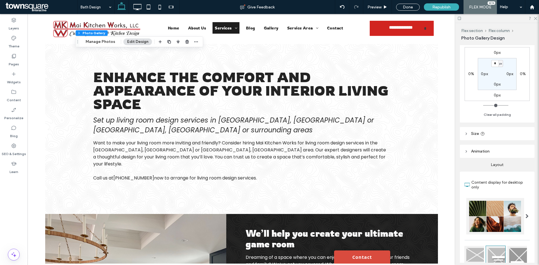
click at [486, 137] on header "Size" at bounding box center [496, 133] width 75 height 13
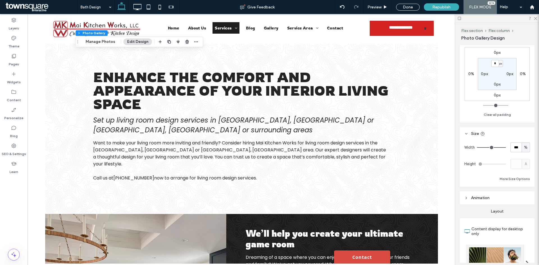
scroll to position [84, 0]
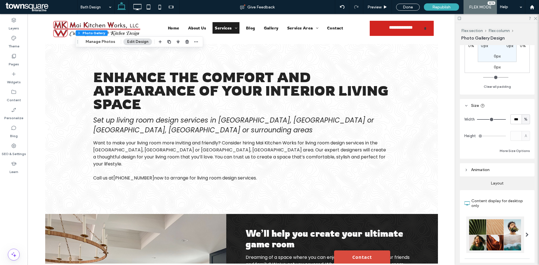
click at [491, 171] on header "Animation" at bounding box center [496, 169] width 75 height 13
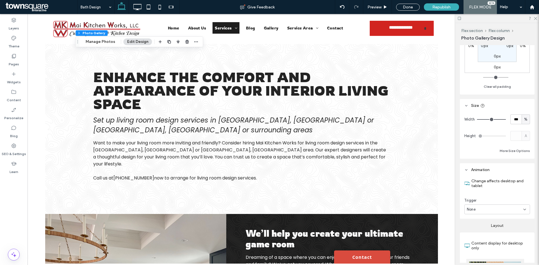
type input "**"
type input "***"
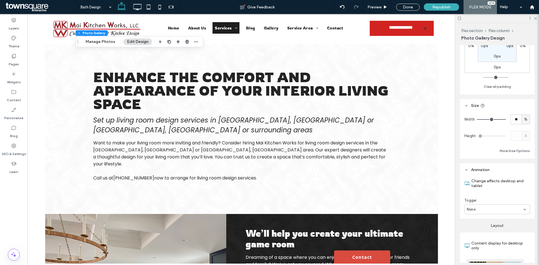
type input "***"
drag, startPoint x: 499, startPoint y: 119, endPoint x: 505, endPoint y: 119, distance: 6.2
click at [505, 119] on input "range" at bounding box center [491, 119] width 29 height 1
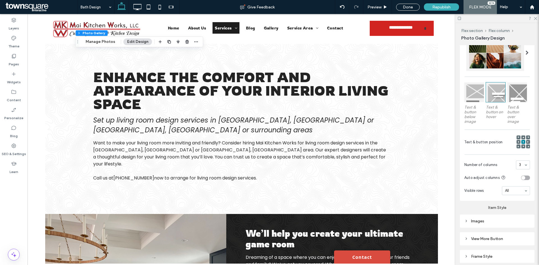
scroll to position [330, 0]
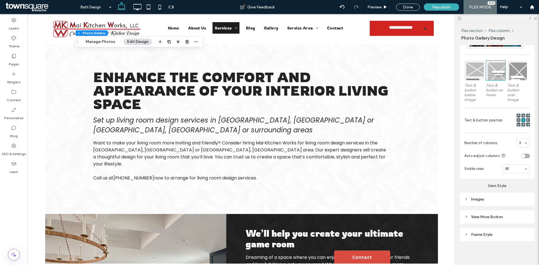
click at [500, 197] on div "Images" at bounding box center [497, 199] width 66 height 5
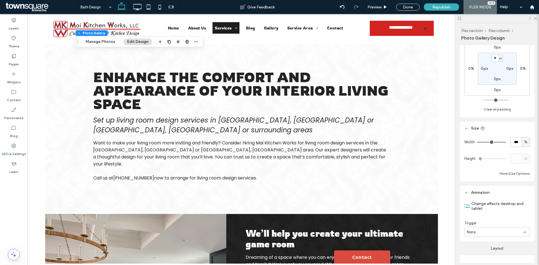
scroll to position [0, 0]
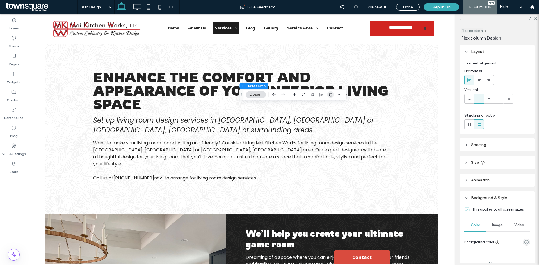
click at [330, 96] on use "button" at bounding box center [329, 95] width 3 height 4
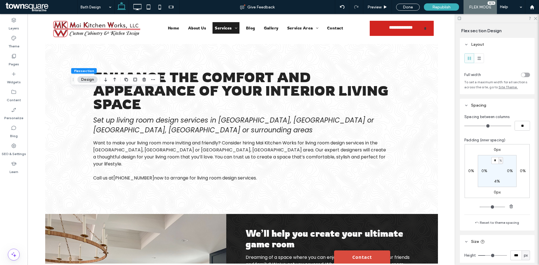
type input "*"
click at [494, 180] on label "4%" at bounding box center [497, 181] width 6 height 5
type input "*"
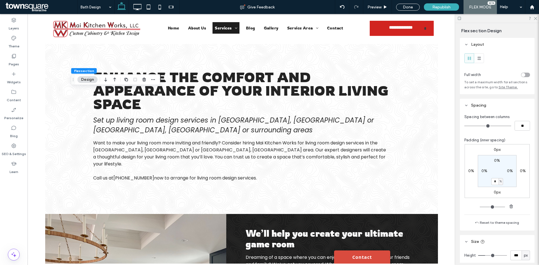
click at [482, 172] on label "0%" at bounding box center [484, 171] width 6 height 5
type input "**"
click at [507, 171] on label "0%" at bounding box center [510, 171] width 6 height 5
click at [521, 73] on div "toggle" at bounding box center [523, 75] width 4 height 4
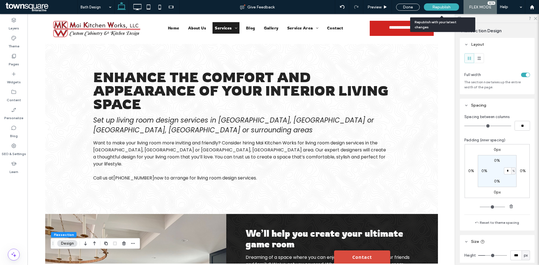
click at [438, 6] on span "Republish" at bounding box center [441, 7] width 18 height 5
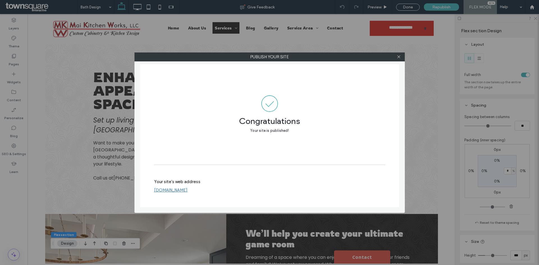
click at [401, 56] on div at bounding box center [398, 57] width 8 height 8
click at [398, 56] on icon at bounding box center [398, 57] width 4 height 4
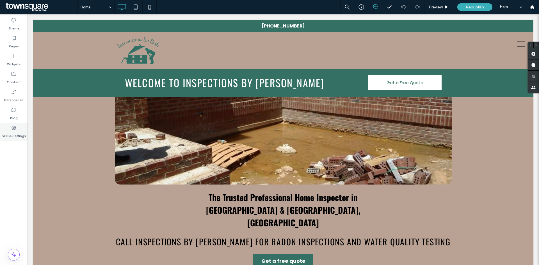
click at [10, 128] on div "SEO & Settings" at bounding box center [13, 132] width 27 height 18
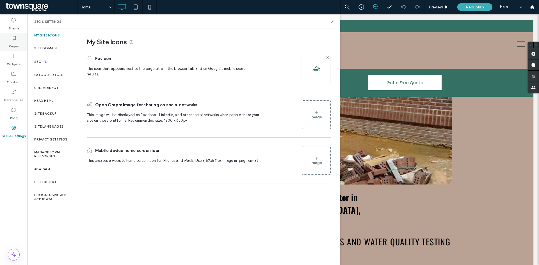
click at [13, 42] on label "Pages" at bounding box center [14, 45] width 10 height 8
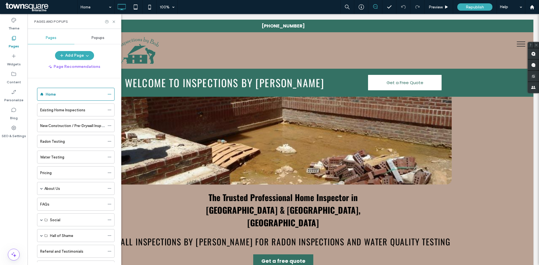
click at [100, 37] on span "Popups" at bounding box center [97, 38] width 13 height 4
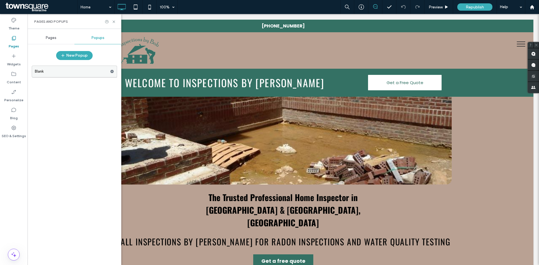
click at [99, 74] on label "Blank" at bounding box center [72, 71] width 75 height 11
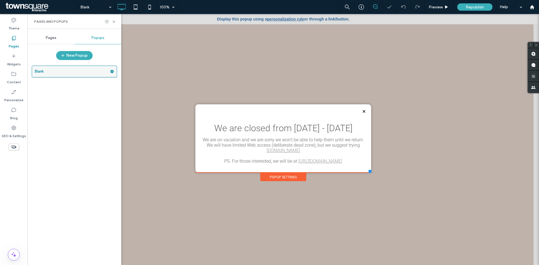
click at [112, 72] on use at bounding box center [112, 71] width 4 height 3
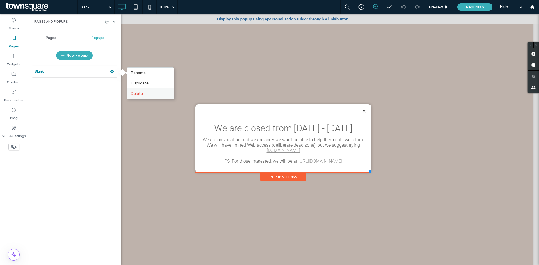
click at [141, 95] on span "Delete" at bounding box center [136, 93] width 12 height 5
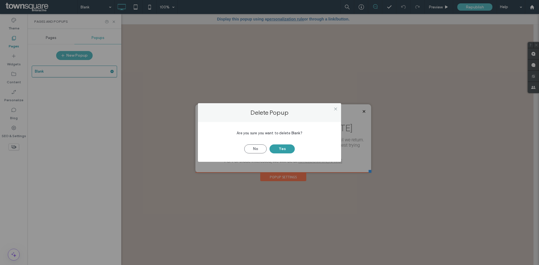
click at [283, 151] on button "Yes" at bounding box center [281, 148] width 25 height 9
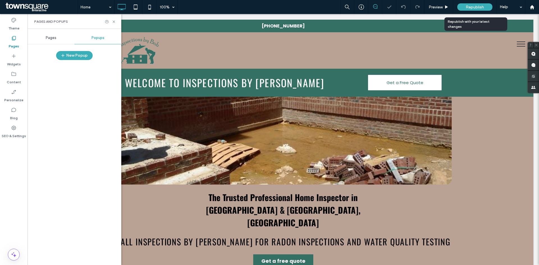
click at [475, 9] on span "Republish" at bounding box center [474, 7] width 18 height 5
